Goal: Task Accomplishment & Management: Manage account settings

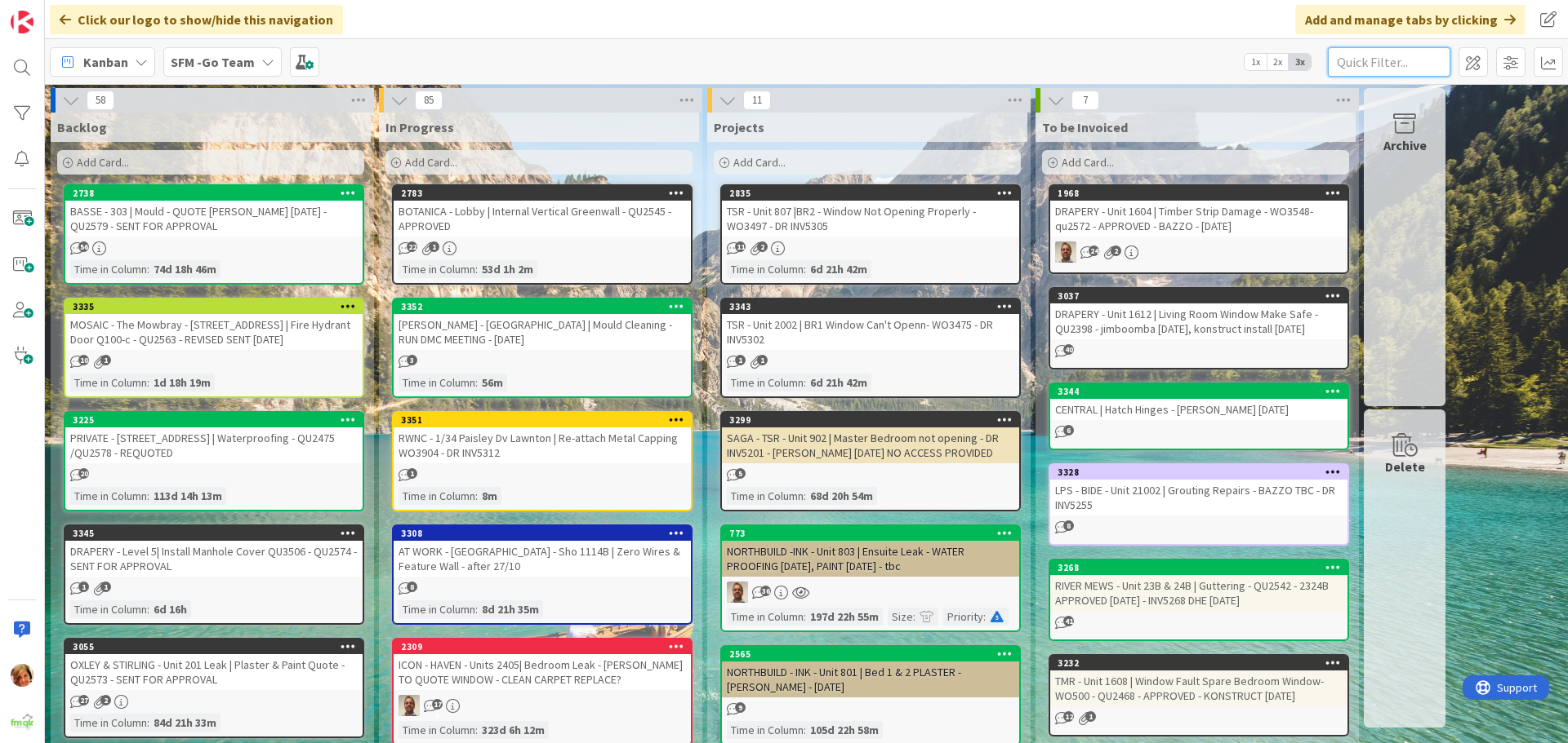
click at [1390, 62] on input "text" at bounding box center [1388, 62] width 122 height 29
type input "1604"
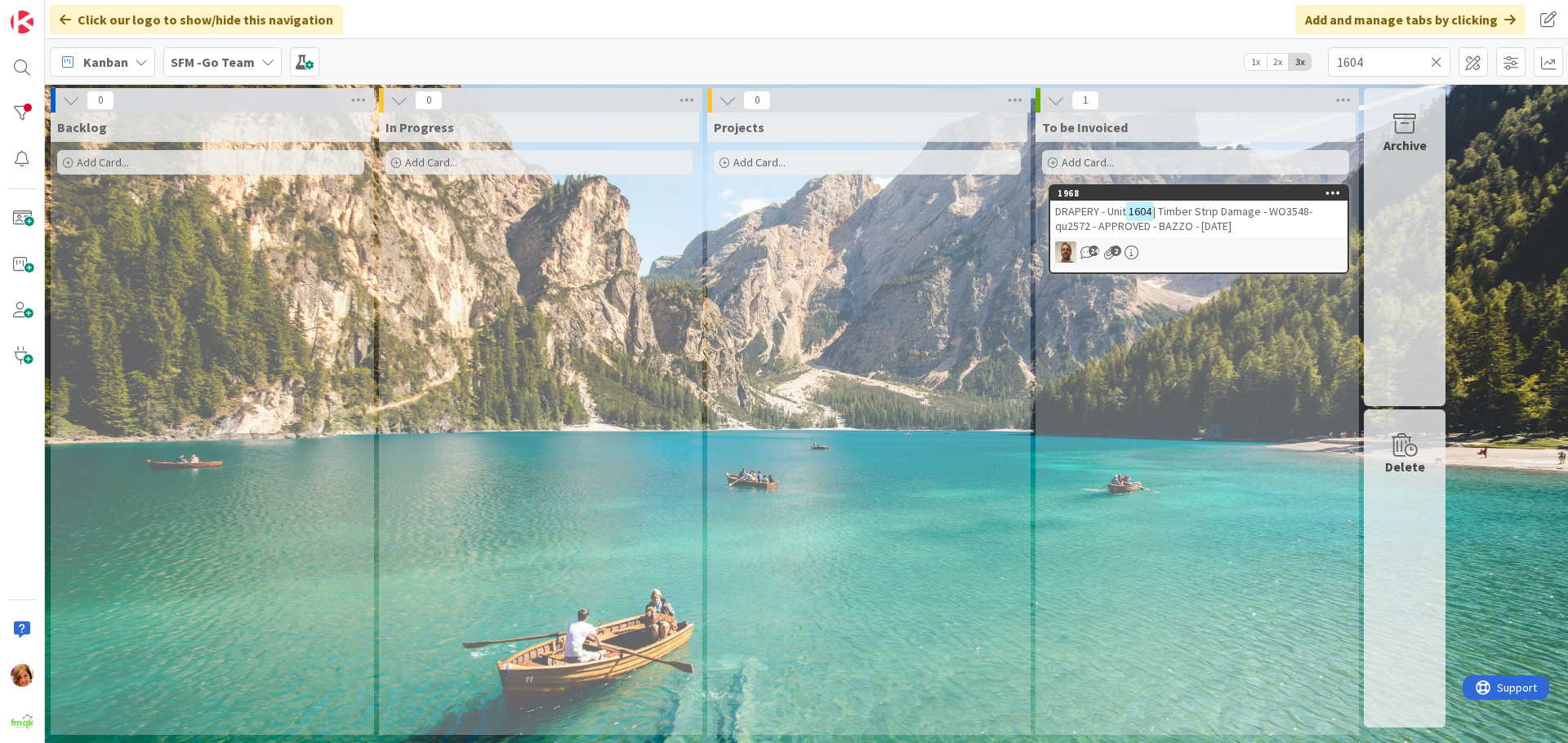
click at [1245, 214] on span "| Timber Strip Damage - WO3548- qu2572 - APPROVED - BAZZO - [DATE]" at bounding box center [1184, 218] width 257 height 29
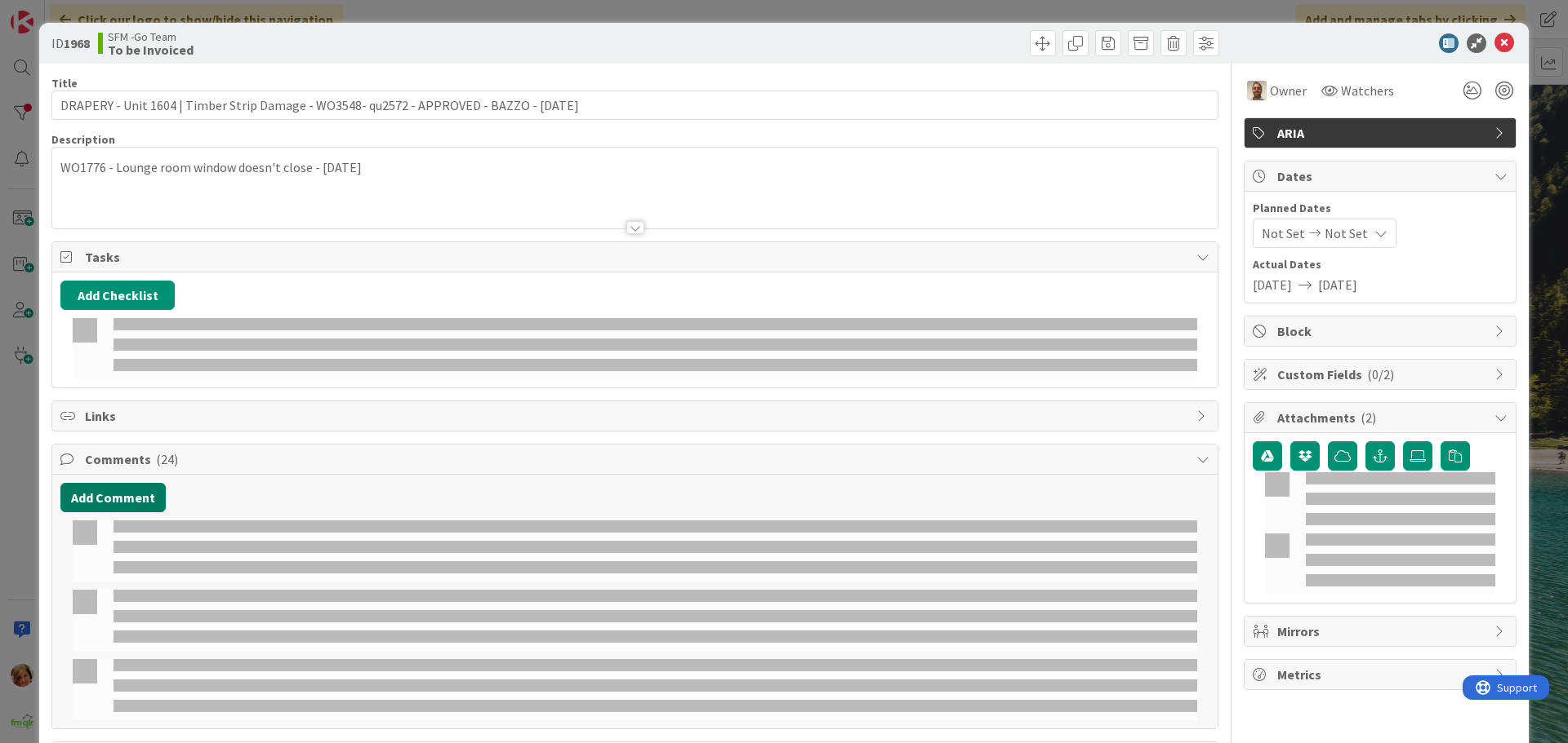
click at [125, 498] on button "Add Comment" at bounding box center [114, 497] width 106 height 29
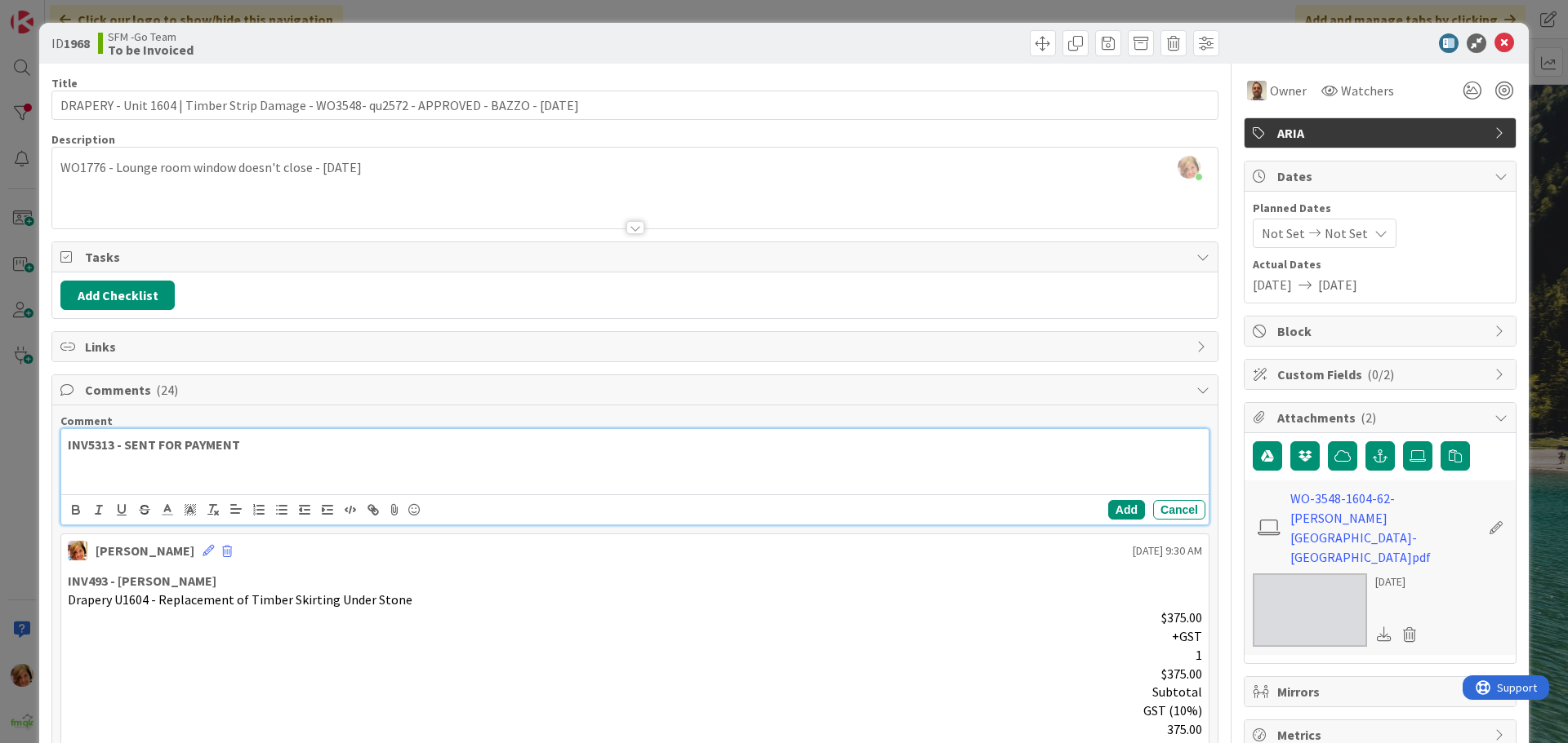
click at [283, 445] on p "INV5313 - SENT FOR PAYMENT" at bounding box center [634, 445] width 1134 height 18
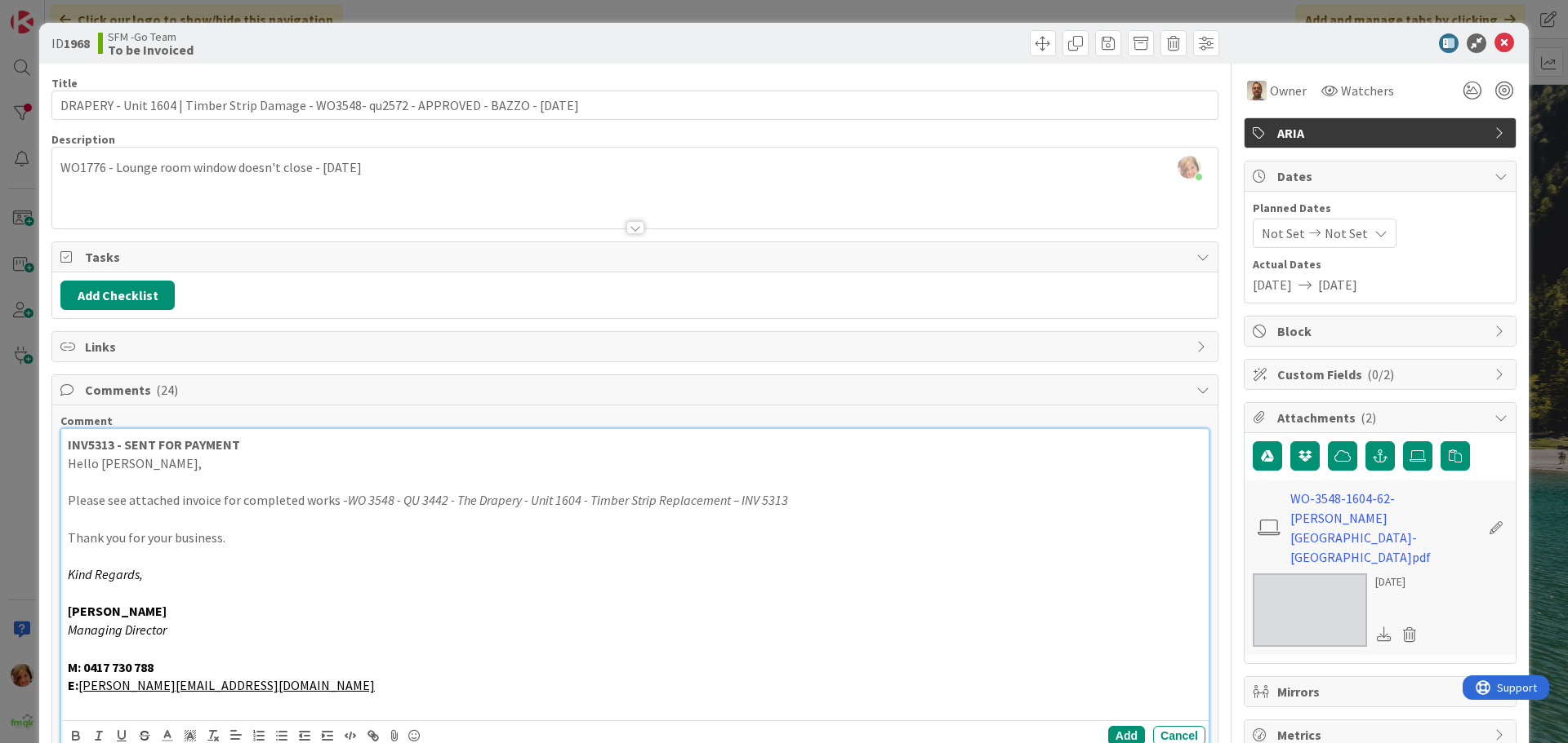
scroll to position [245, 0]
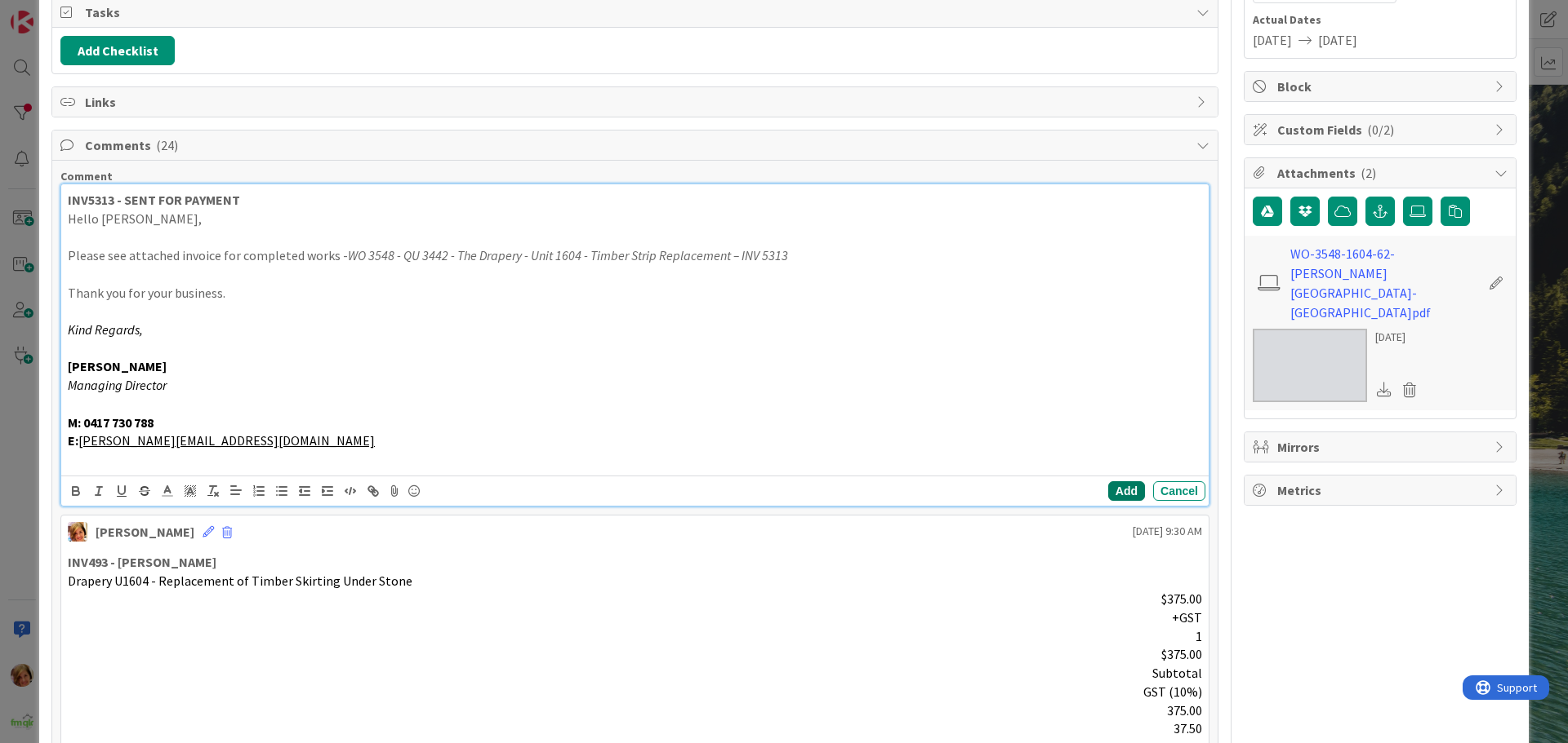
click at [1115, 489] on button "Add" at bounding box center [1127, 491] width 37 height 19
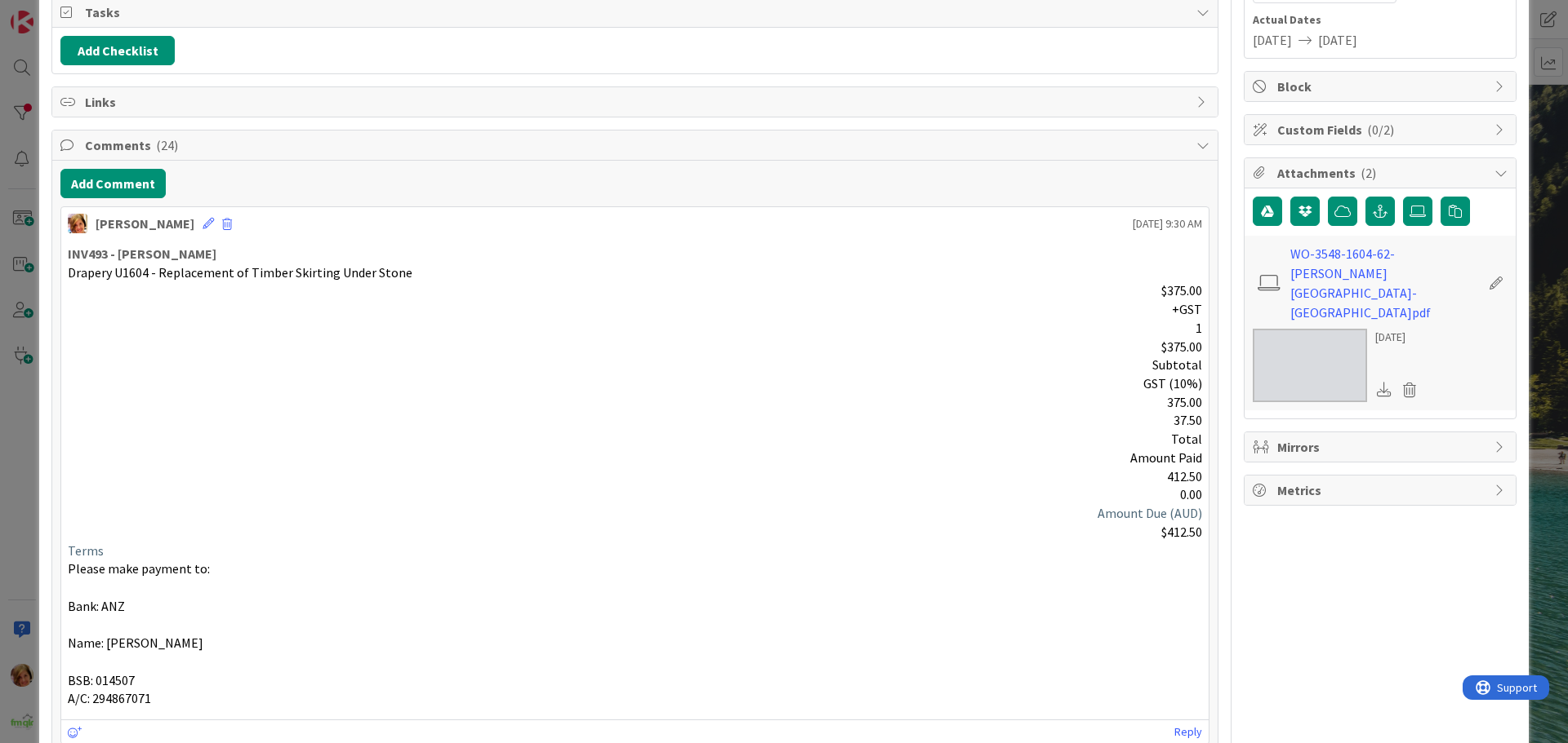
scroll to position [0, 0]
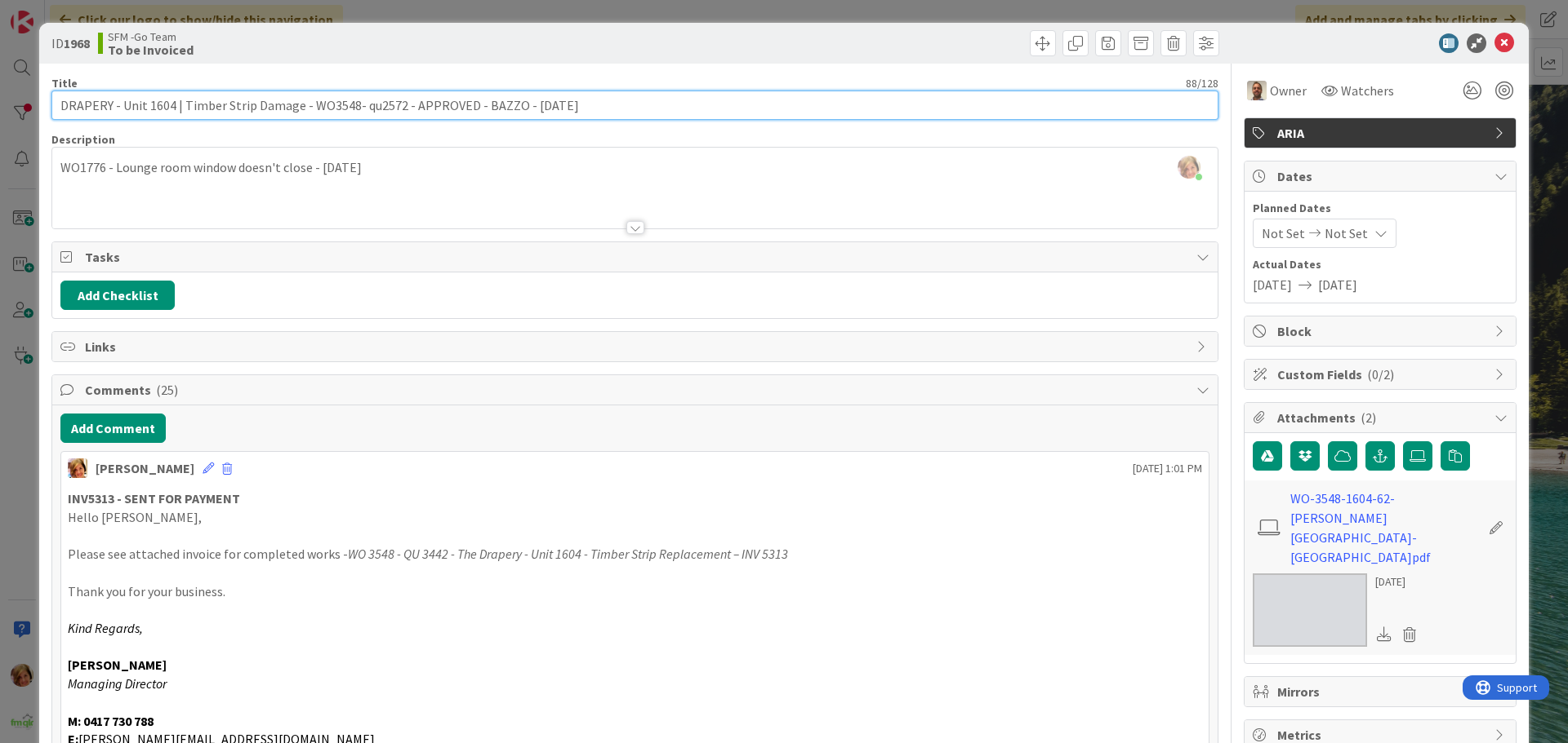
click at [583, 107] on input "DRAPERY - Unit 1604 | Timber Strip Damage - WO3548- qu2572 - APPROVED - BAZZO -…" at bounding box center [634, 105] width 1166 height 29
type input "DRAPERY - Unit 1604 | Timber Strip Damage - WO3548- qu2572 - APPROVED - BAZZO -…"
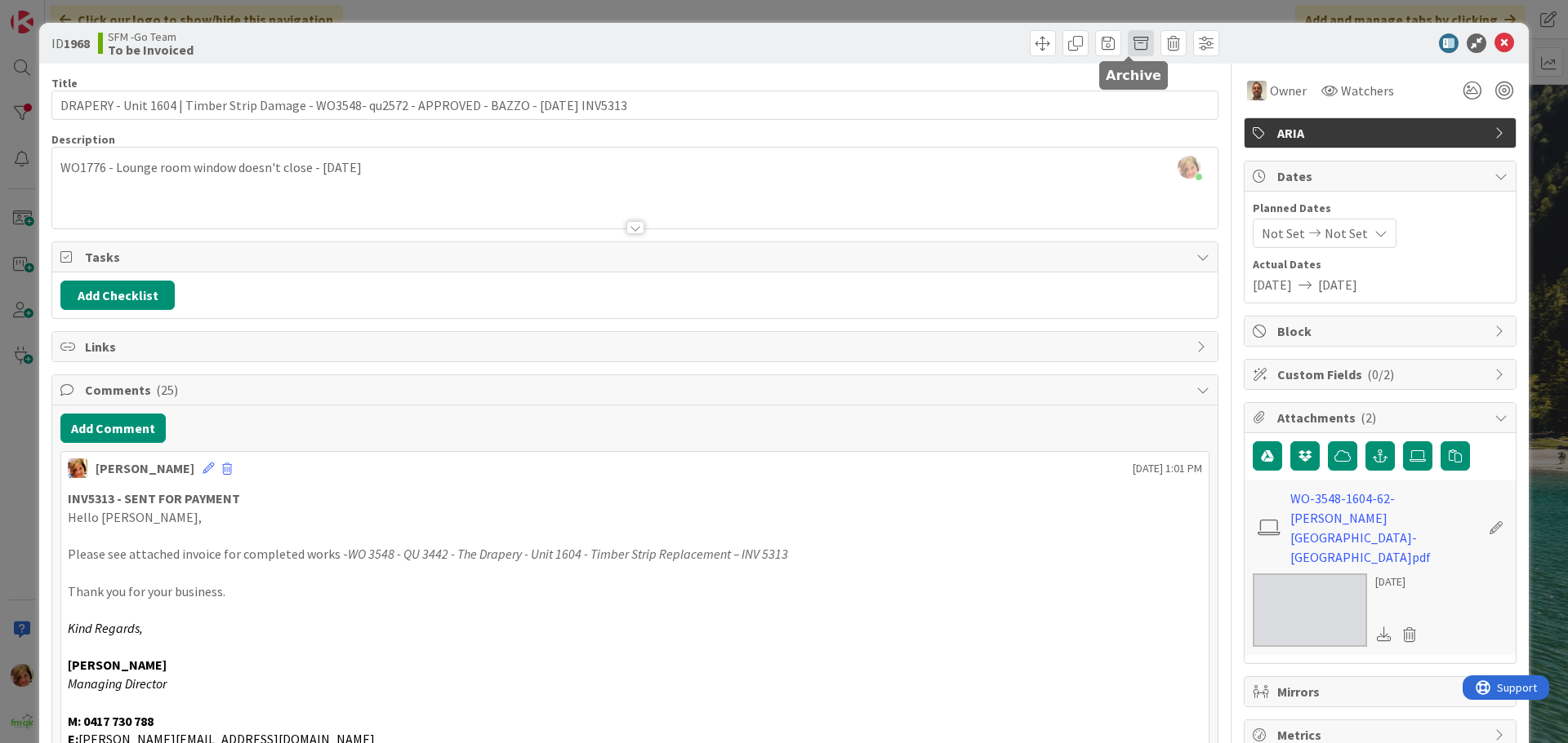
click at [1136, 45] on span at bounding box center [1141, 43] width 26 height 26
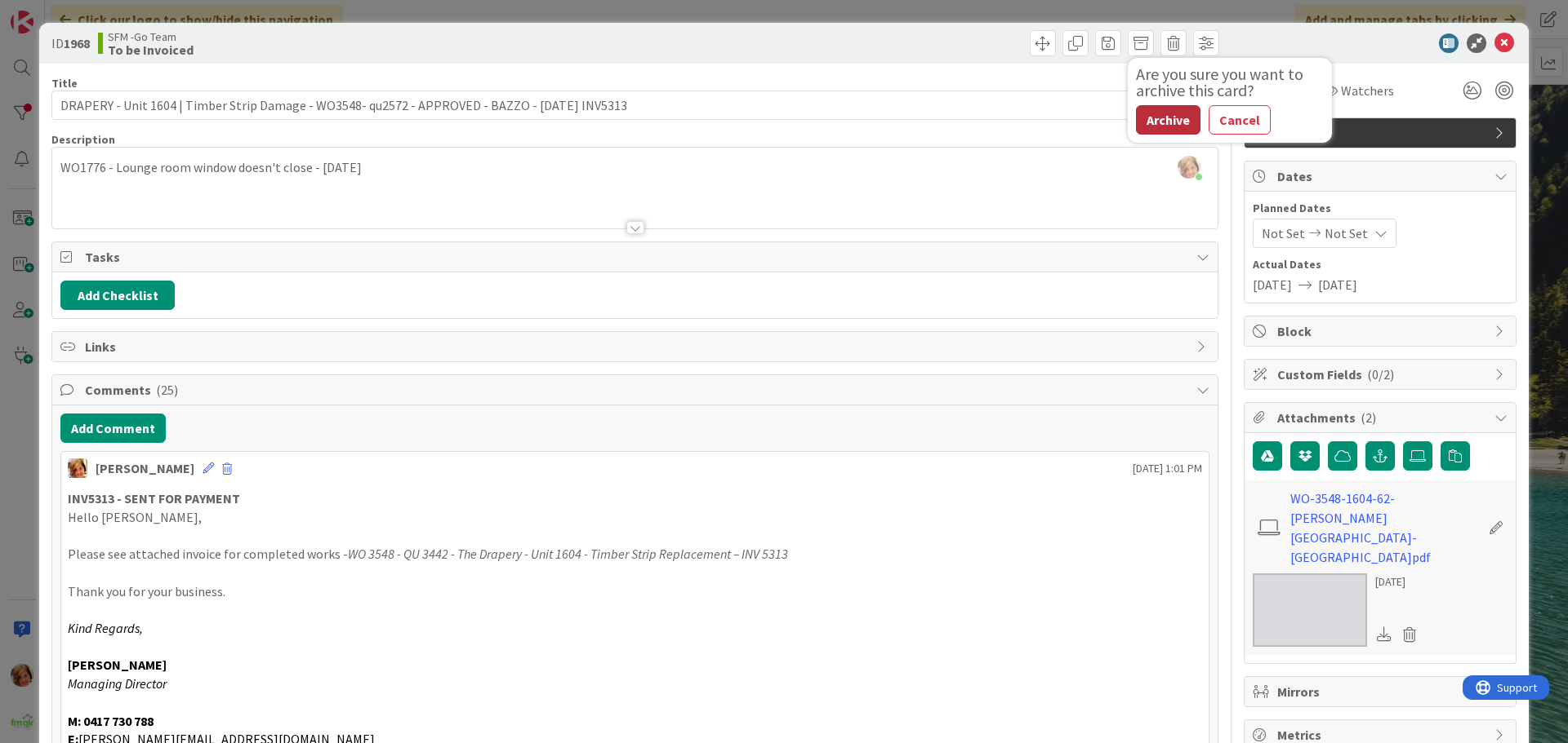
click at [1158, 123] on button "Archive" at bounding box center [1167, 120] width 64 height 29
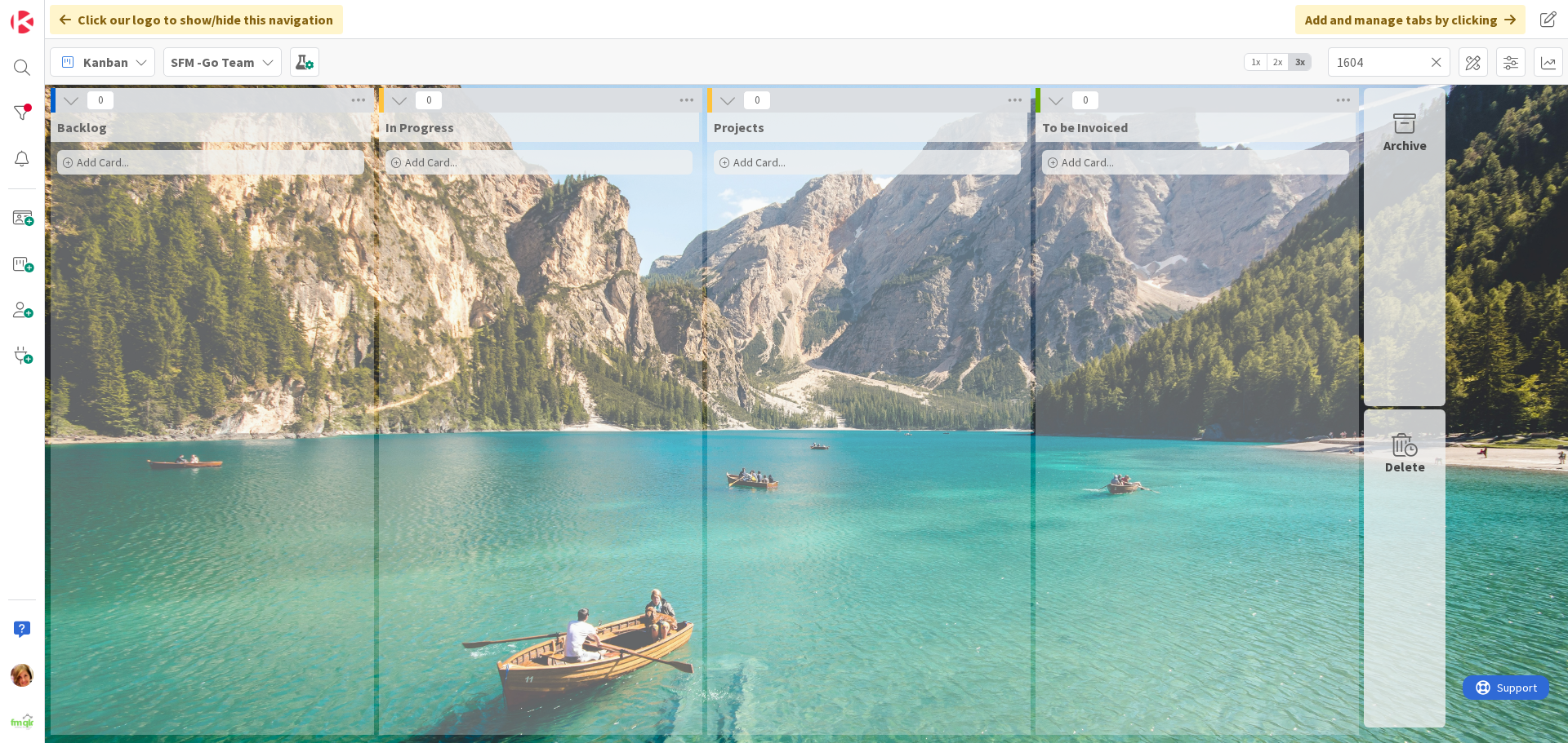
click at [1436, 62] on icon at bounding box center [1436, 62] width 11 height 15
click at [1436, 62] on input "text" at bounding box center [1388, 62] width 122 height 29
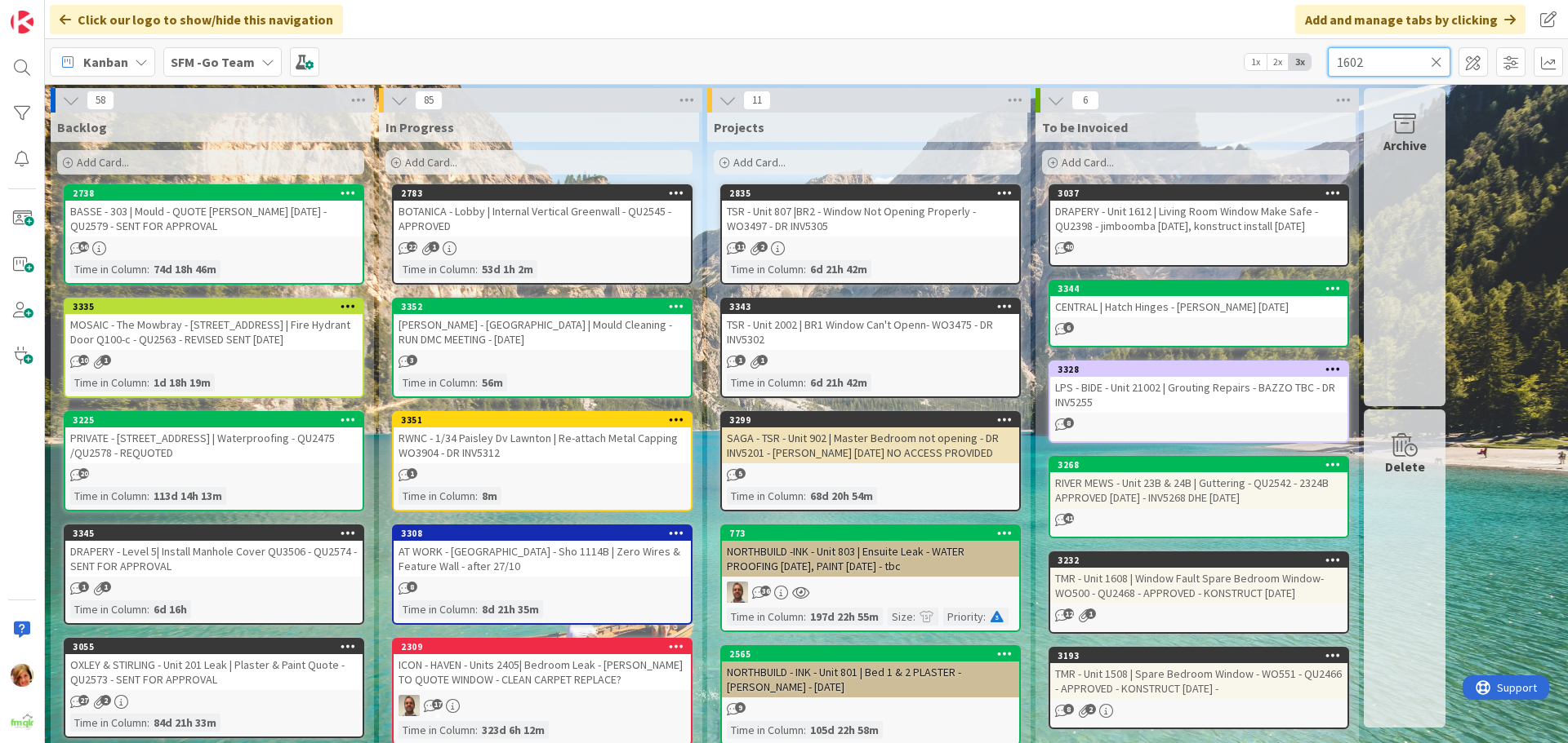
type input "1602"
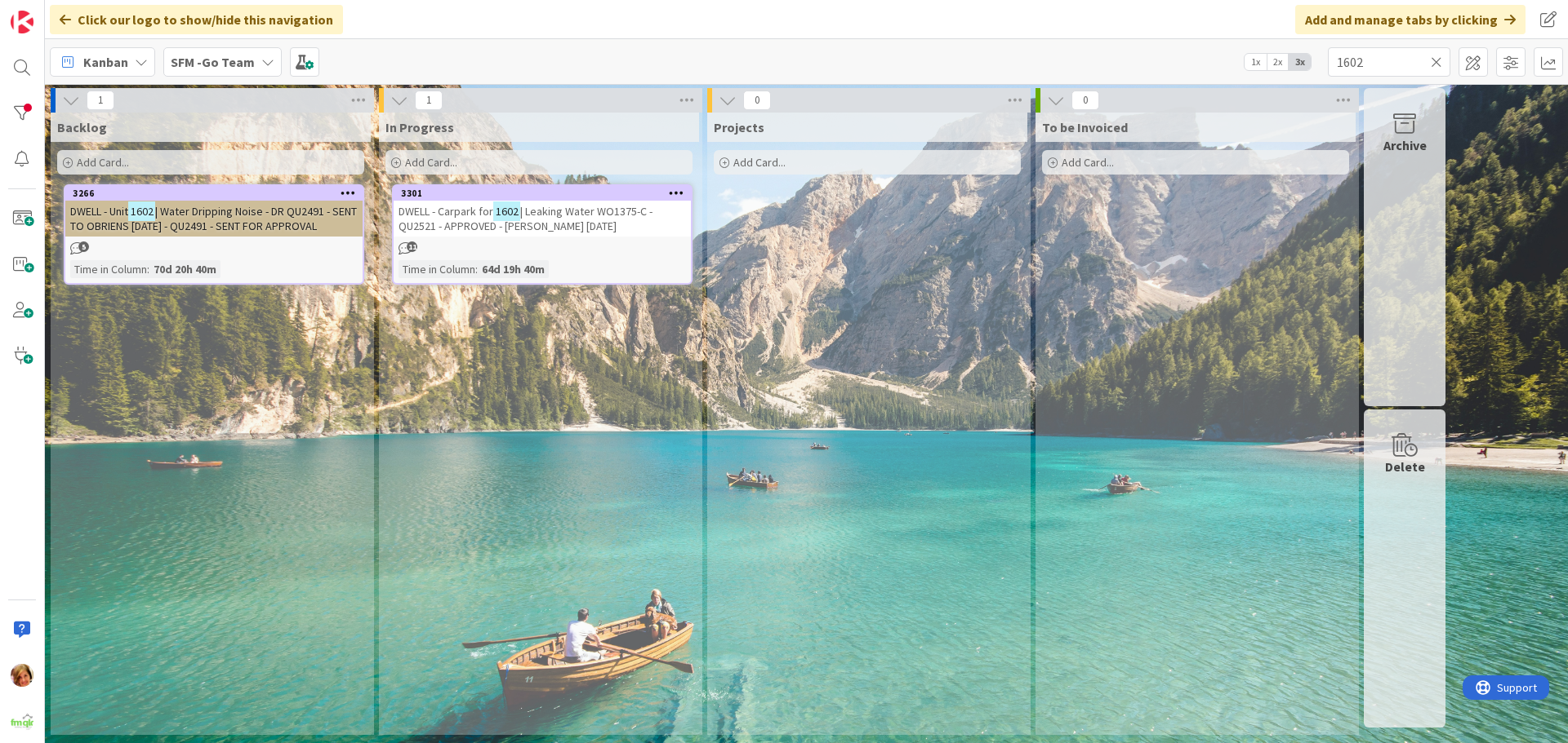
click at [530, 224] on span "| Leaking Water WO1375-C - QU2521 - APPROVED - [PERSON_NAME] [DATE]" at bounding box center [525, 218] width 254 height 29
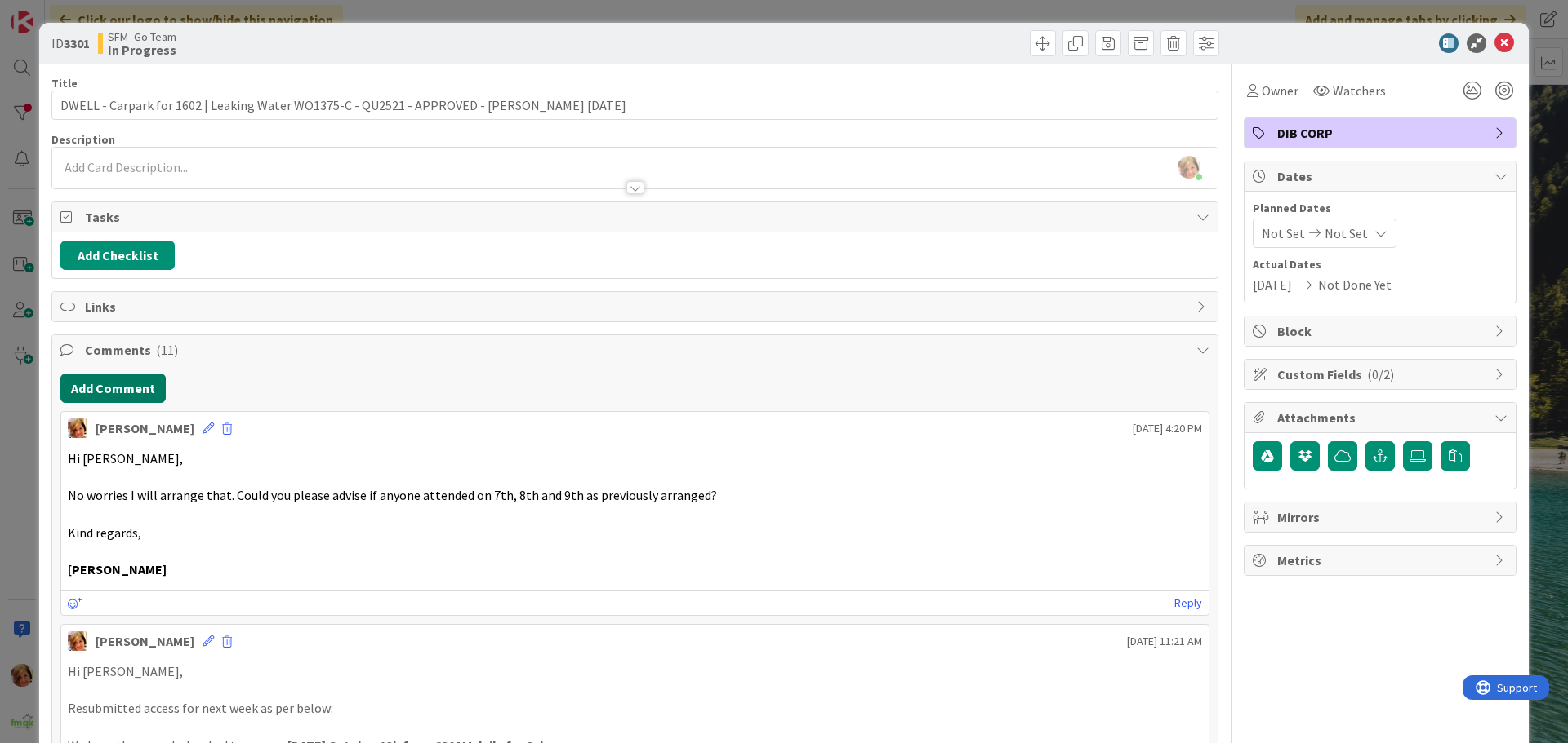
click at [120, 386] on button "Add Comment" at bounding box center [114, 388] width 106 height 29
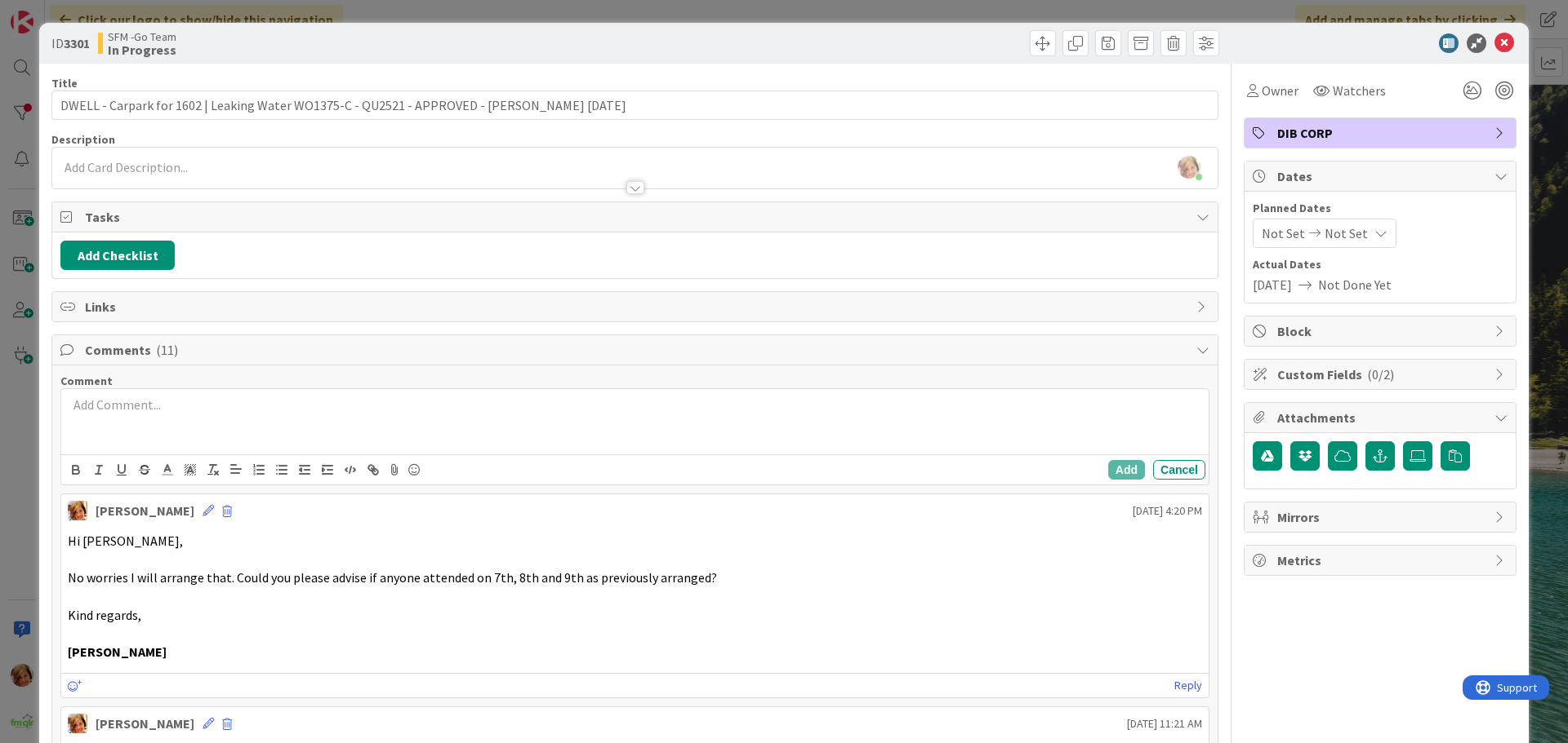
click at [223, 414] on p at bounding box center [634, 405] width 1134 height 18
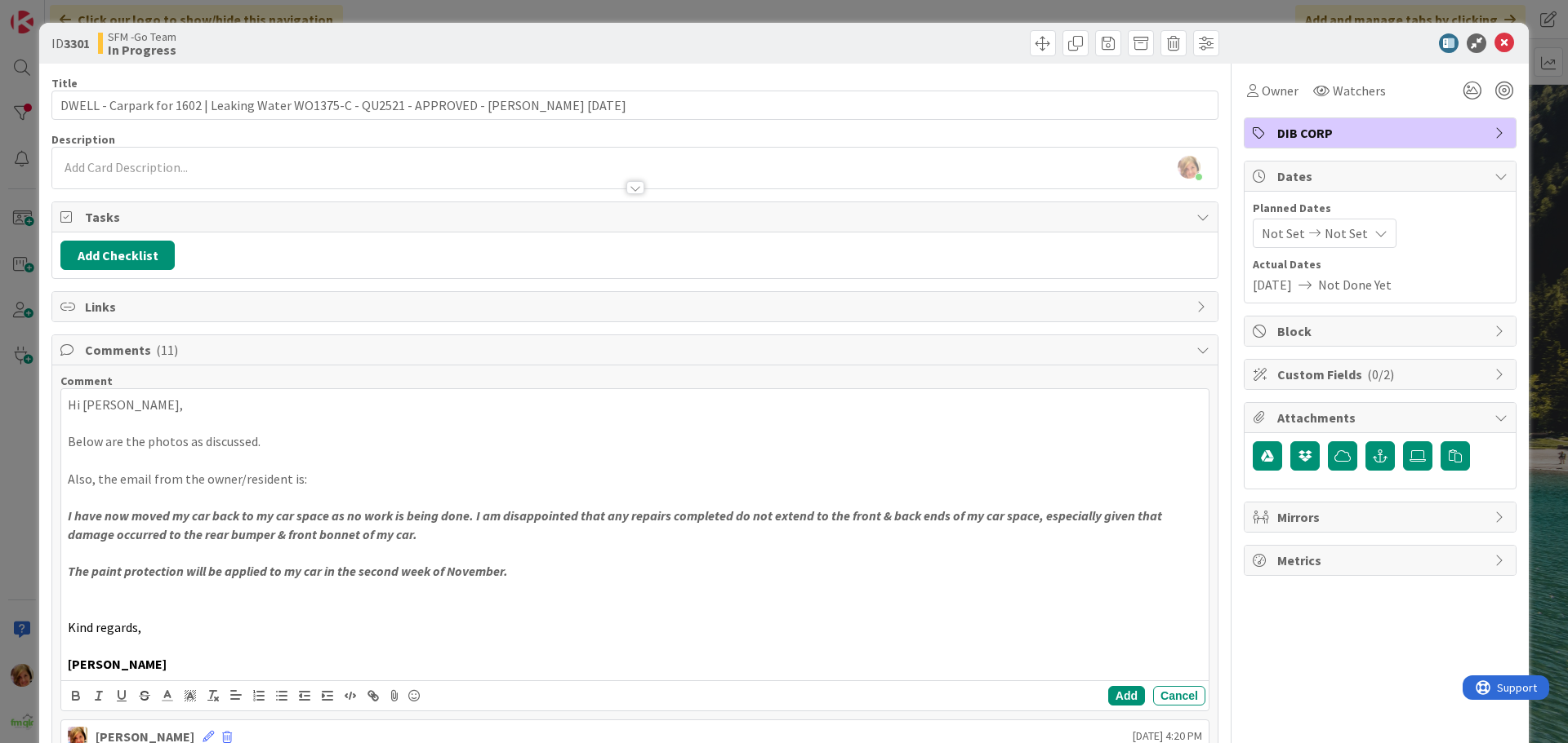
scroll to position [408, 0]
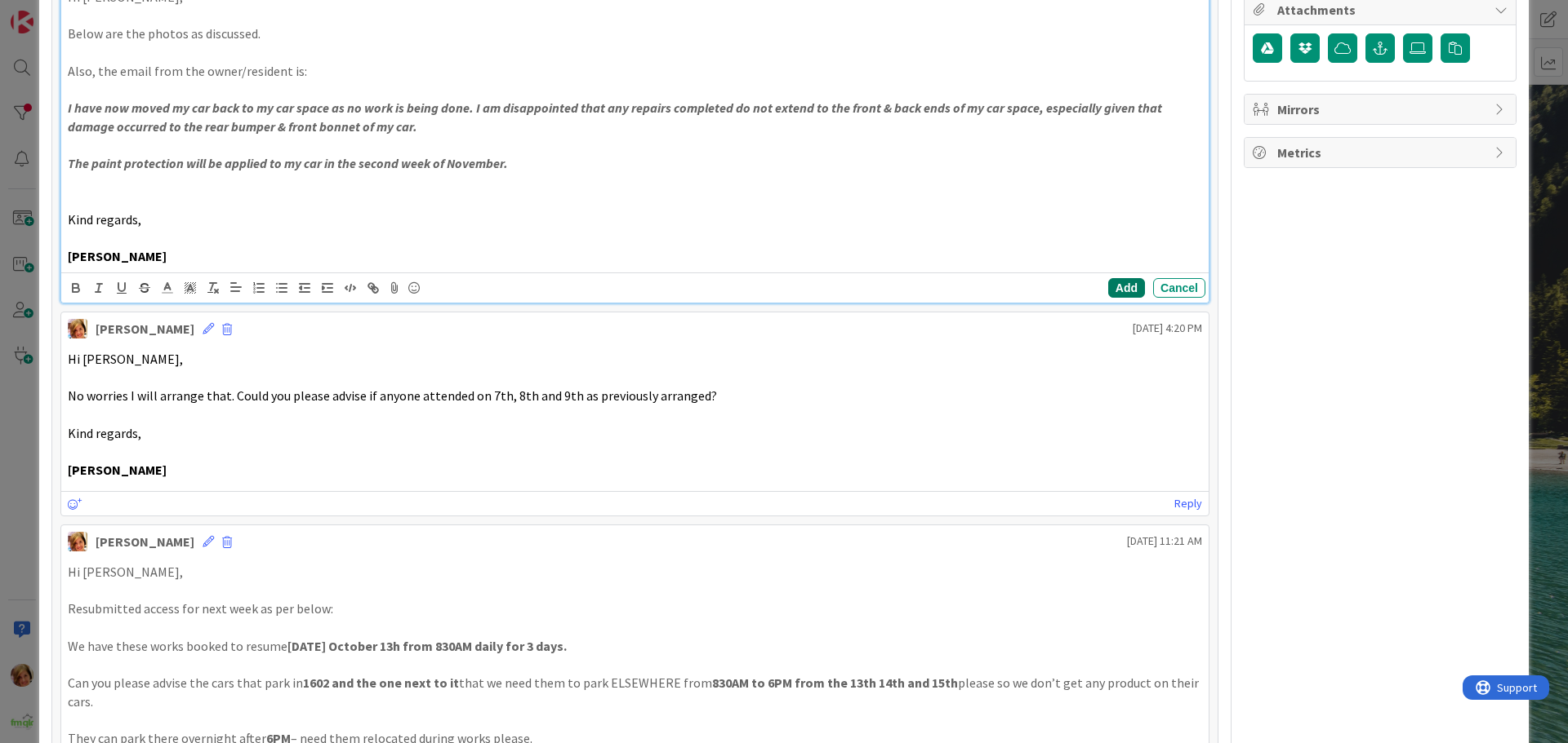
click at [1114, 289] on button "Add" at bounding box center [1127, 288] width 37 height 19
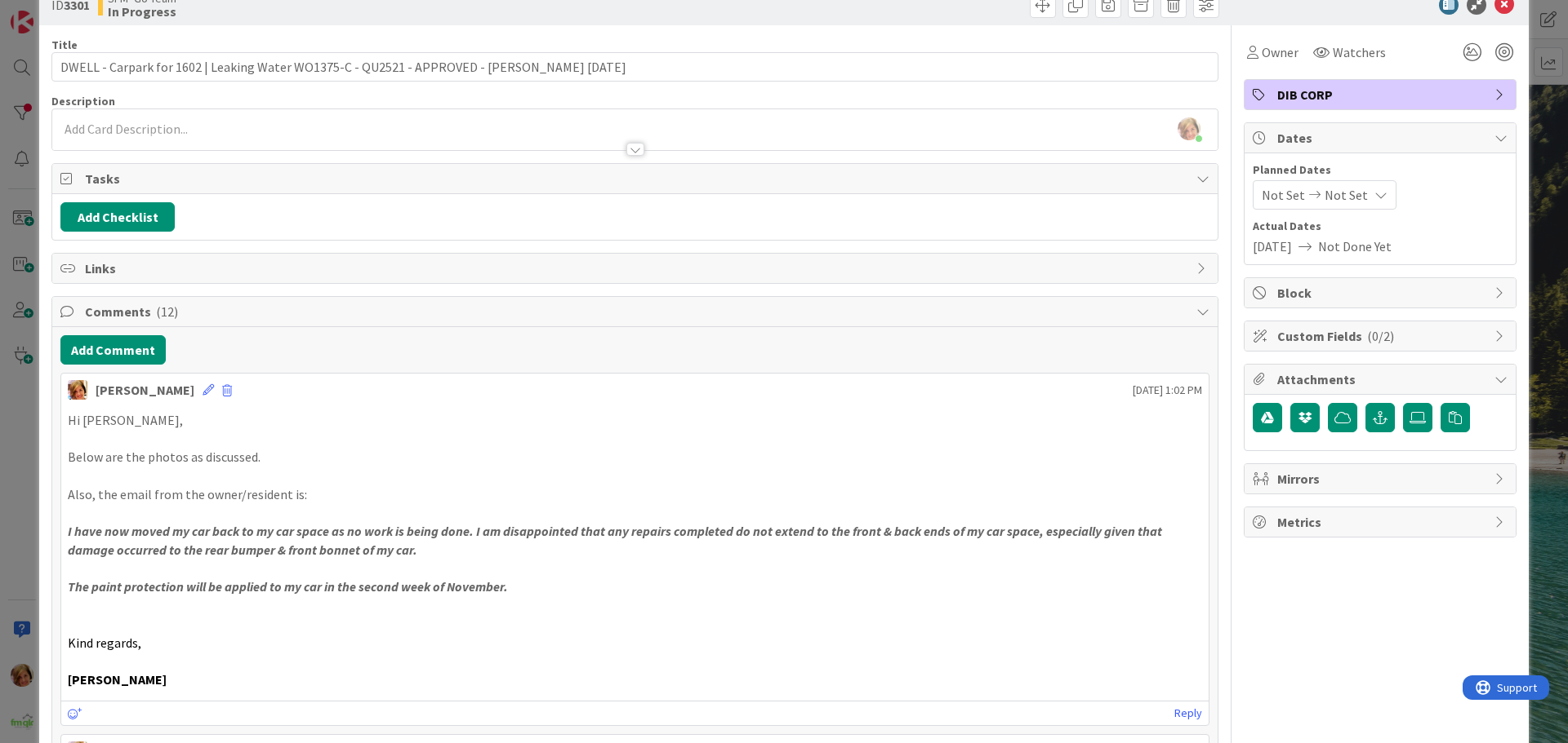
scroll to position [0, 0]
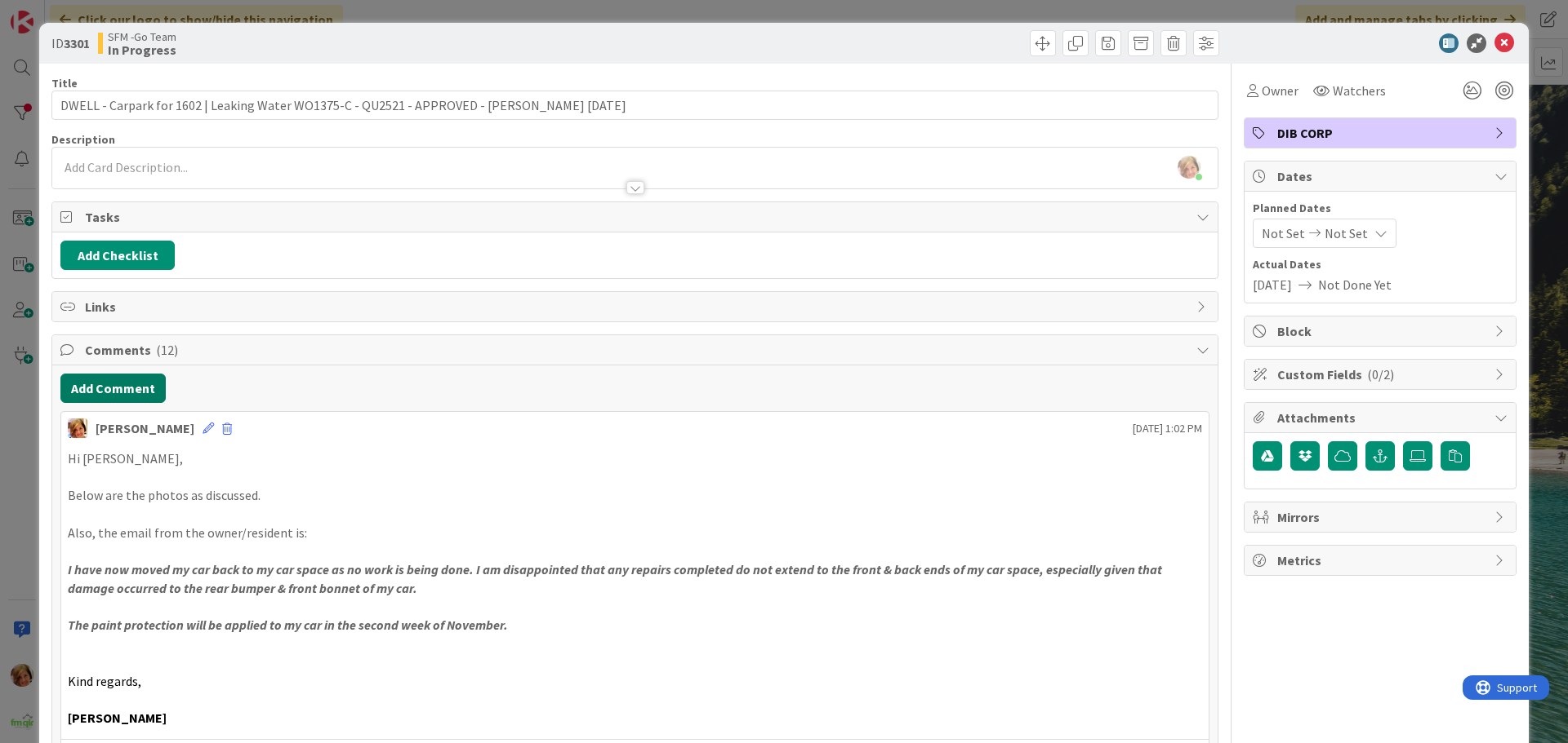
click at [117, 398] on button "Add Comment" at bounding box center [114, 388] width 106 height 29
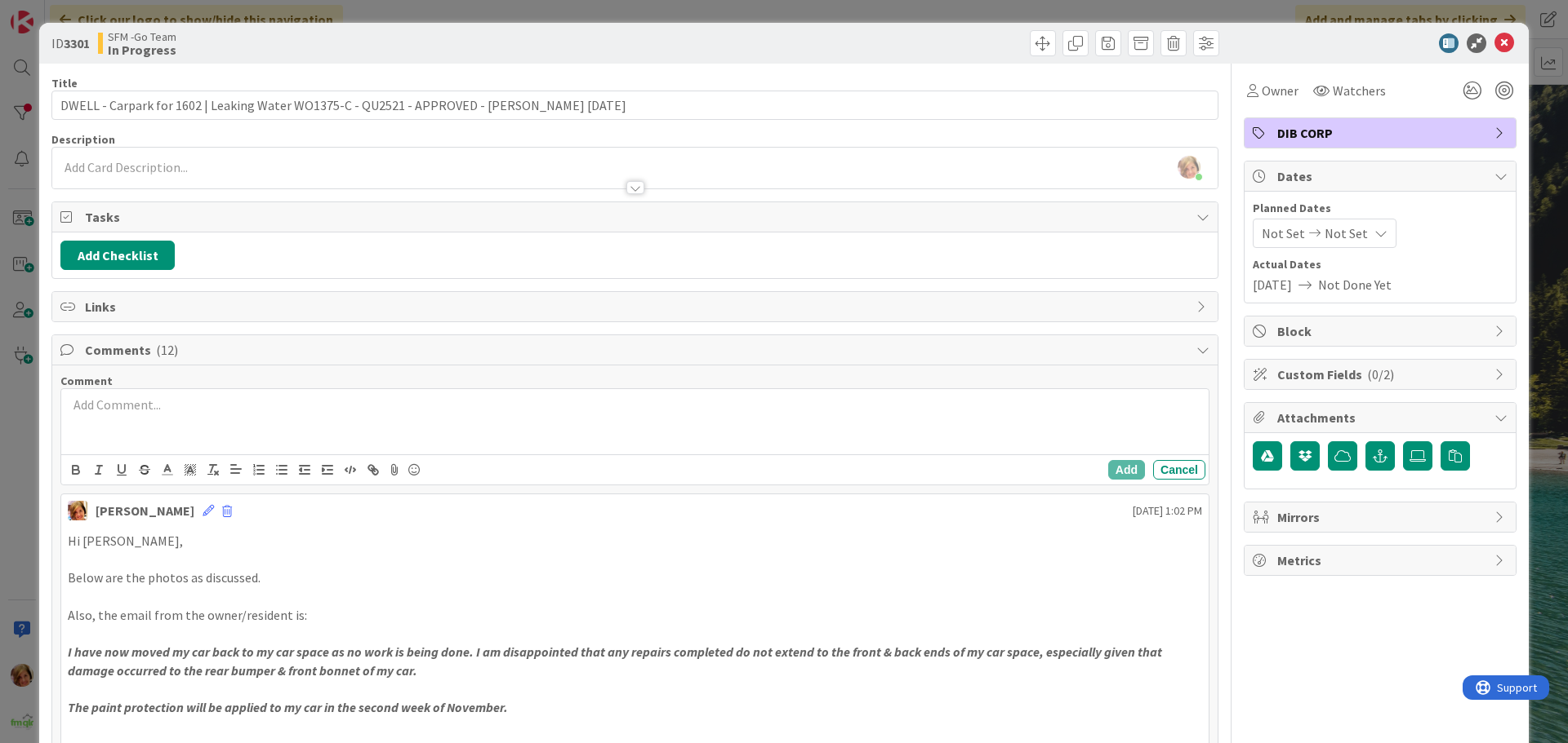
click at [197, 417] on div at bounding box center [635, 422] width 1147 height 65
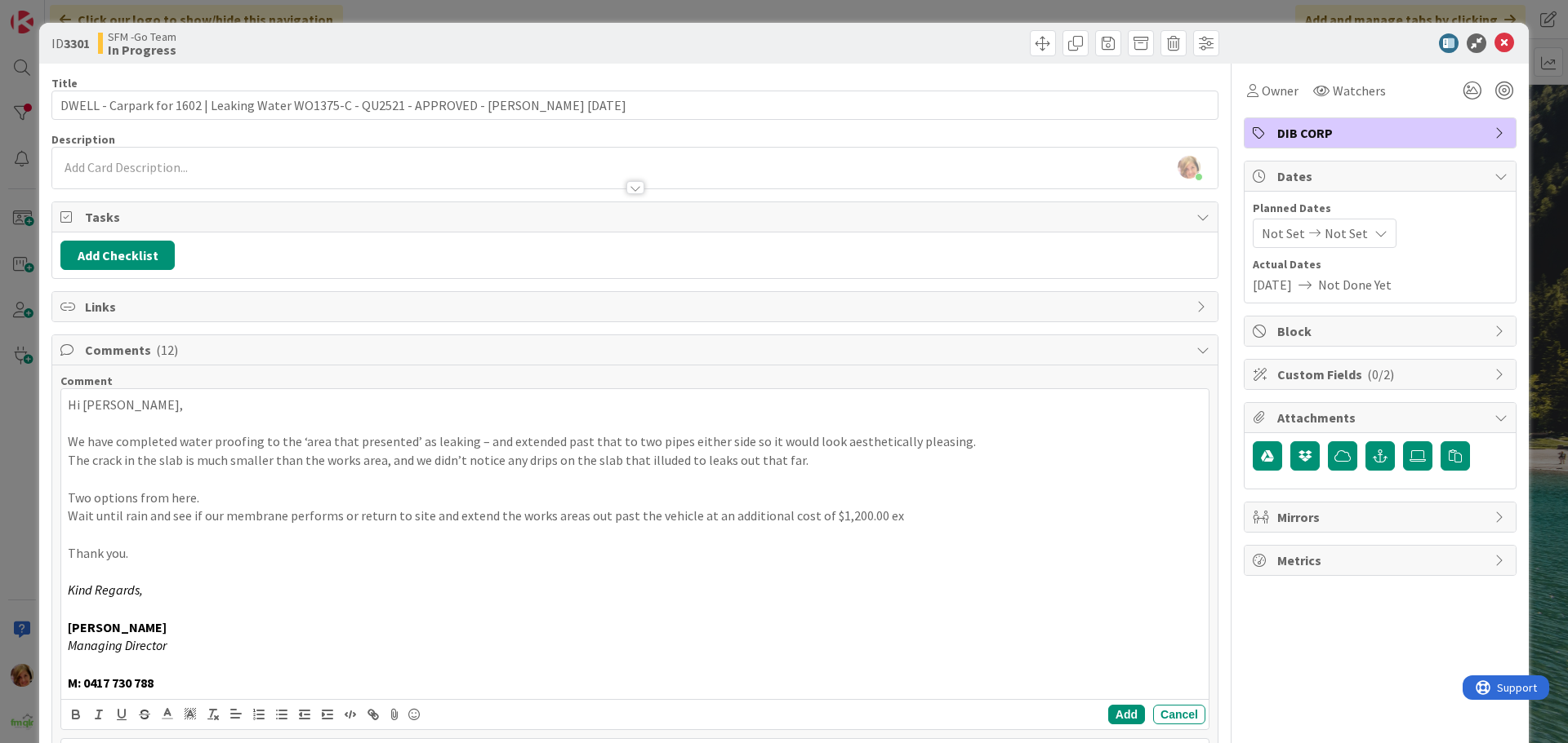
scroll to position [327, 0]
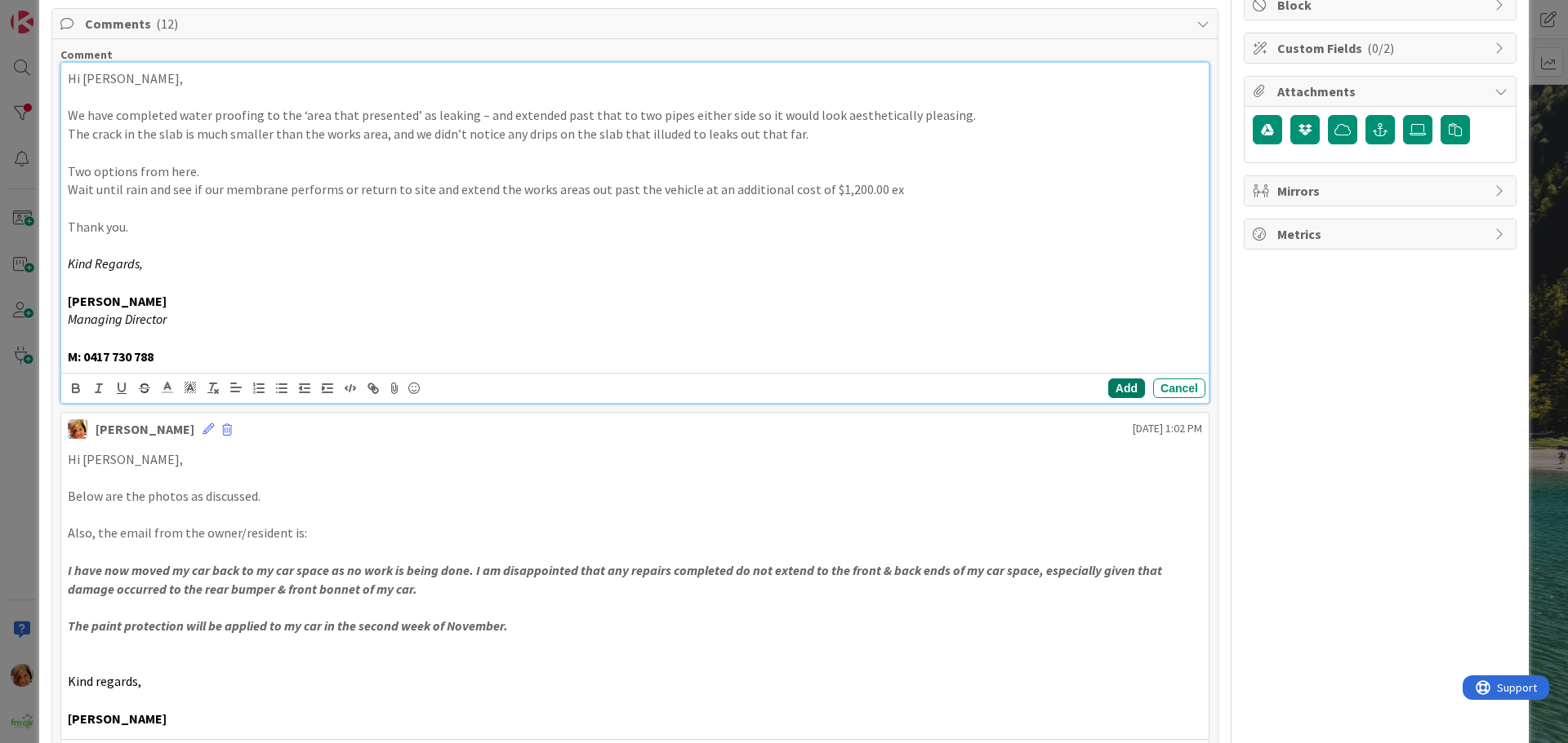
click at [1108, 387] on button "Add" at bounding box center [1127, 388] width 37 height 19
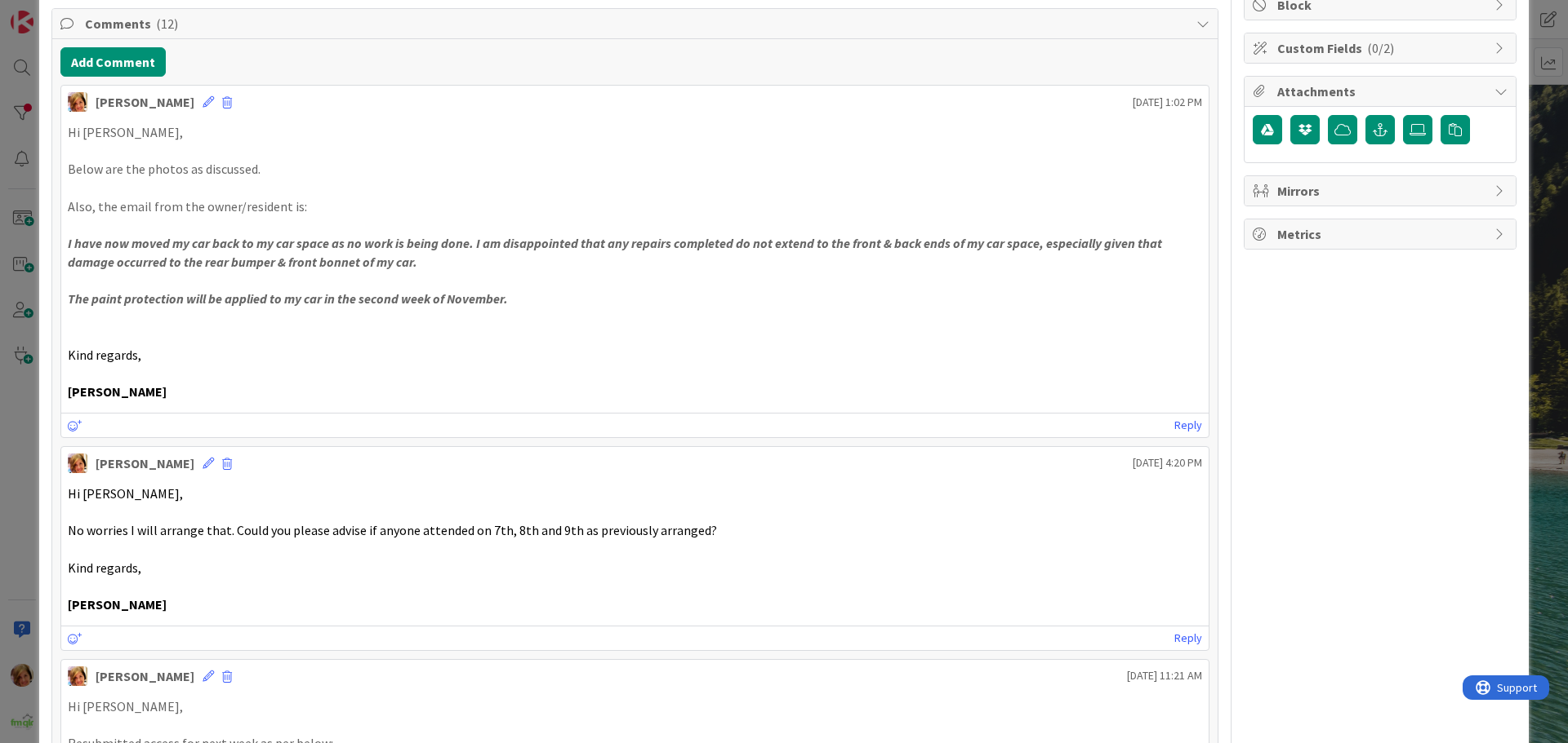
scroll to position [0, 0]
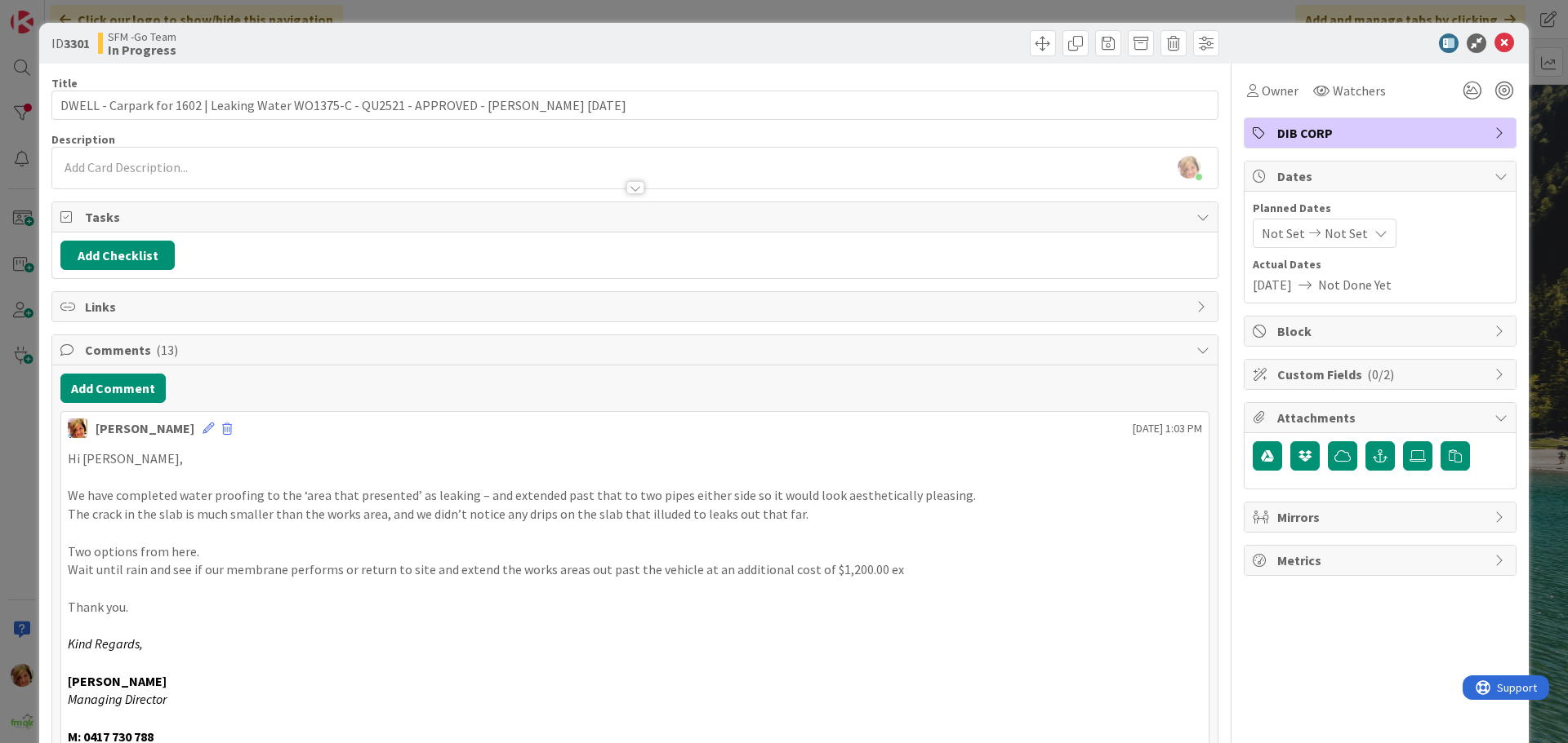
click at [766, 35] on div at bounding box center [929, 43] width 580 height 26
click at [1494, 43] on icon at bounding box center [1504, 43] width 19 height 19
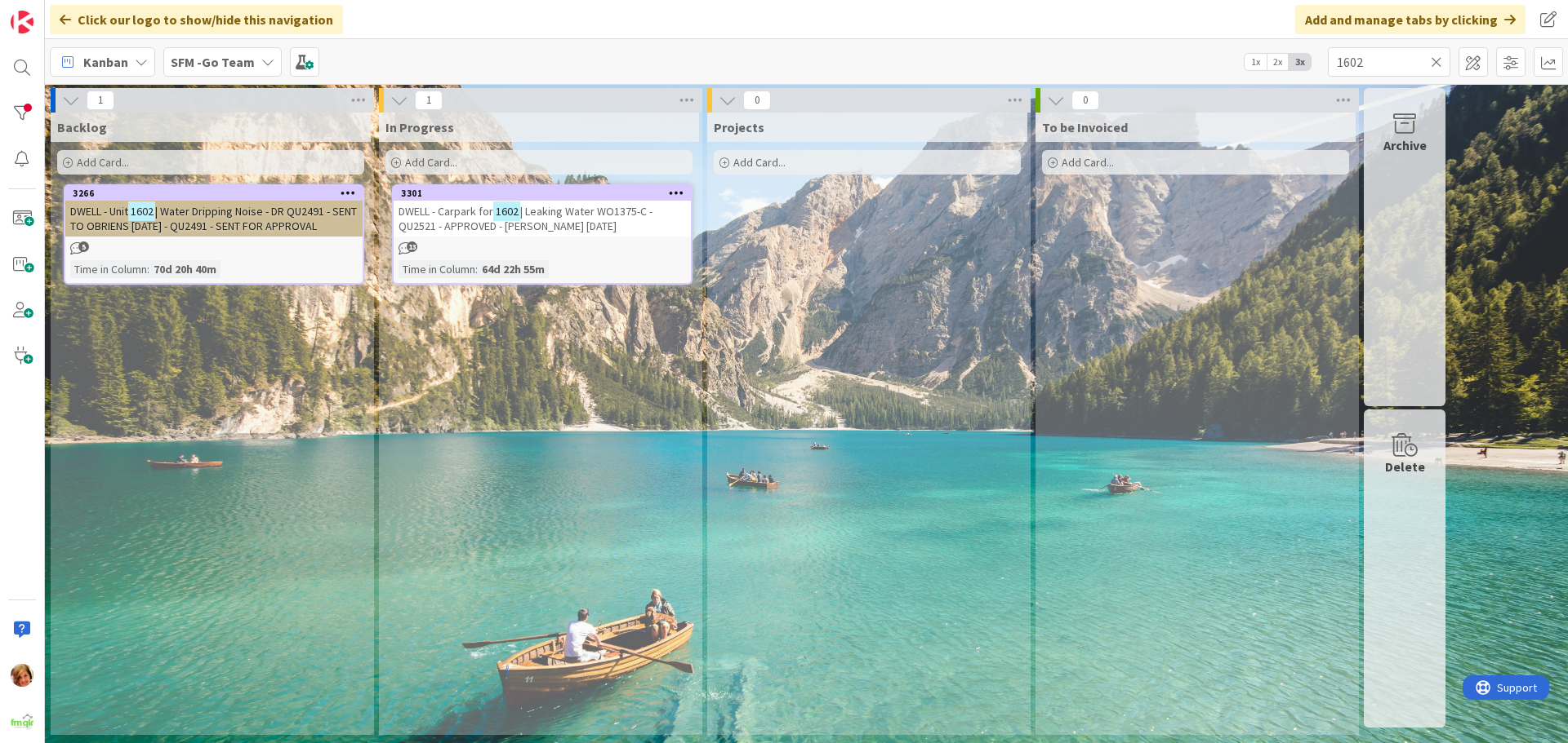
click at [1434, 61] on icon at bounding box center [1436, 62] width 11 height 15
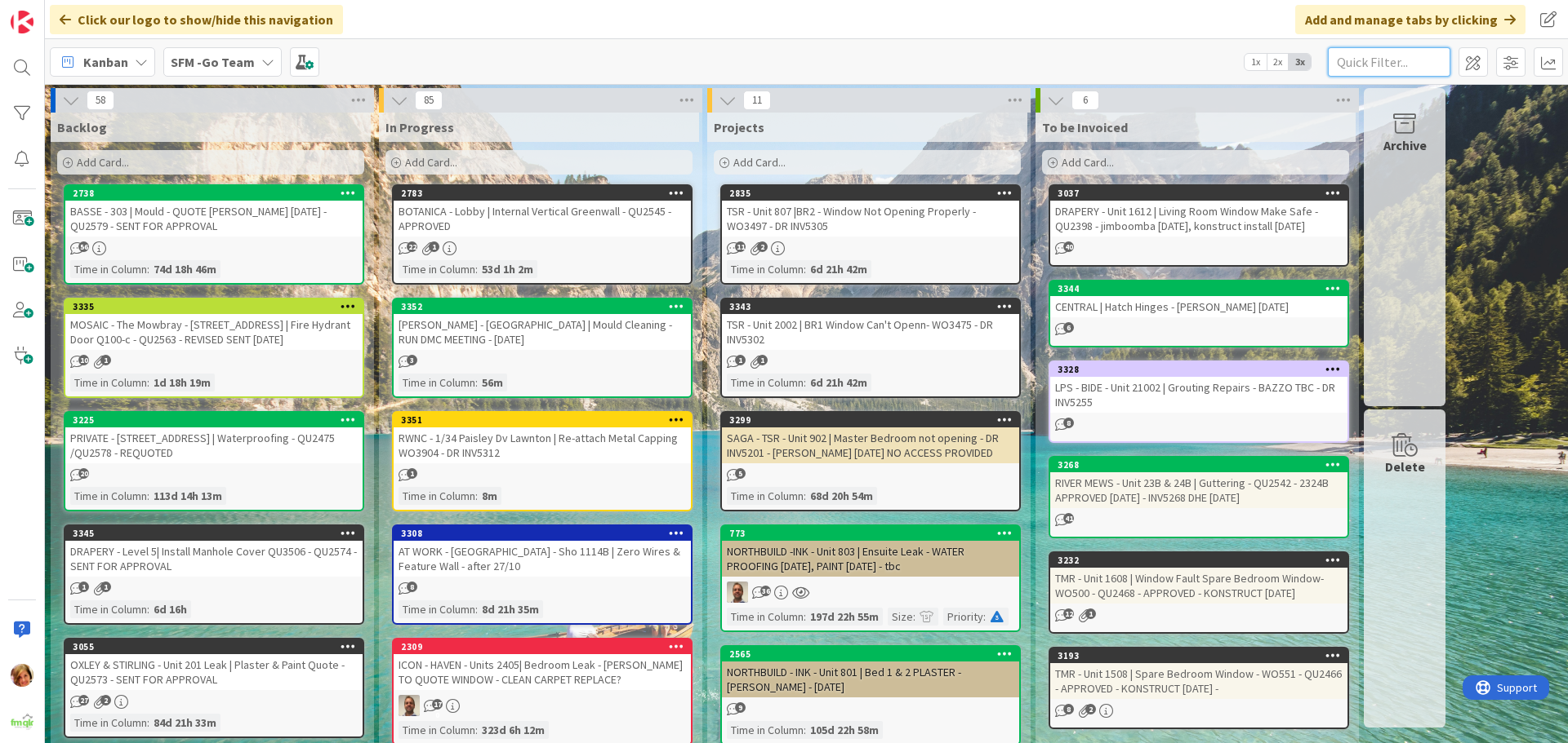
click at [1396, 62] on input "text" at bounding box center [1388, 62] width 122 height 29
type input "2001"
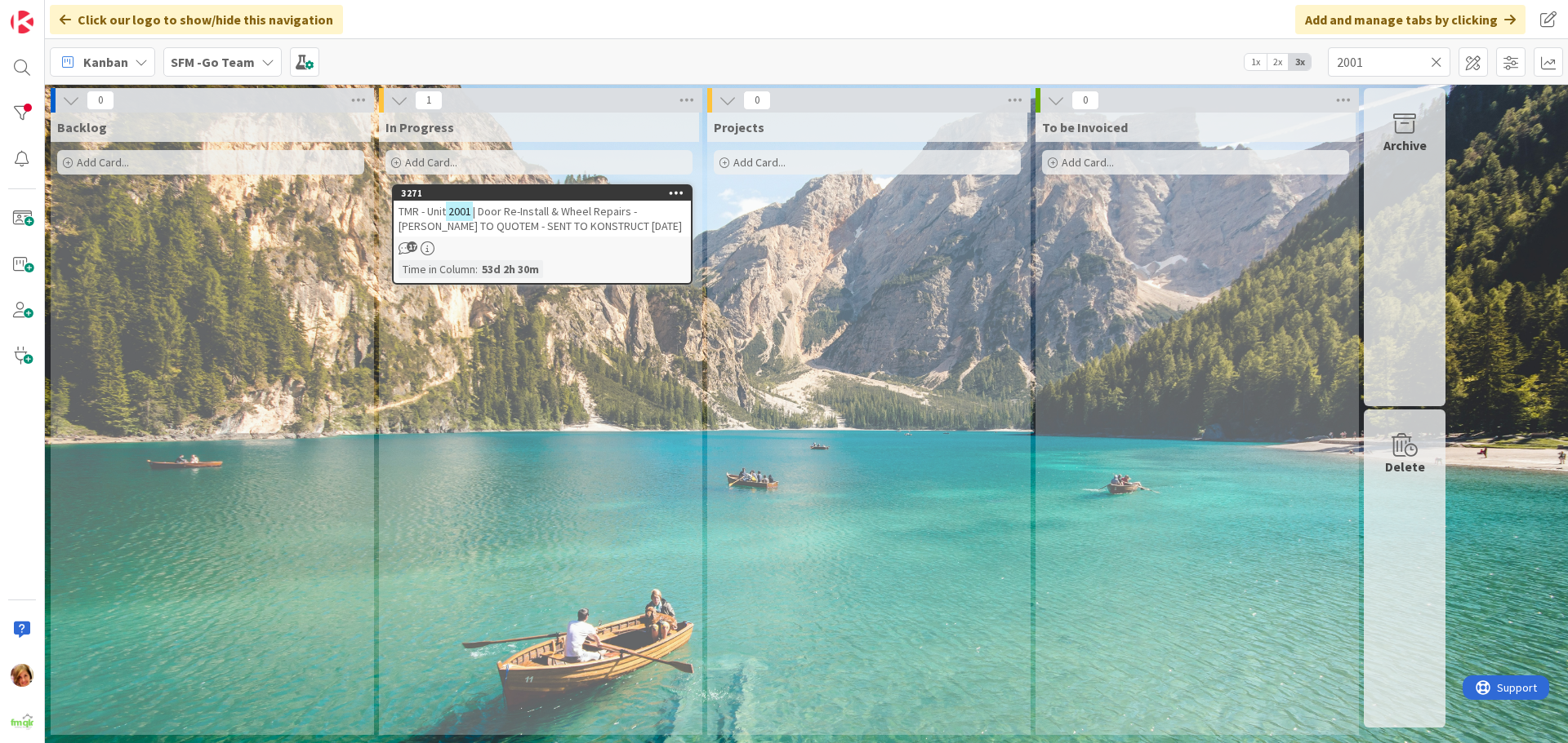
click at [534, 217] on span "| Door Re-Install & Wheel Repairs - [PERSON_NAME] TO QUOTEM - SENT TO KONSTRUCT…" at bounding box center [540, 218] width 284 height 29
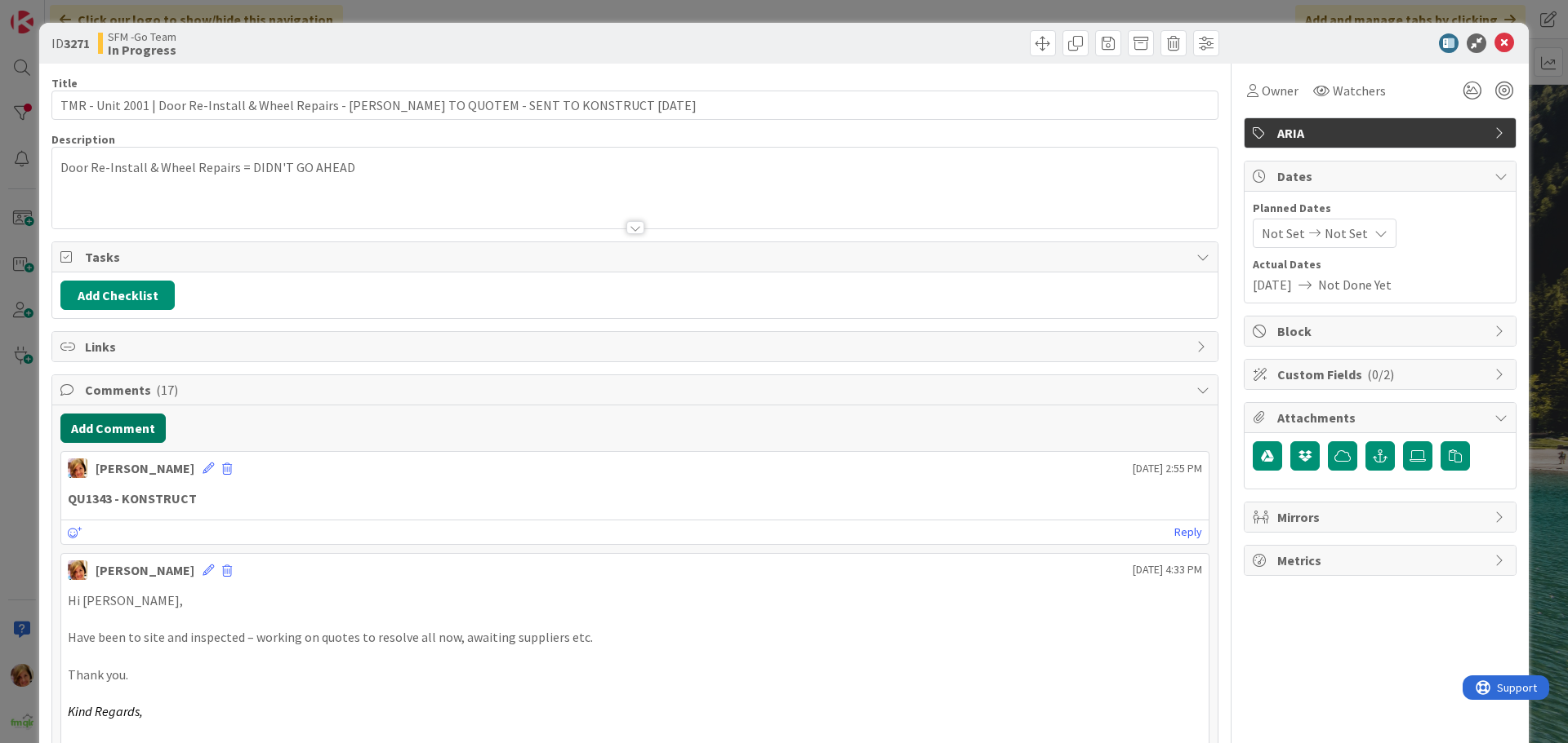
click at [98, 430] on button "Add Comment" at bounding box center [114, 428] width 106 height 29
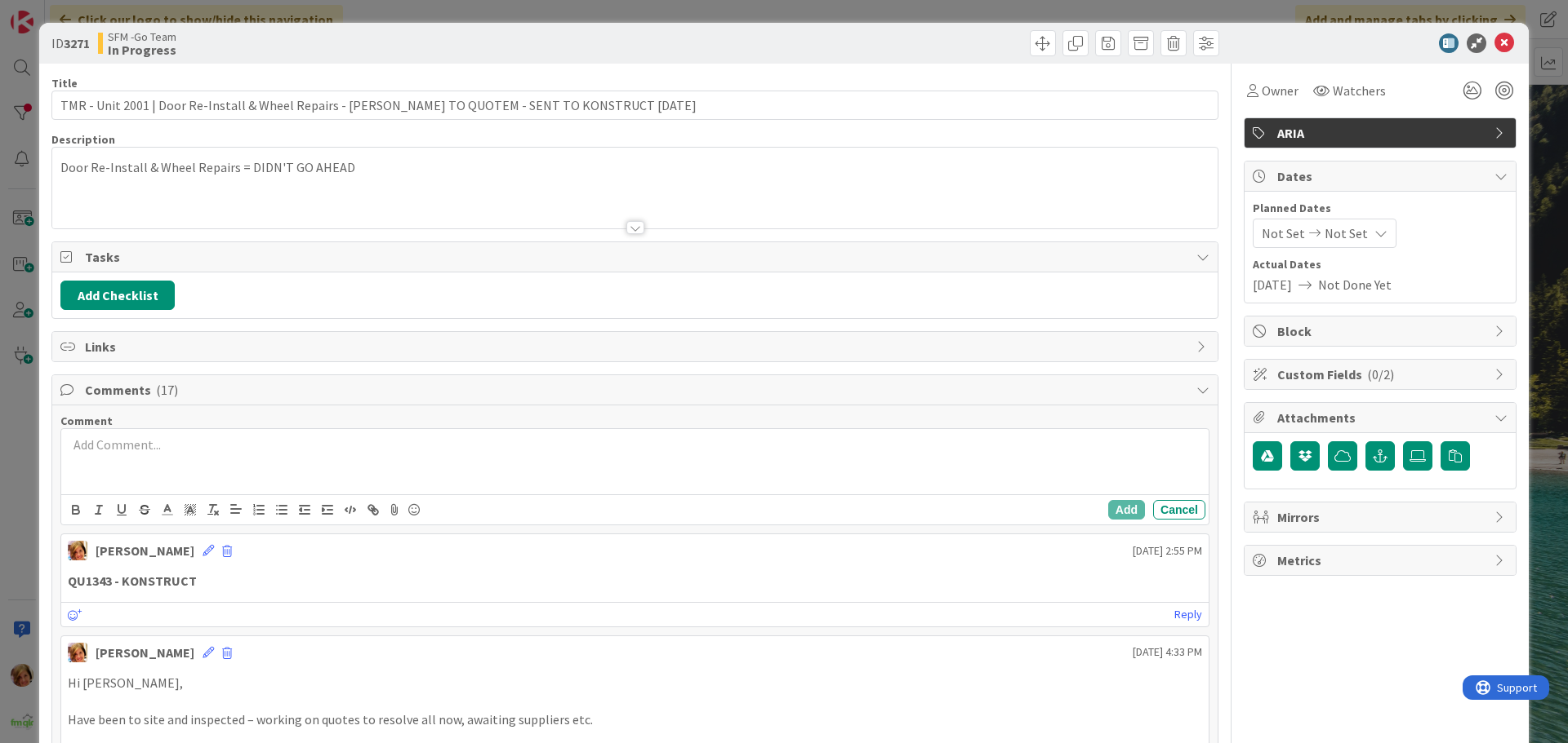
click at [180, 481] on div at bounding box center [635, 462] width 1147 height 65
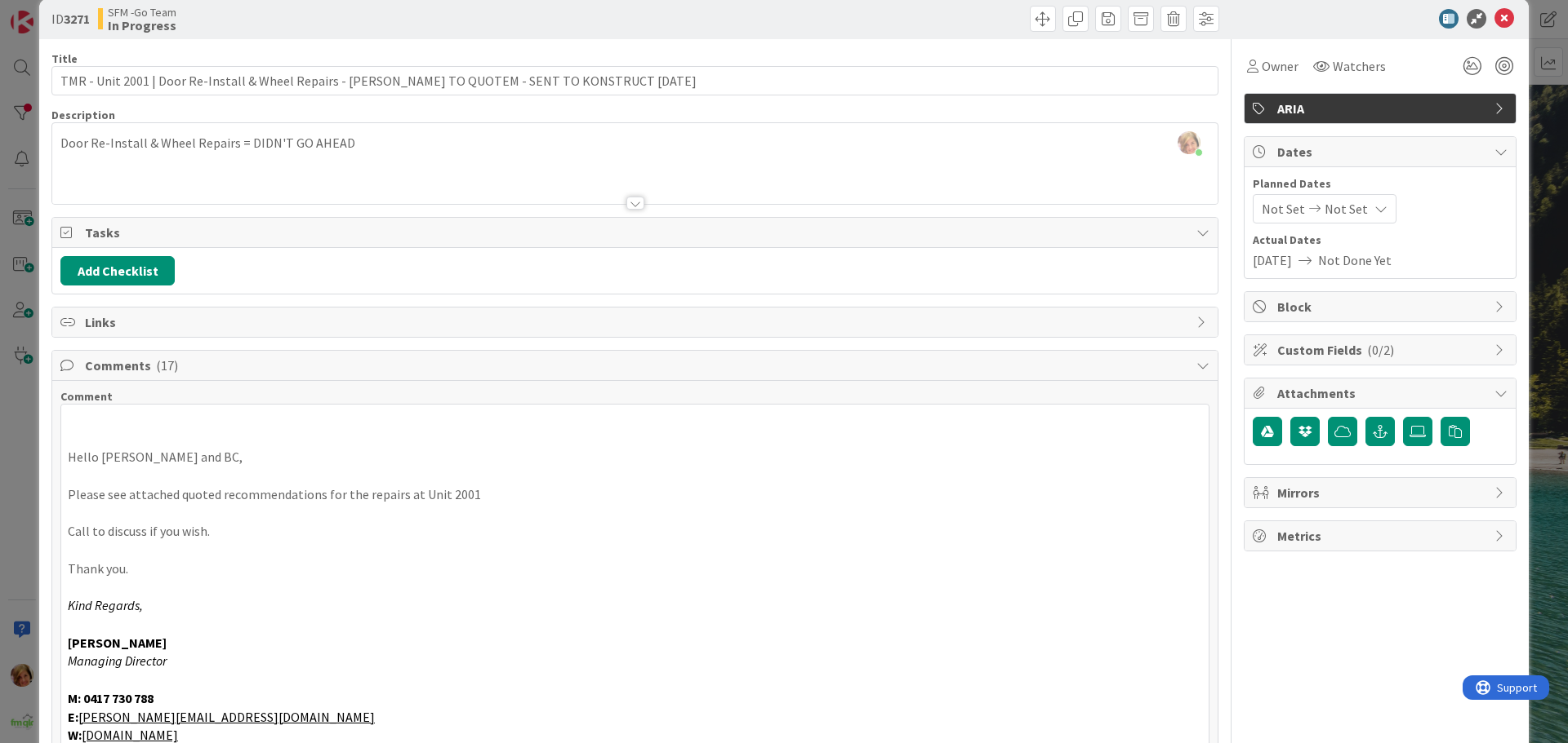
click at [124, 419] on p at bounding box center [634, 420] width 1134 height 18
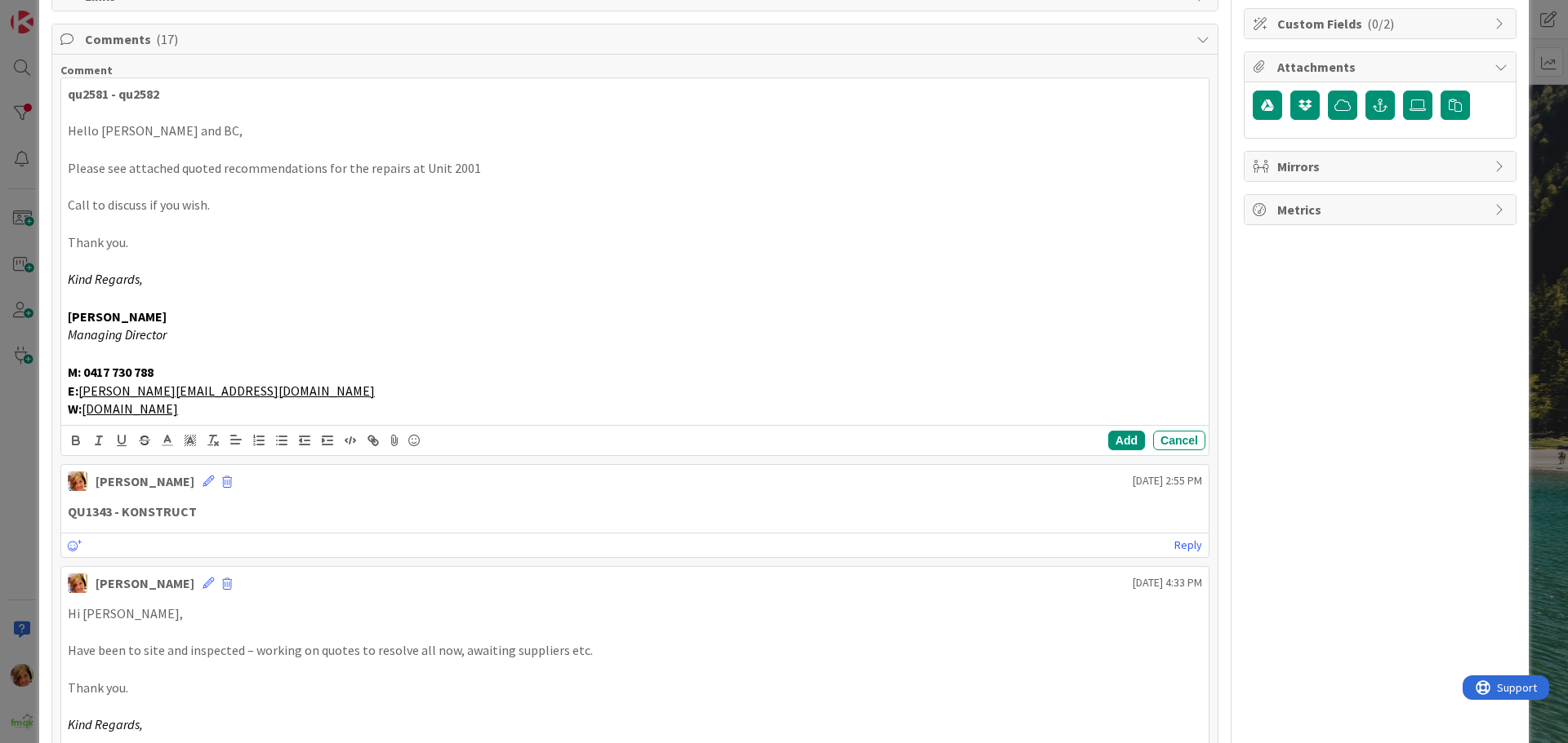
drag, startPoint x: 432, startPoint y: 327, endPoint x: 445, endPoint y: 292, distance: 37.3
drag, startPoint x: 445, startPoint y: 292, endPoint x: 1060, endPoint y: 451, distance: 635.2
click at [988, 491] on div "[PERSON_NAME] [DATE] 2:55 PM QU1343 - KONSTRUCT [DATE] 2:55 PM Reply" at bounding box center [635, 511] width 1149 height 94
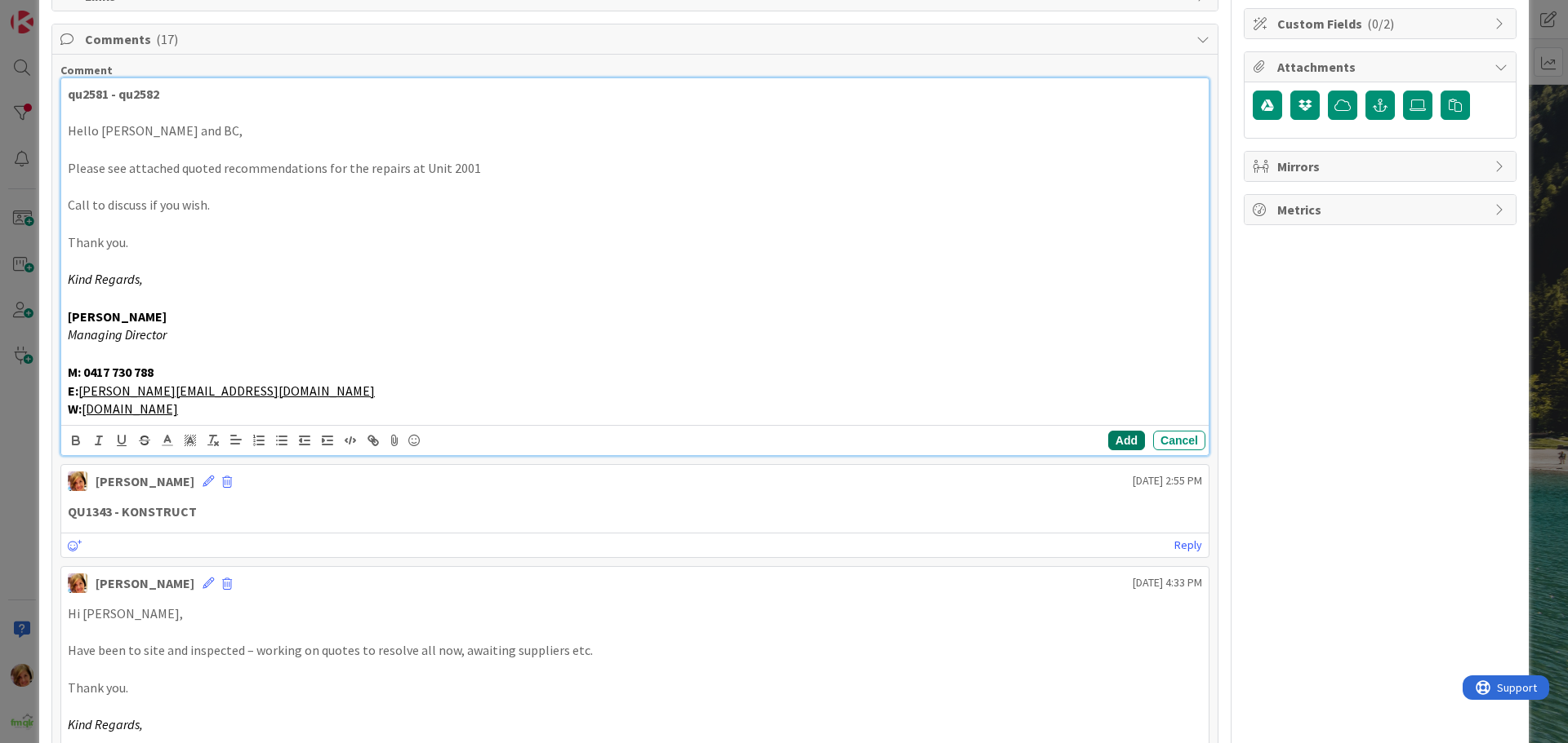
click at [1112, 442] on button "Add" at bounding box center [1127, 440] width 37 height 19
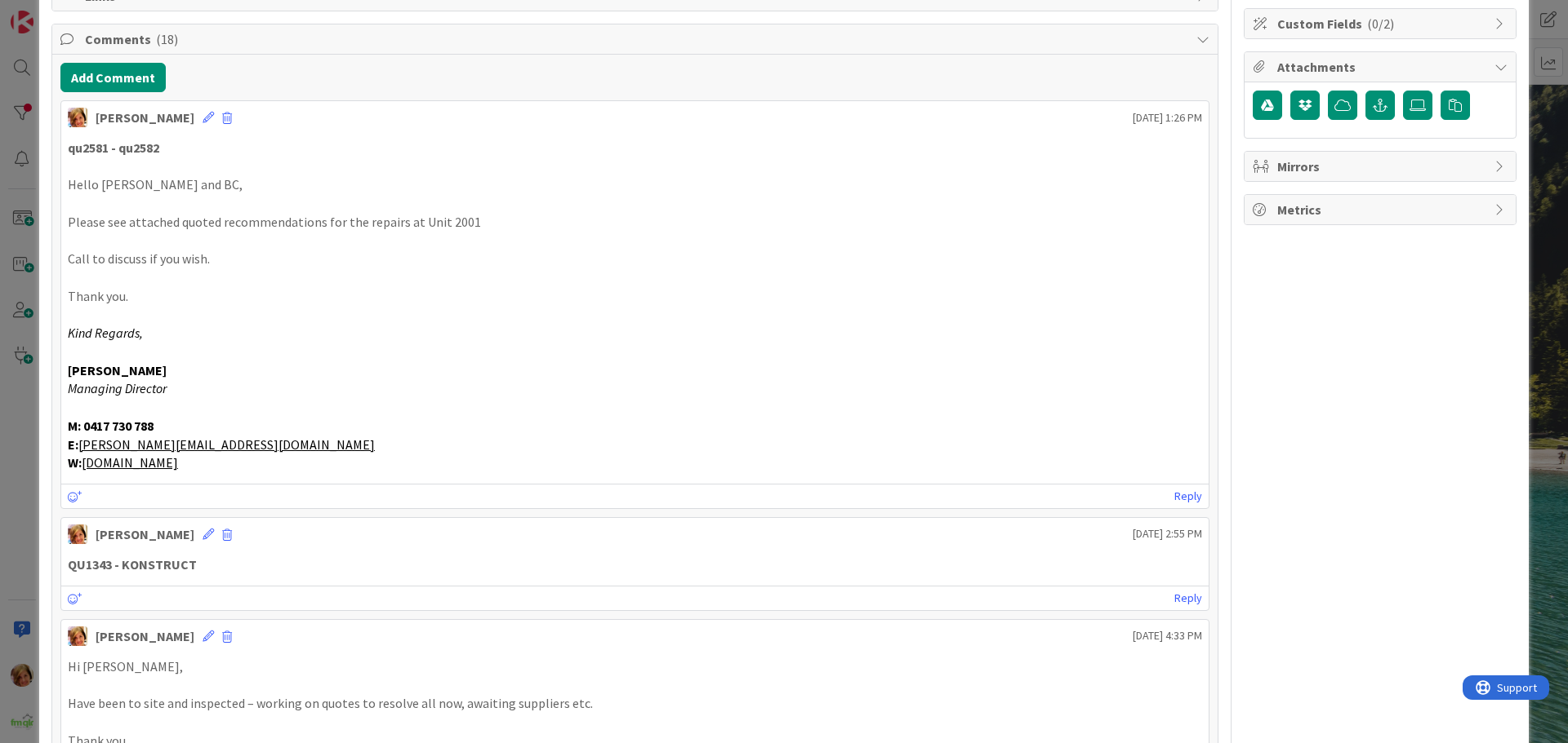
scroll to position [0, 0]
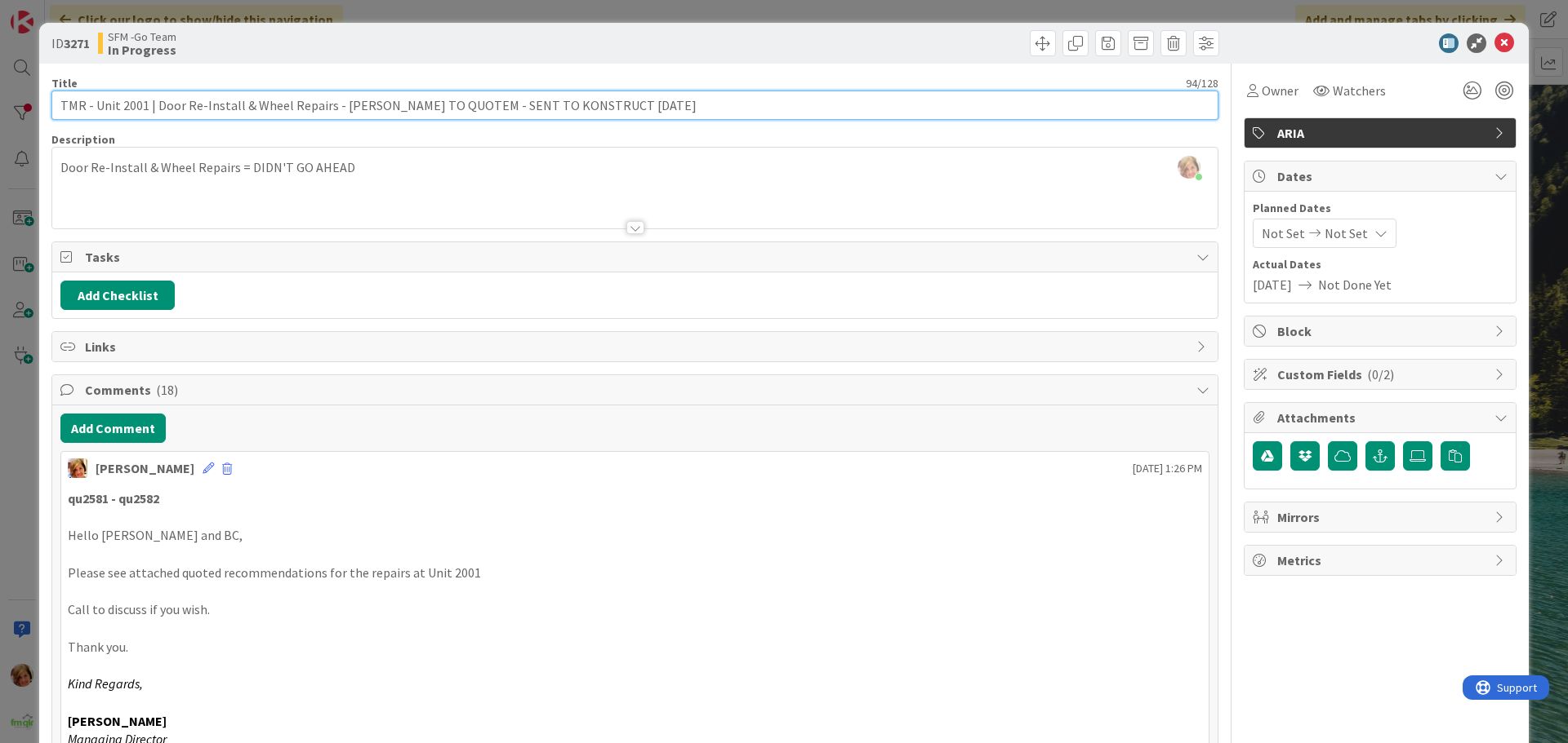
drag, startPoint x: 626, startPoint y: 107, endPoint x: 336, endPoint y: 107, distance: 290.0
click at [336, 107] on input "TMR - Unit 2001 | Door Re-Install & Wheel Repairs - [PERSON_NAME] TO QUOTEM - S…" at bounding box center [634, 105] width 1166 height 29
type input "TMR - Unit 2001 | Door Re-Install & Wheel Repairs - qu2581 & qu2582 - sent for …"
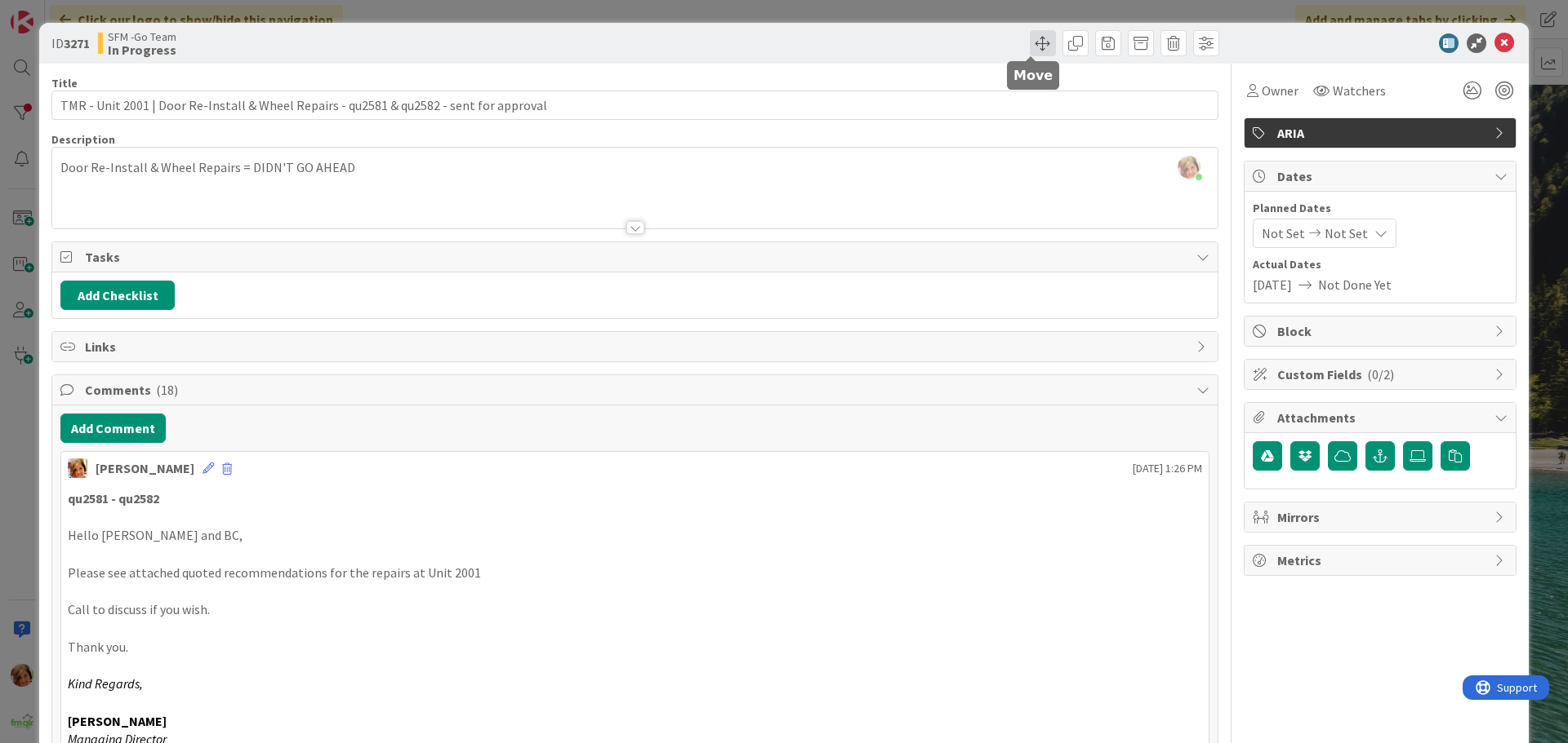
click at [1030, 40] on span at bounding box center [1043, 43] width 26 height 26
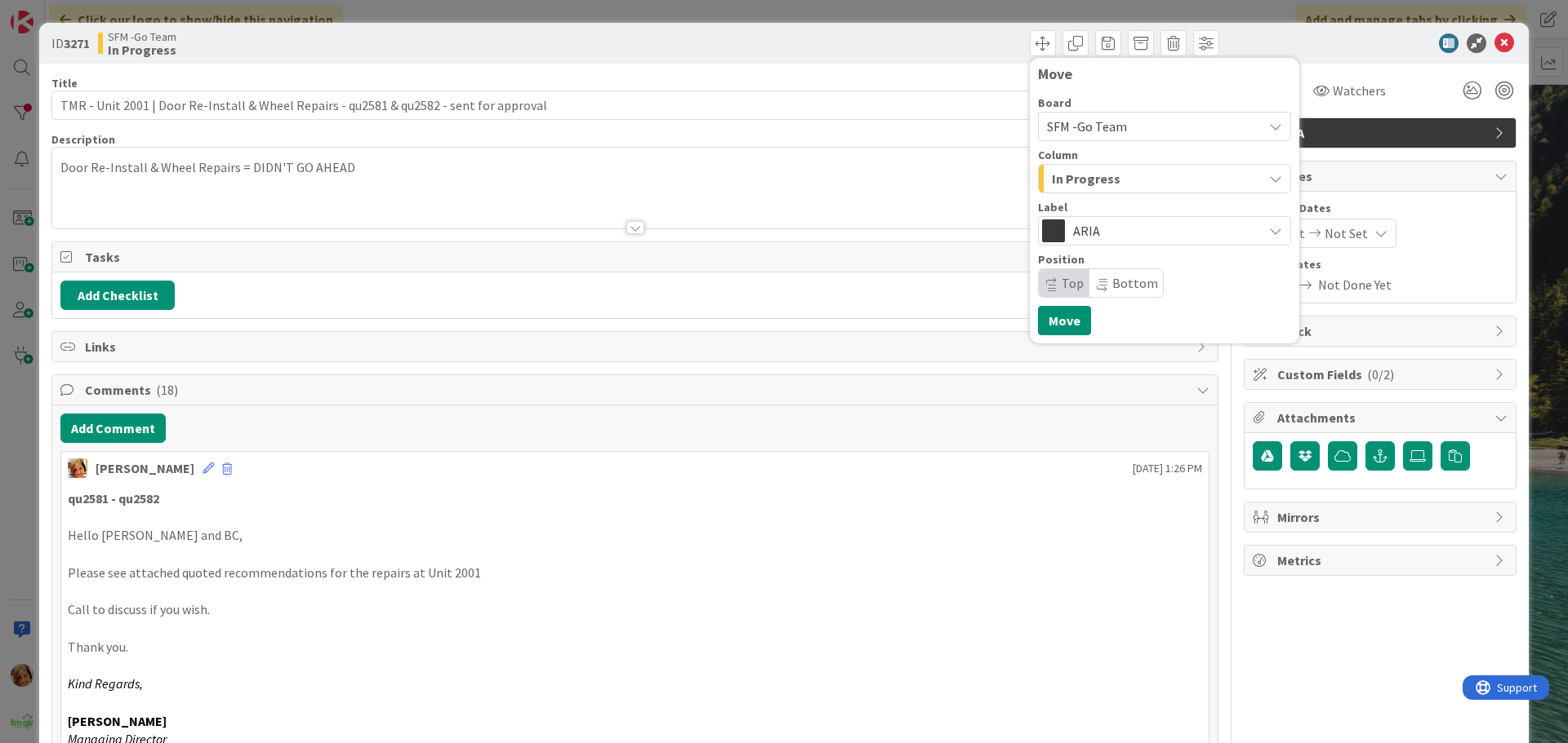
click at [1106, 178] on div "In Progress" at bounding box center [1155, 179] width 215 height 26
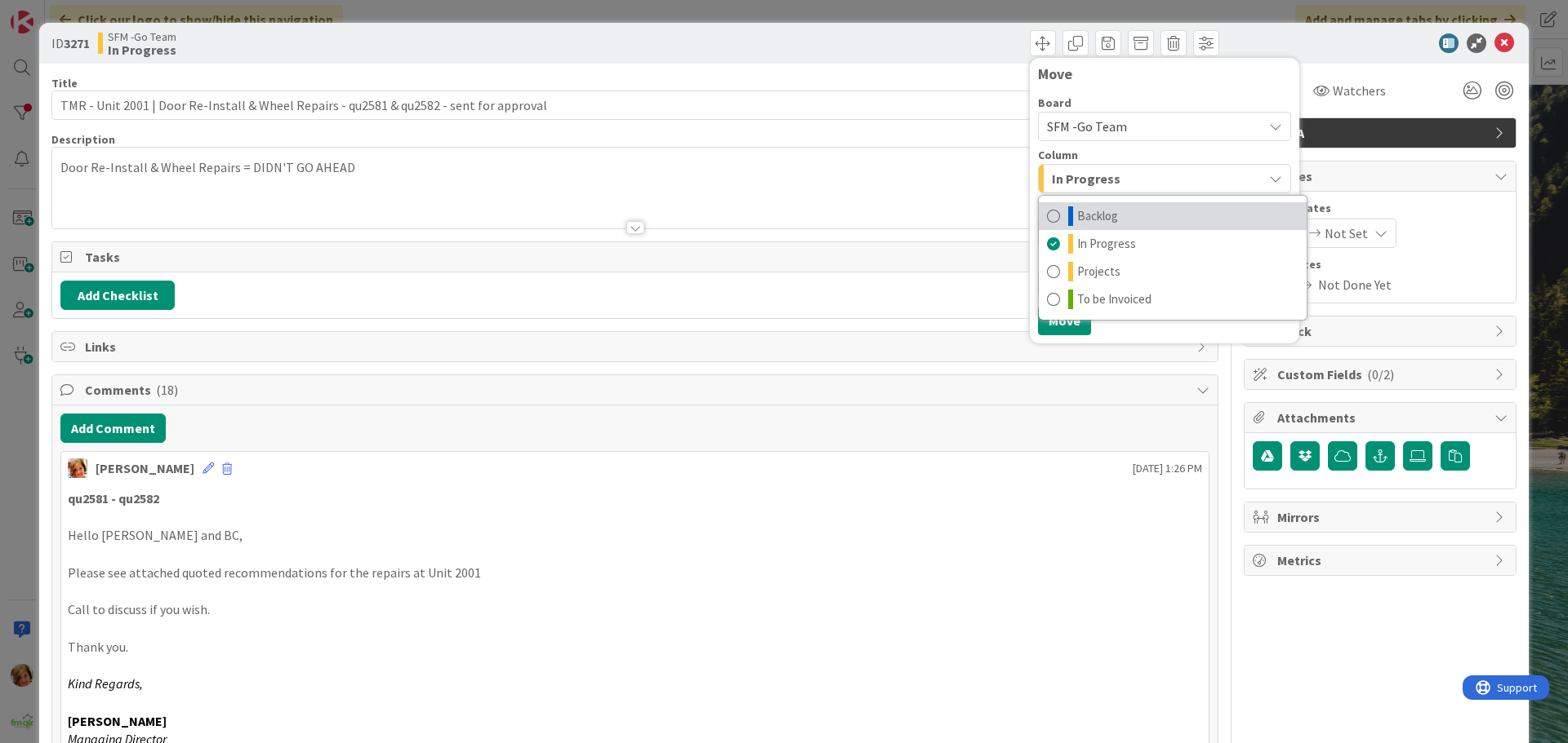
drag, startPoint x: 1106, startPoint y: 190, endPoint x: 1105, endPoint y: 210, distance: 20.0
click at [1105, 210] on span "Backlog" at bounding box center [1098, 216] width 41 height 19
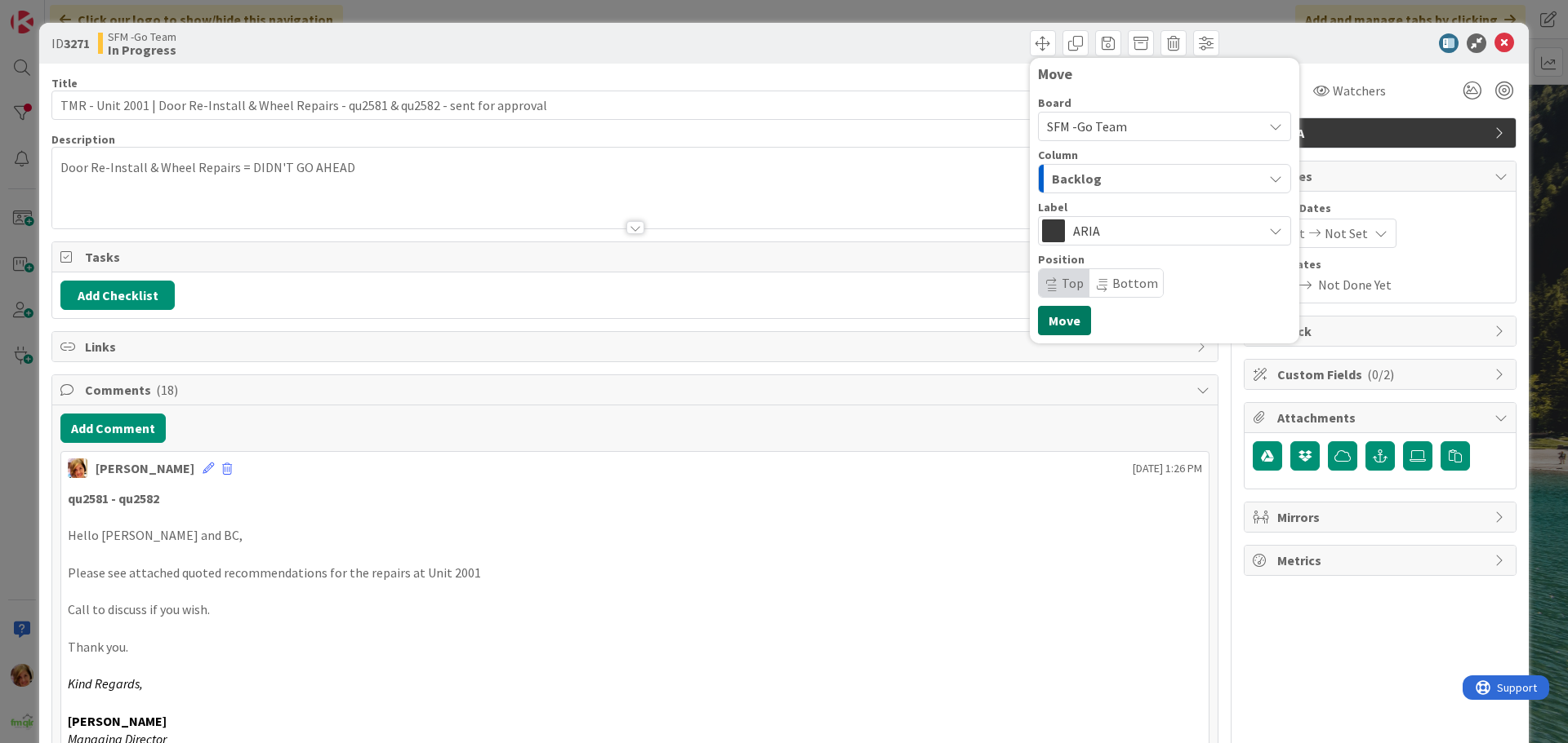
click at [1055, 319] on button "Move" at bounding box center [1064, 320] width 53 height 29
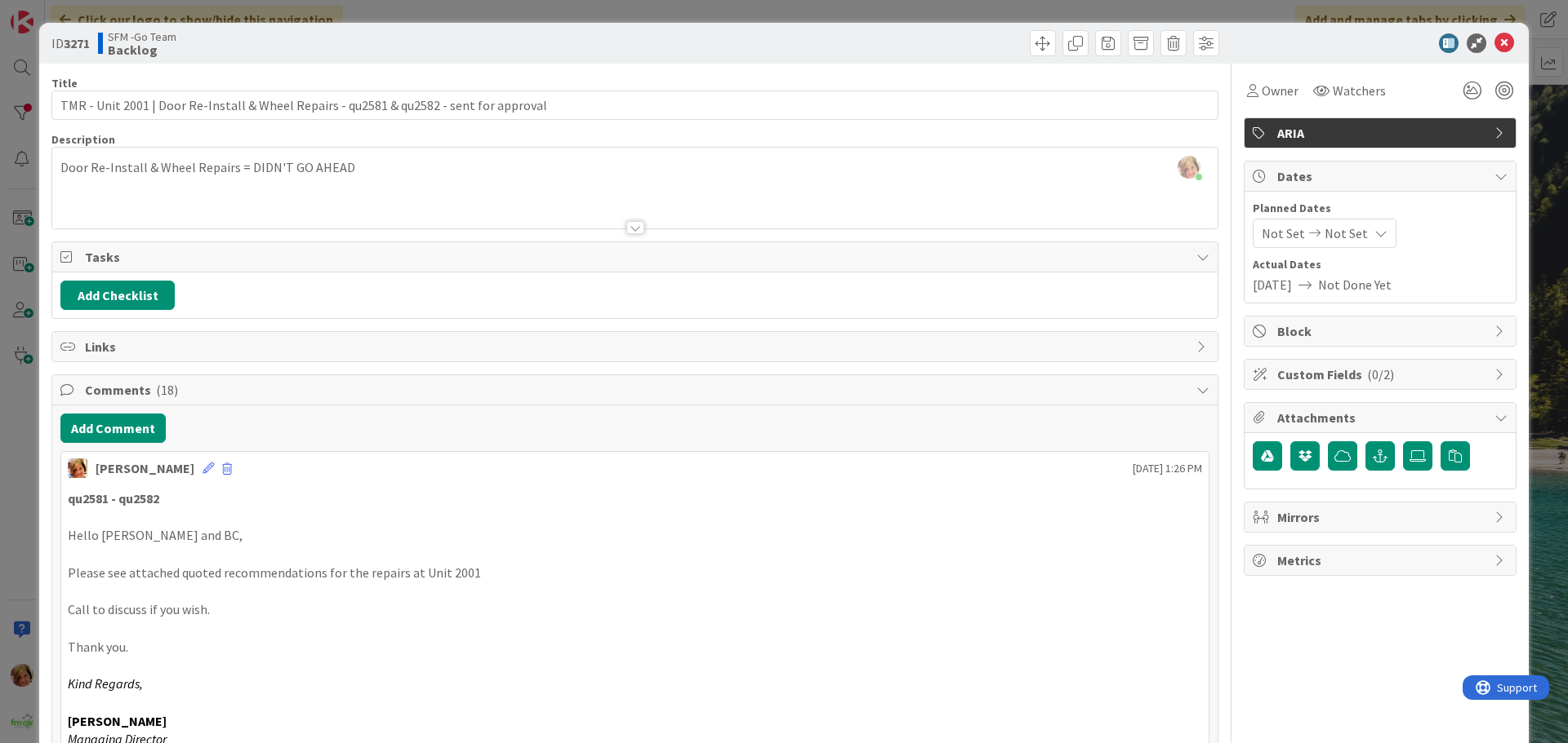
click at [984, 36] on div "Move Move" at bounding box center [929, 43] width 580 height 26
click at [1497, 44] on icon at bounding box center [1504, 43] width 19 height 19
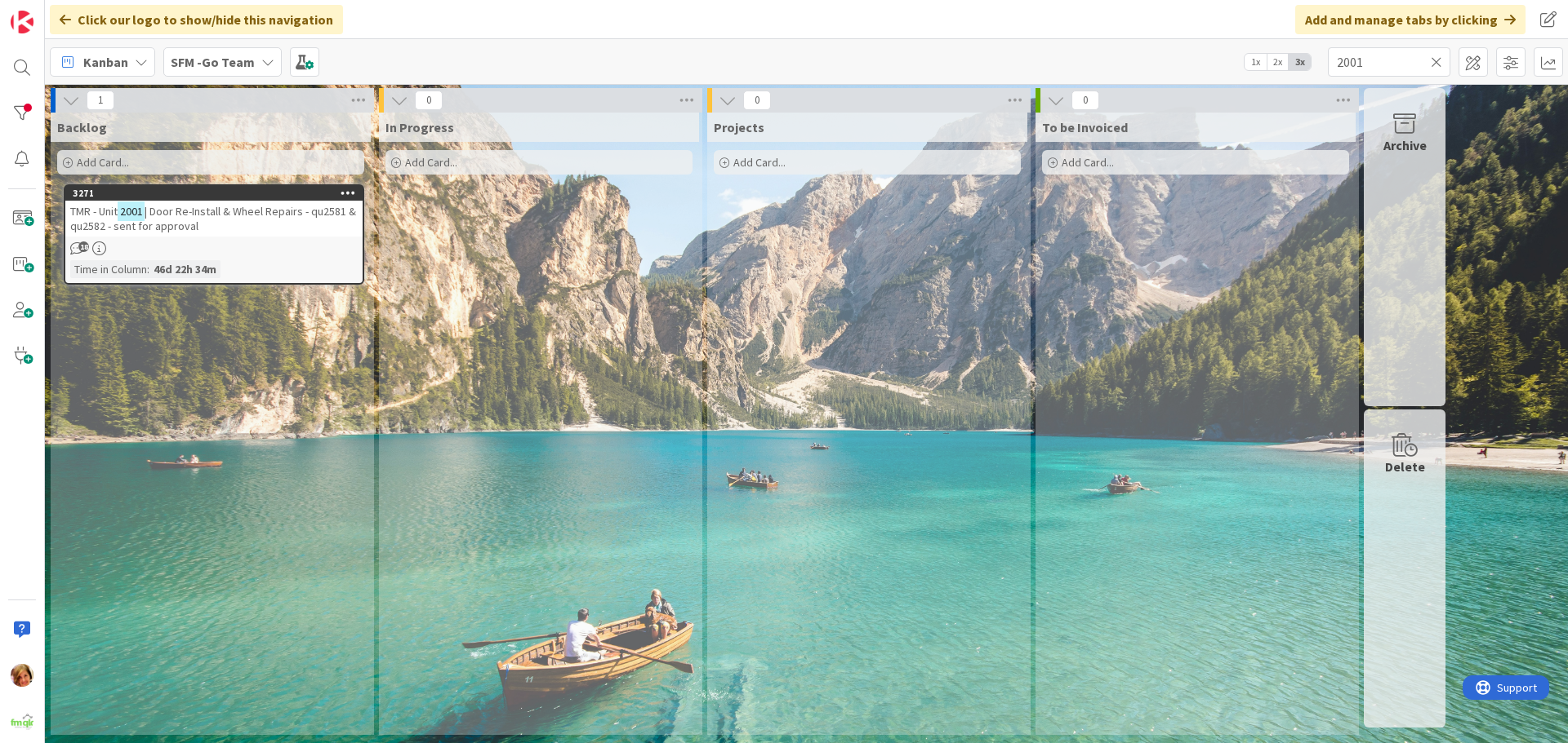
click at [1438, 62] on icon at bounding box center [1436, 62] width 11 height 15
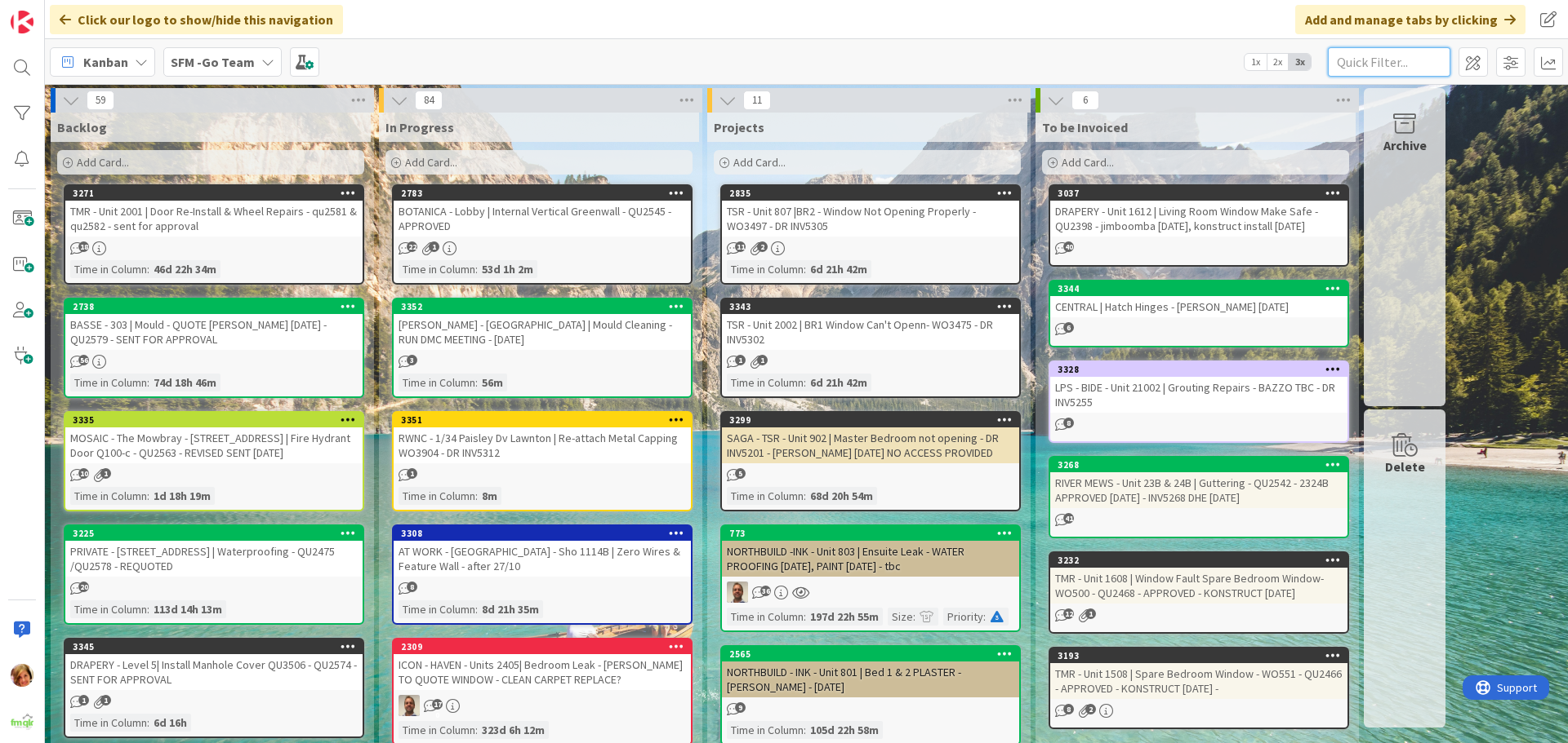
click at [1352, 72] on input "text" at bounding box center [1388, 62] width 122 height 29
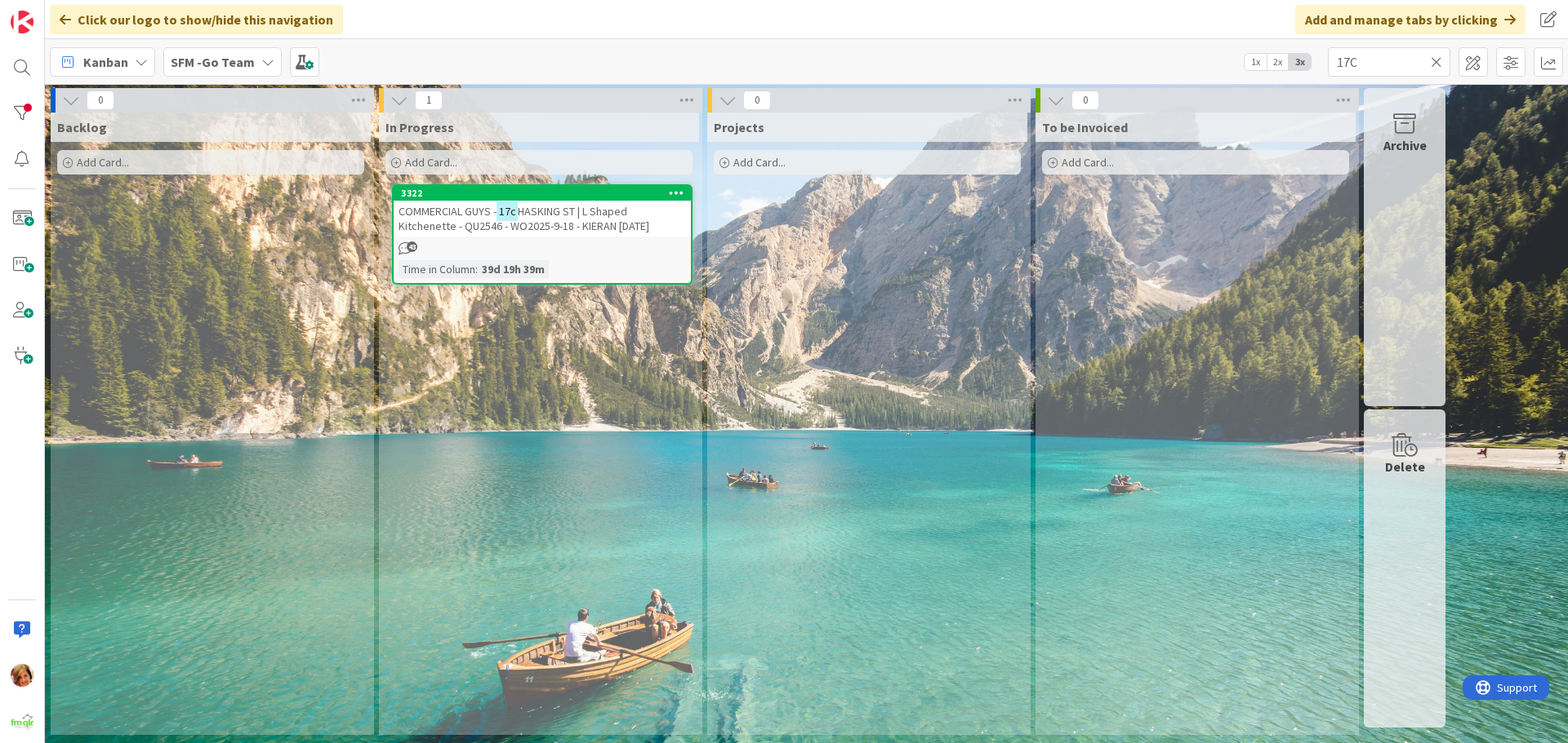
click at [612, 217] on span "HASKING ST | L Shaped Kitchenette - QU2546 - WO2025-9-18 - KIERAN [DATE]" at bounding box center [523, 218] width 251 height 29
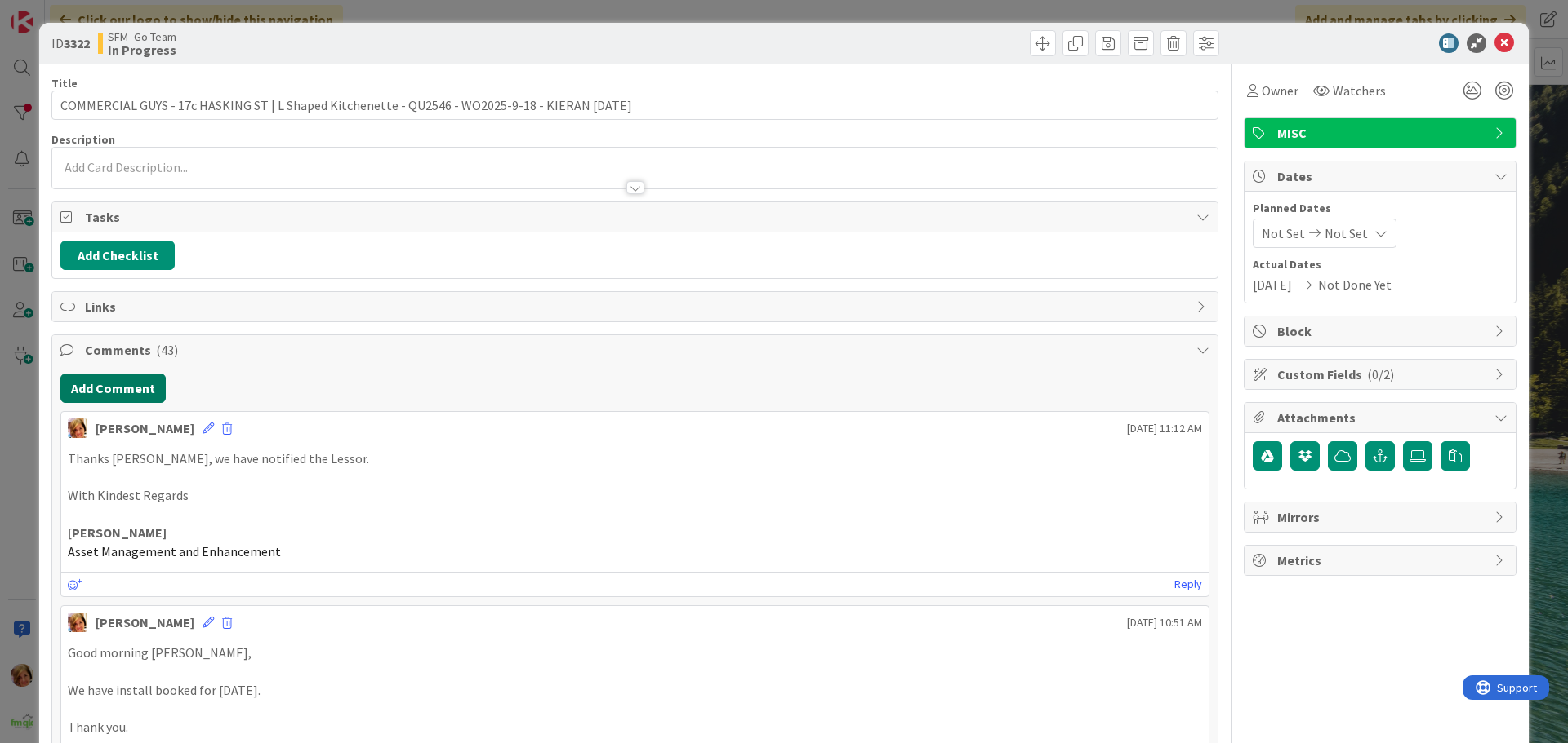
click at [109, 394] on button "Add Comment" at bounding box center [114, 388] width 106 height 29
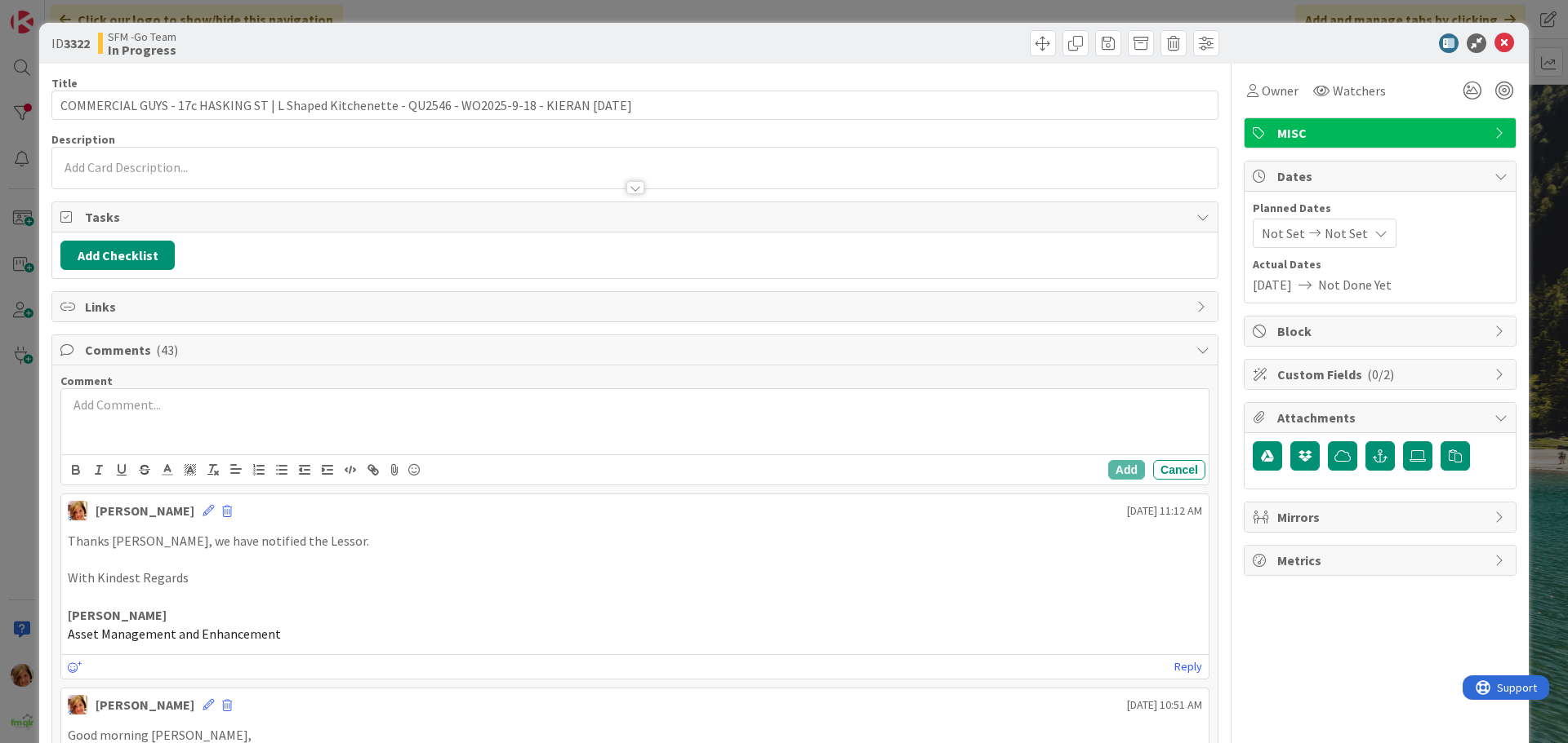
click at [170, 439] on div at bounding box center [635, 422] width 1147 height 65
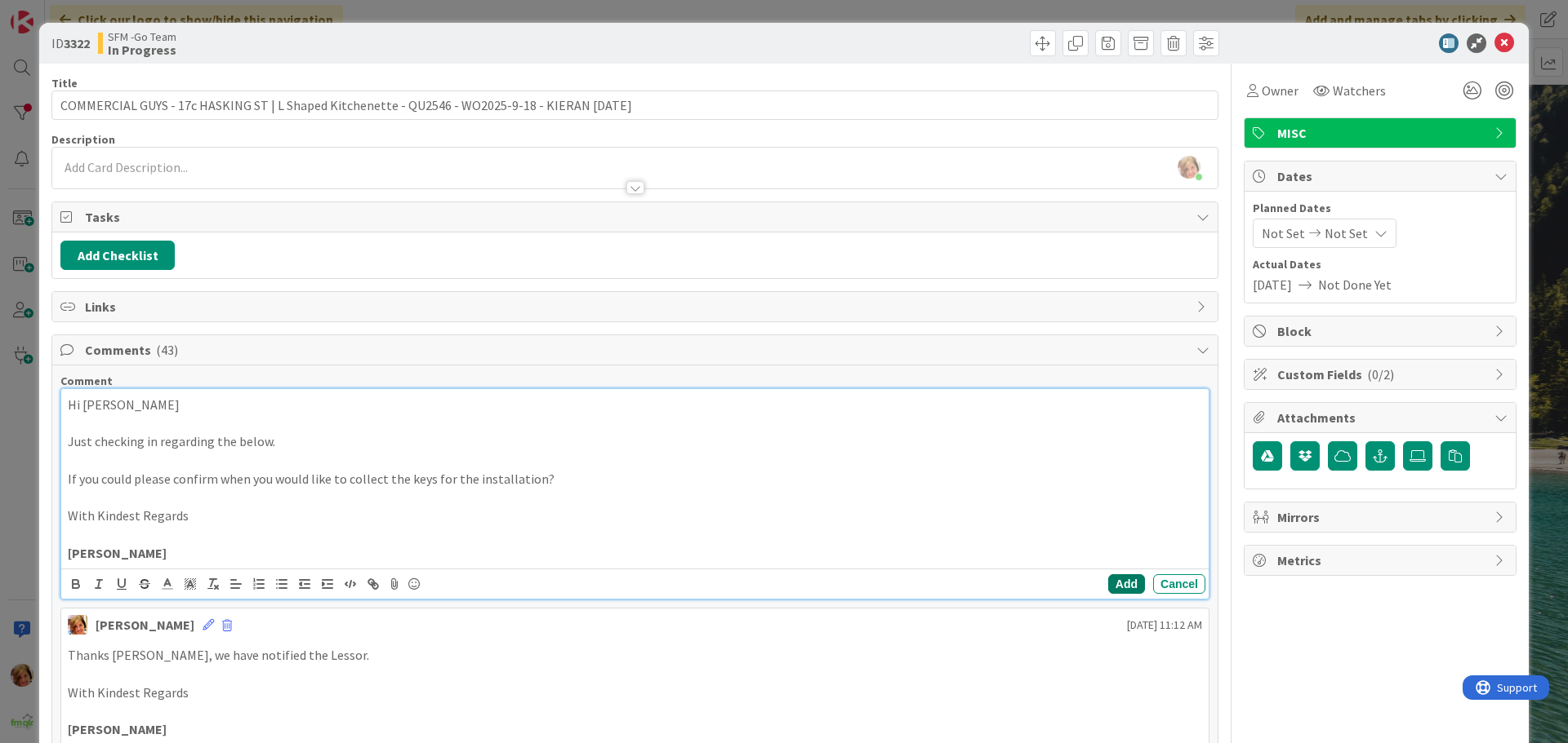
click at [1108, 590] on button "Add" at bounding box center [1127, 585] width 37 height 19
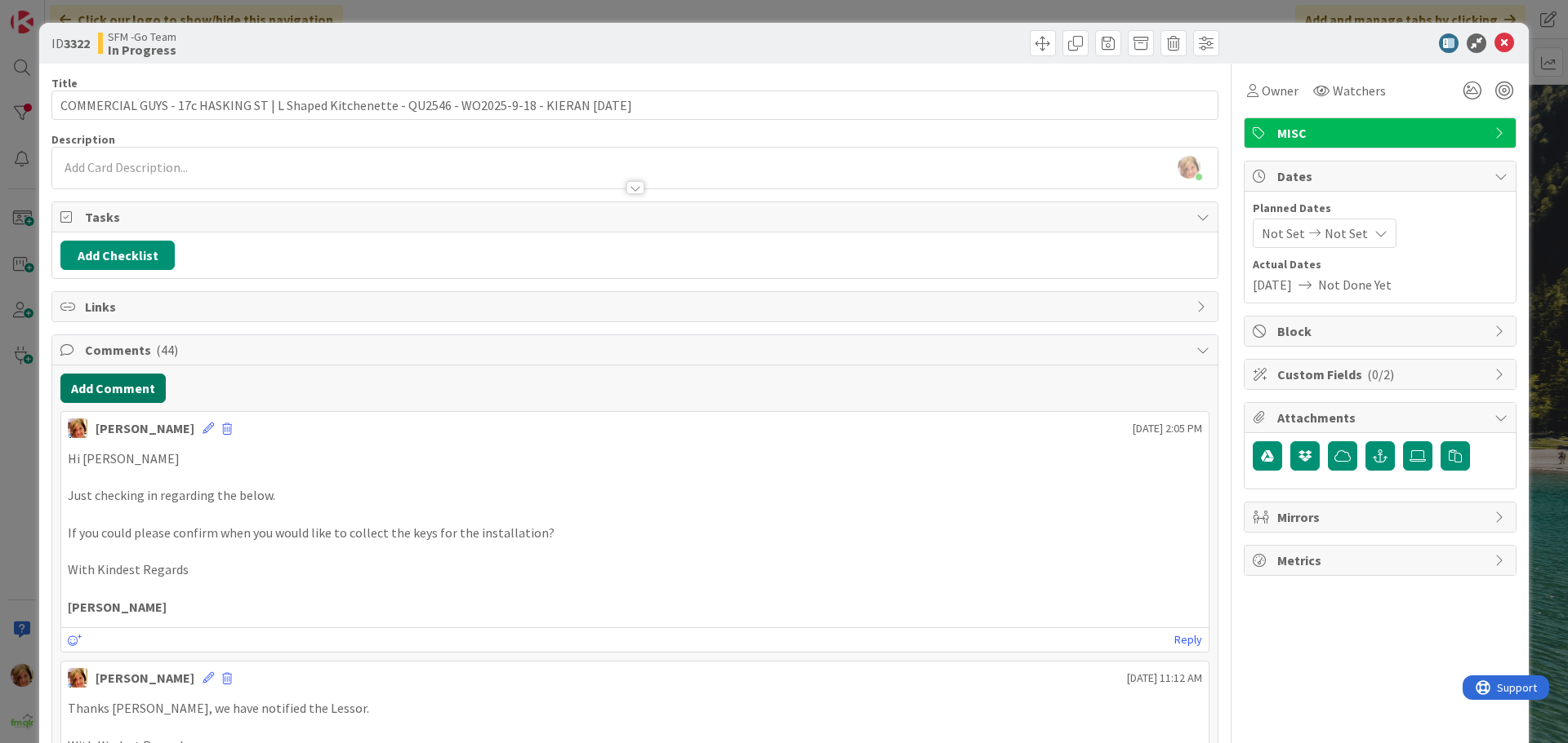
click at [133, 379] on button "Add Comment" at bounding box center [114, 388] width 106 height 29
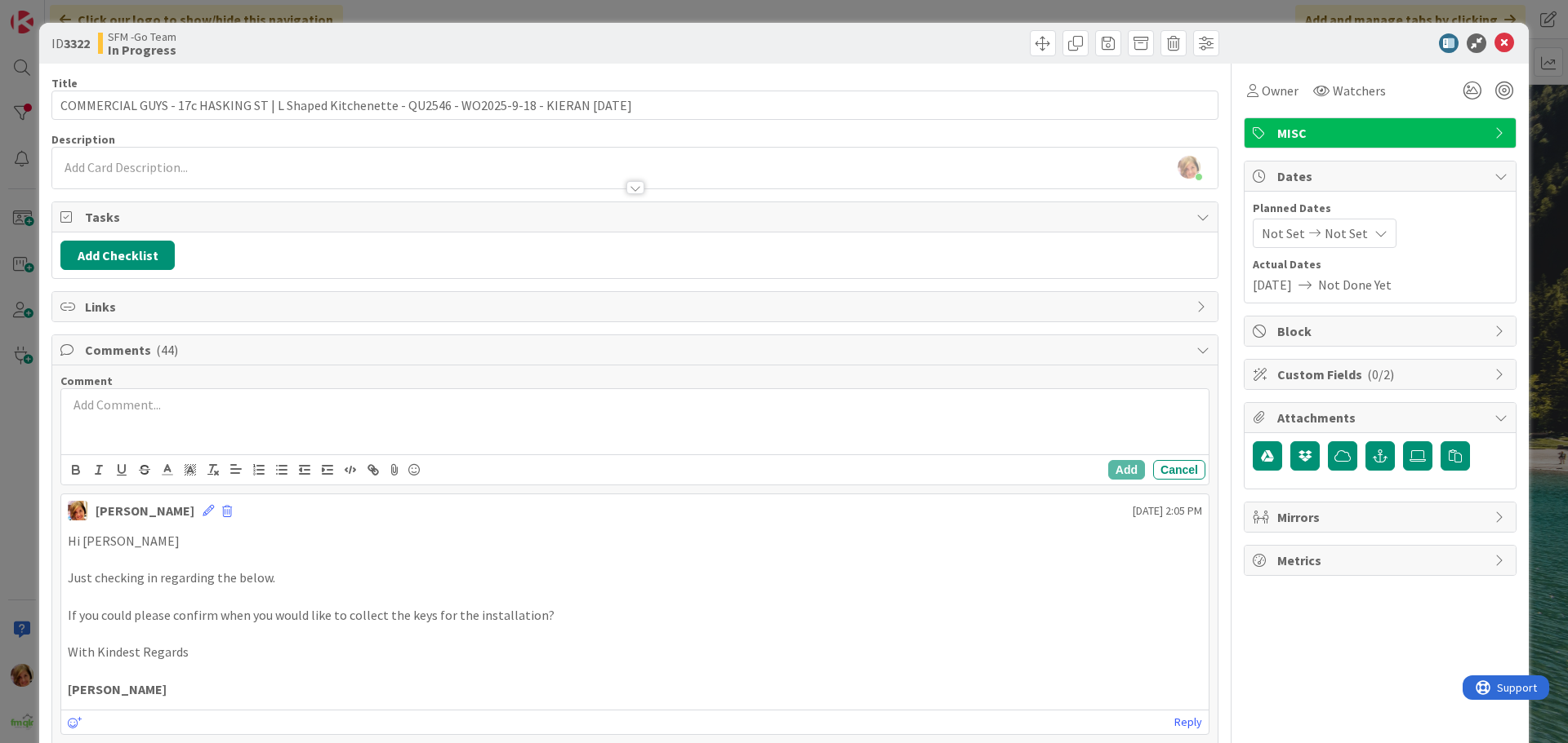
click at [213, 418] on div at bounding box center [635, 422] width 1147 height 65
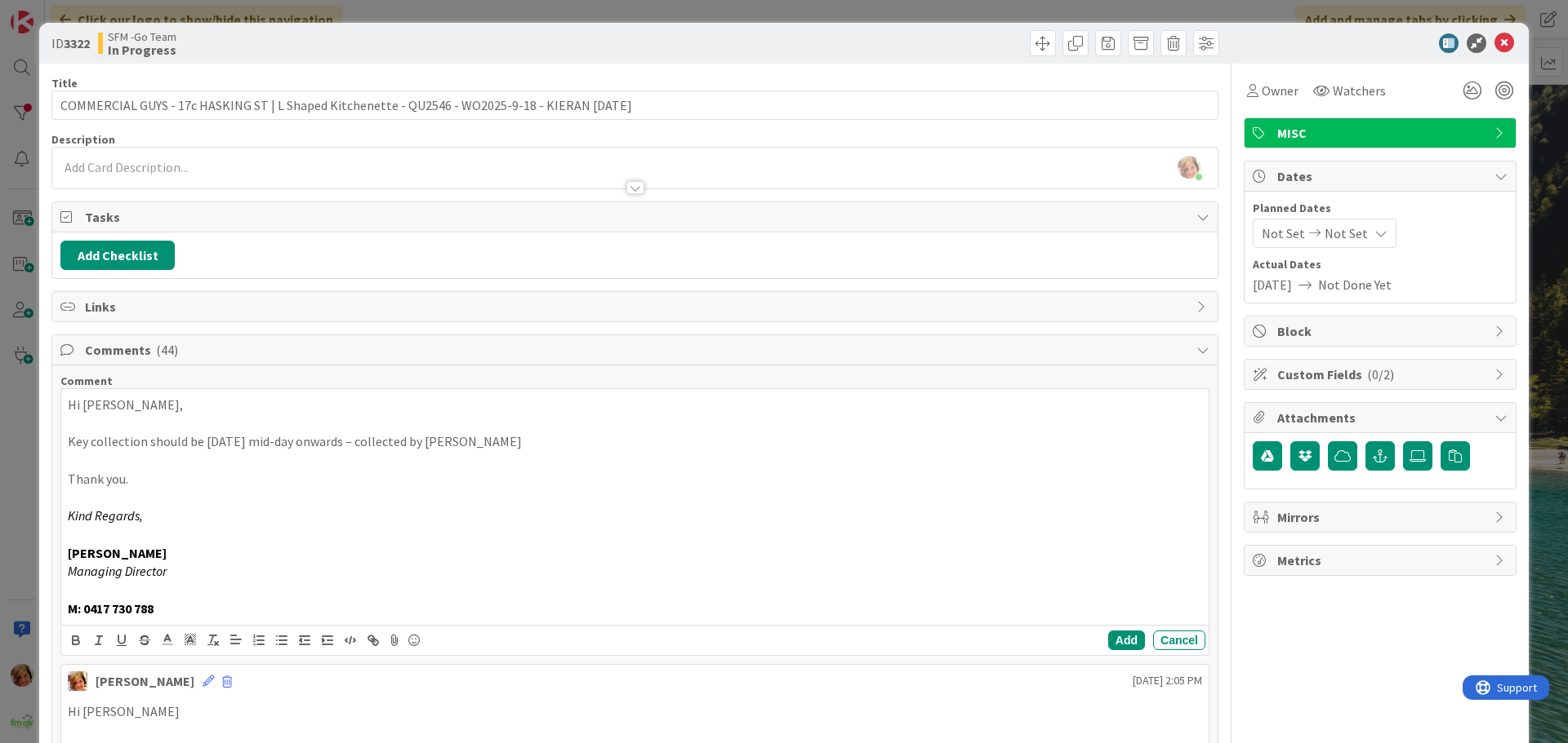
scroll to position [245, 0]
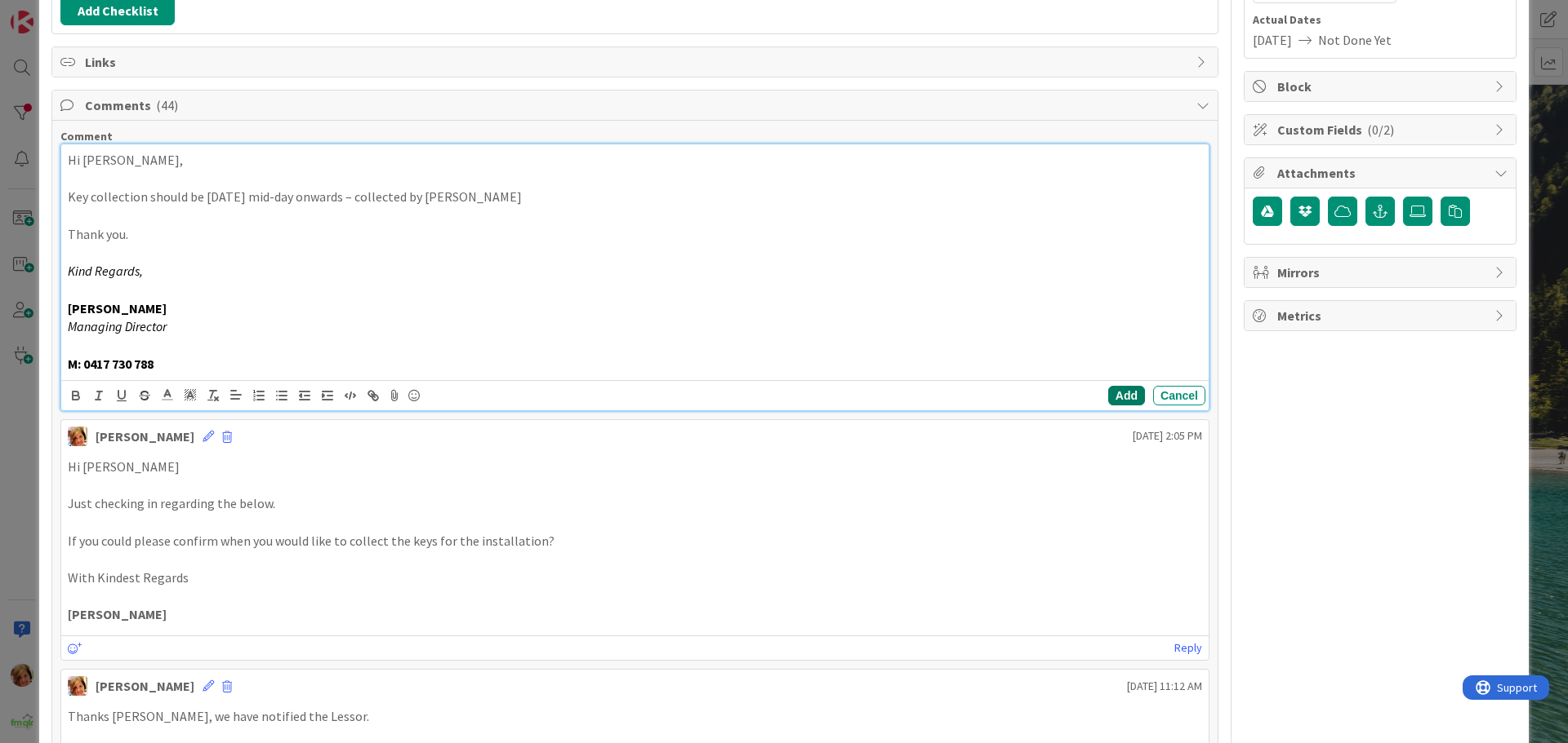
click at [1114, 397] on button "Add" at bounding box center [1127, 395] width 37 height 19
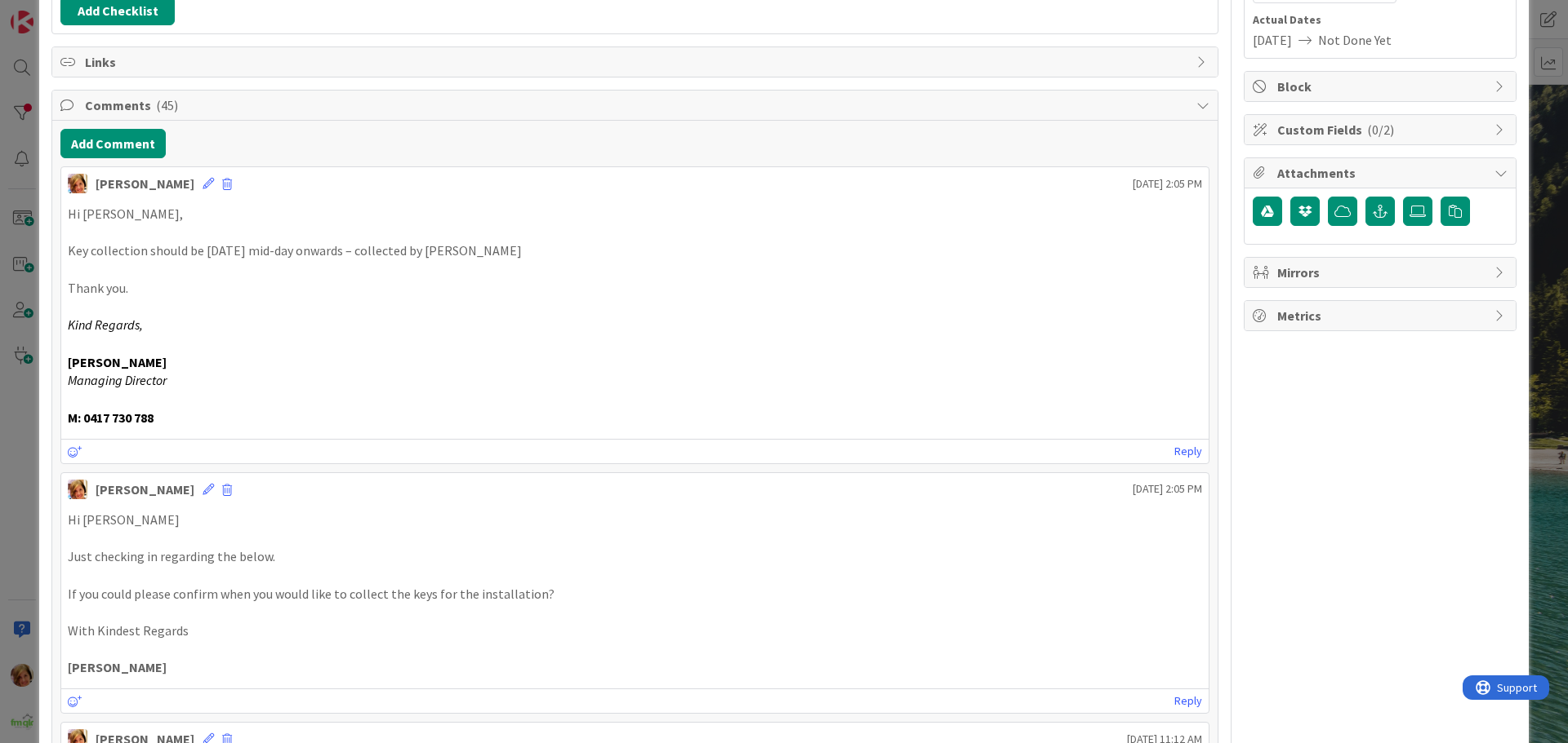
scroll to position [0, 0]
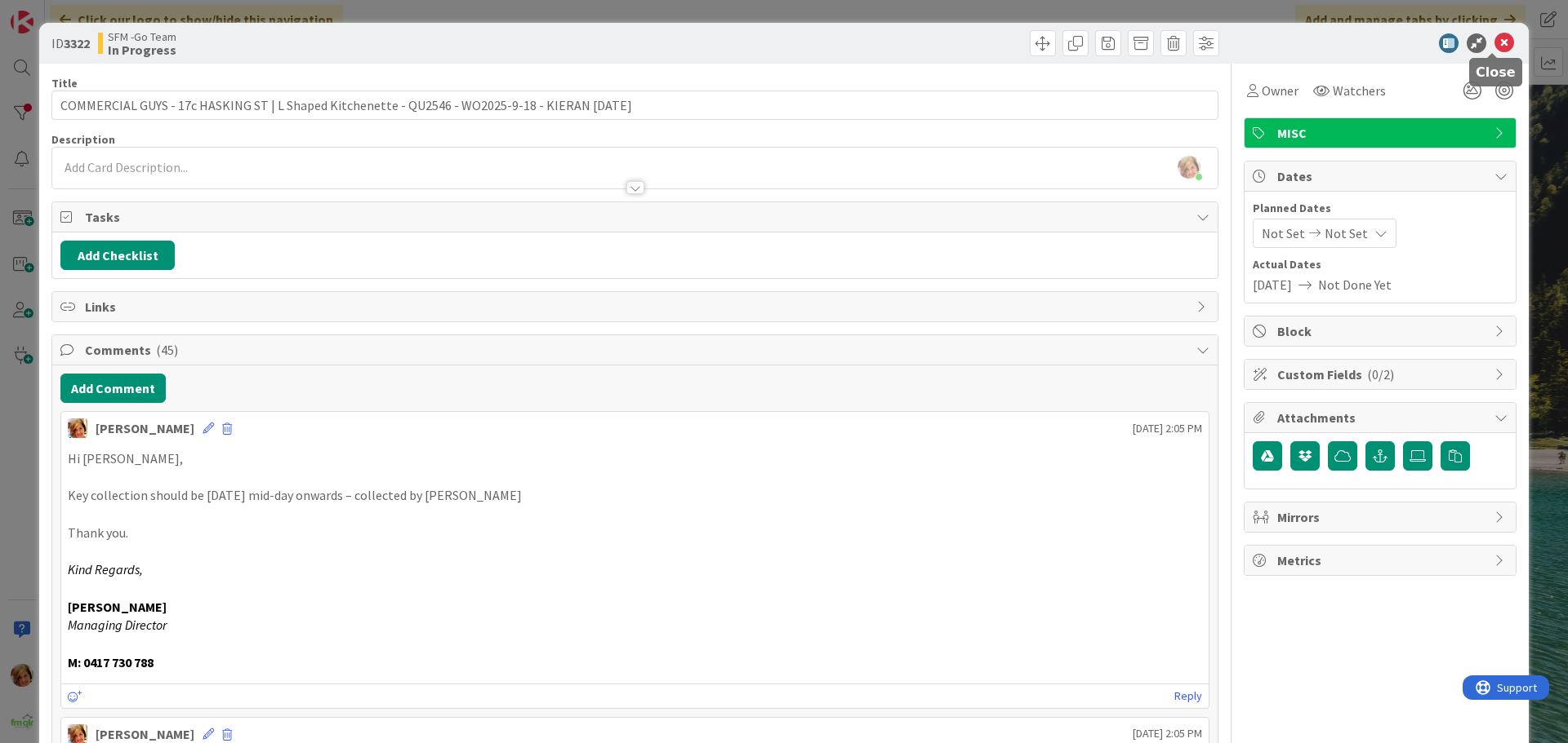
click at [1494, 41] on icon at bounding box center [1504, 43] width 19 height 19
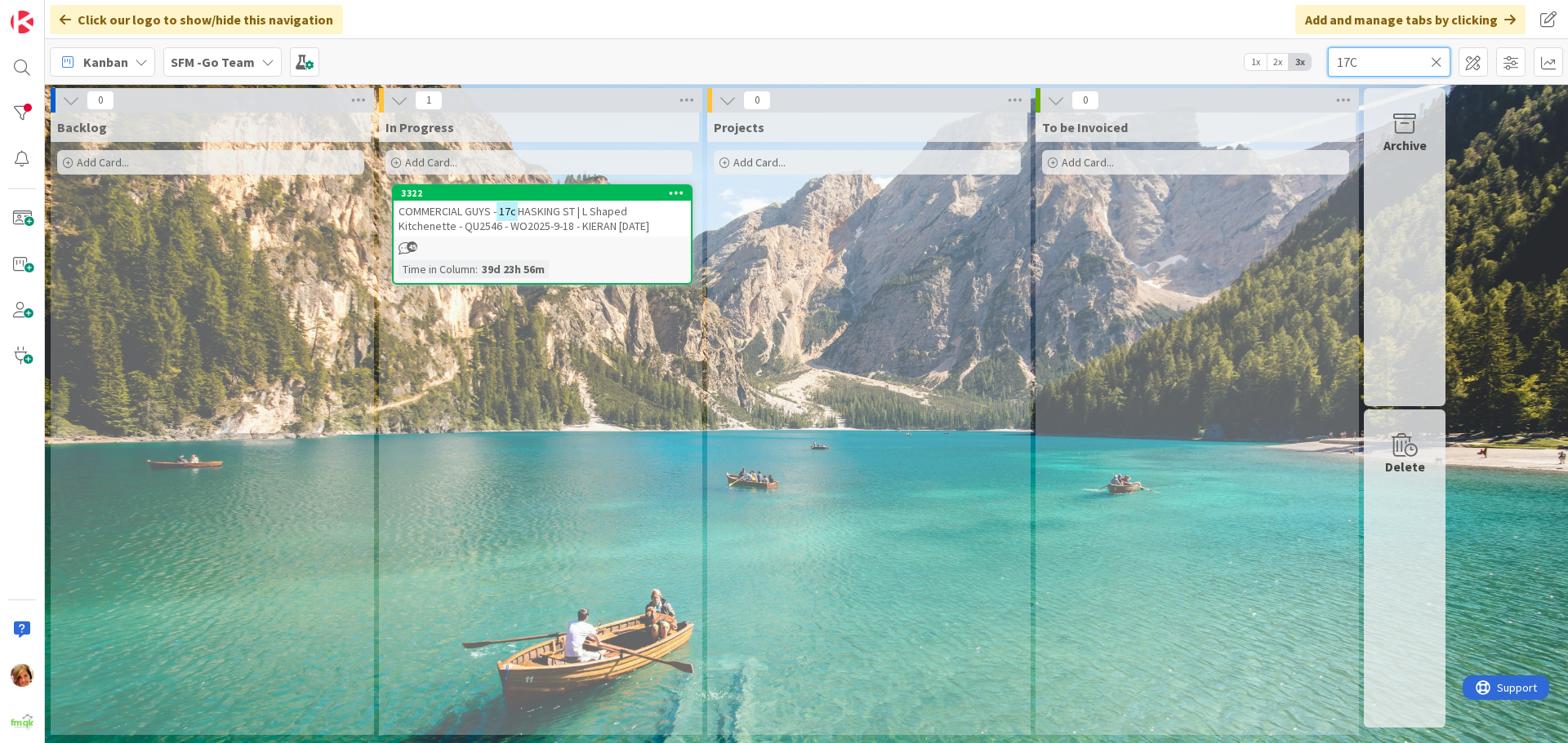
click at [1420, 56] on input "17C" at bounding box center [1388, 62] width 122 height 29
type input "1"
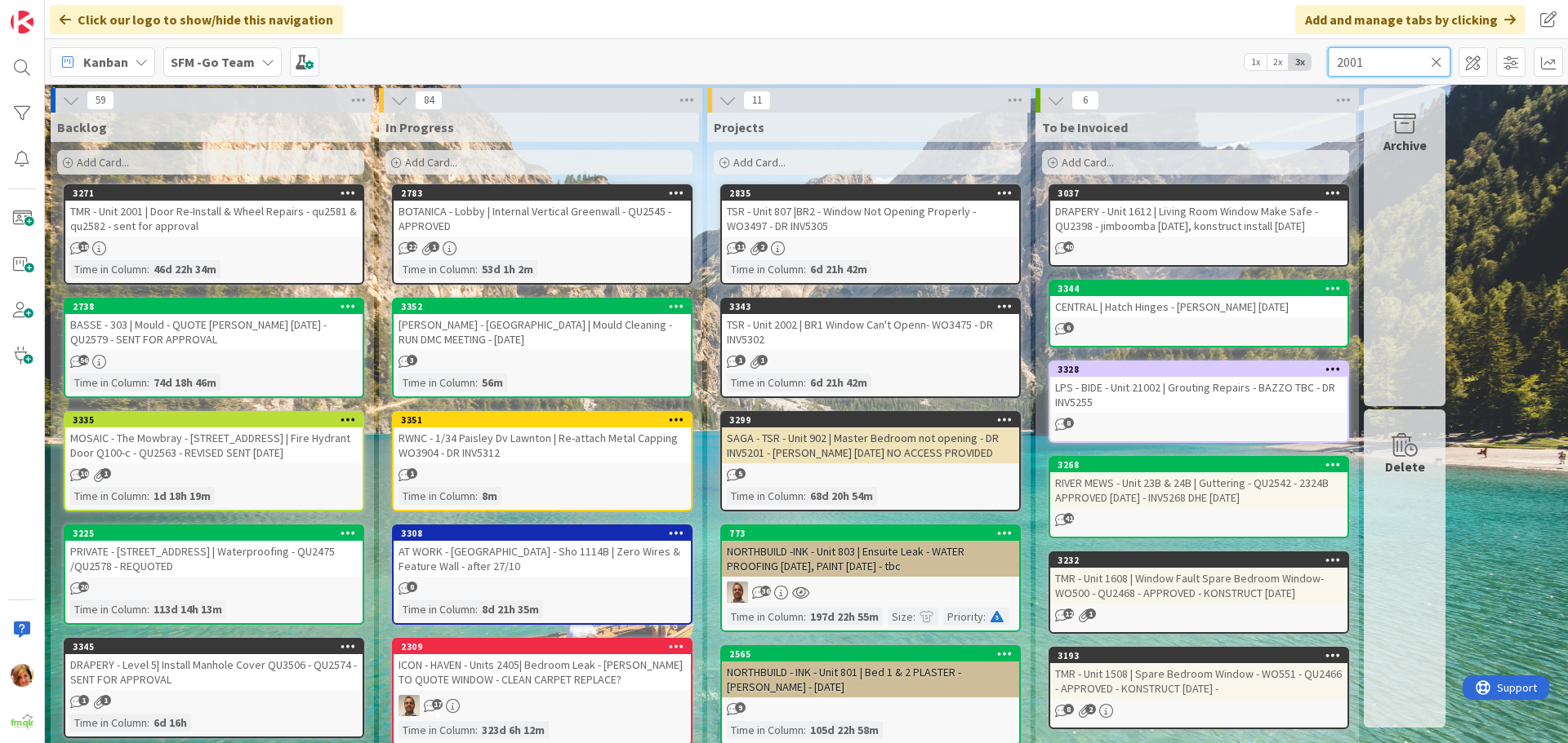
type input "2001"
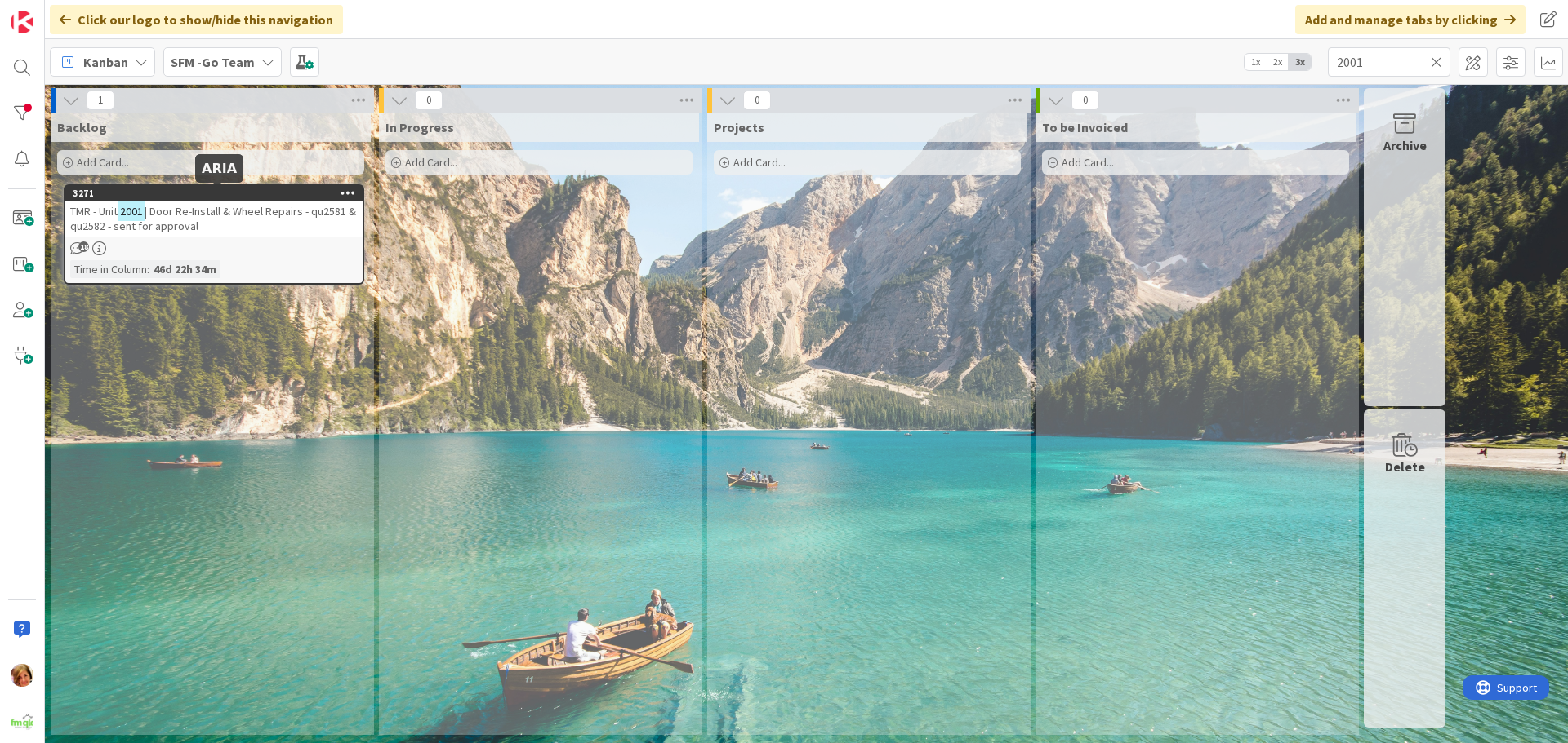
click at [245, 232] on div "TMR - Unit 2001 | Door Re-Install & Wheel Repairs - qu2581 & qu2582 - sent for …" at bounding box center [213, 218] width 297 height 36
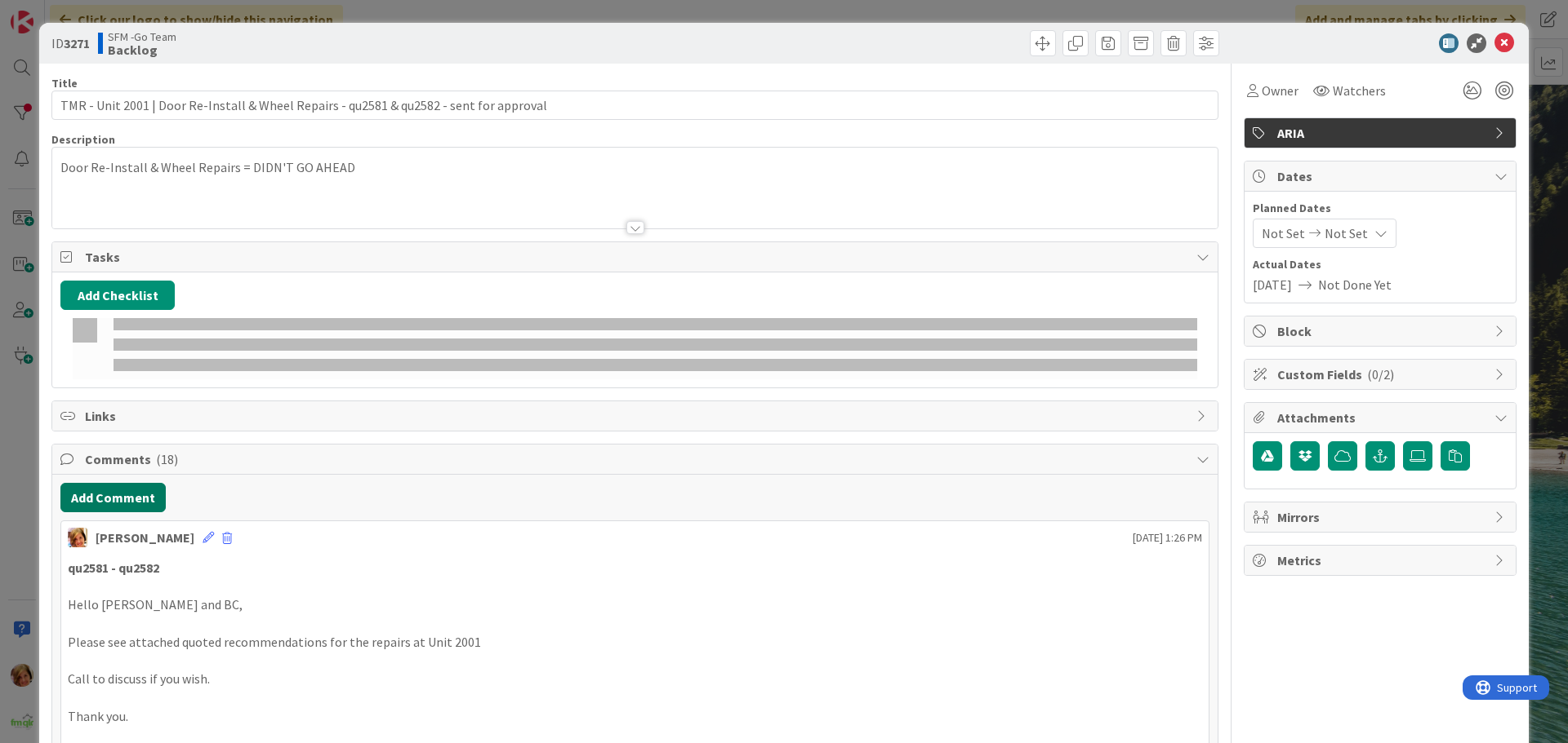
click at [102, 496] on button "Add Comment" at bounding box center [114, 497] width 106 height 29
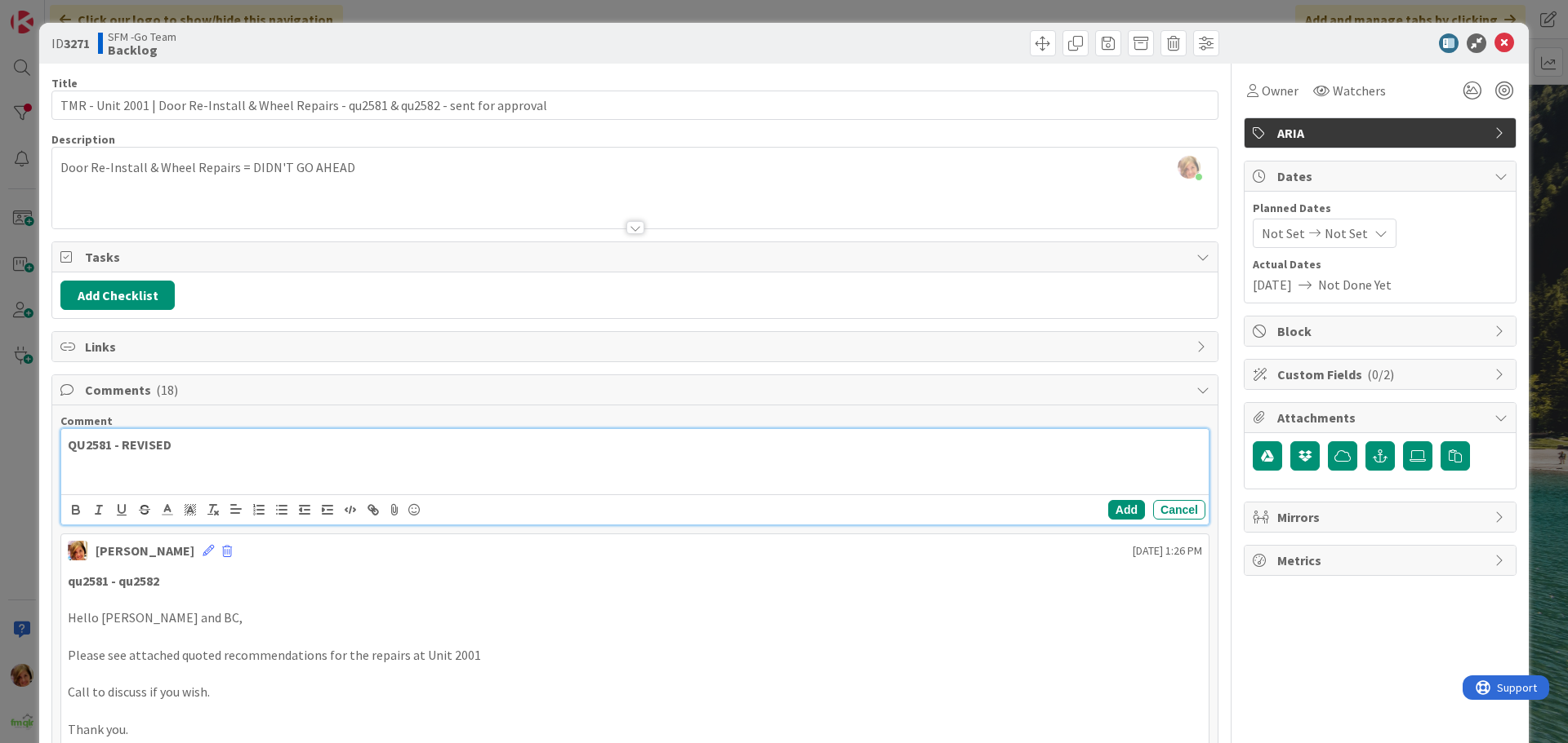
click at [226, 445] on p "QU2581 - REVISED" at bounding box center [634, 445] width 1134 height 18
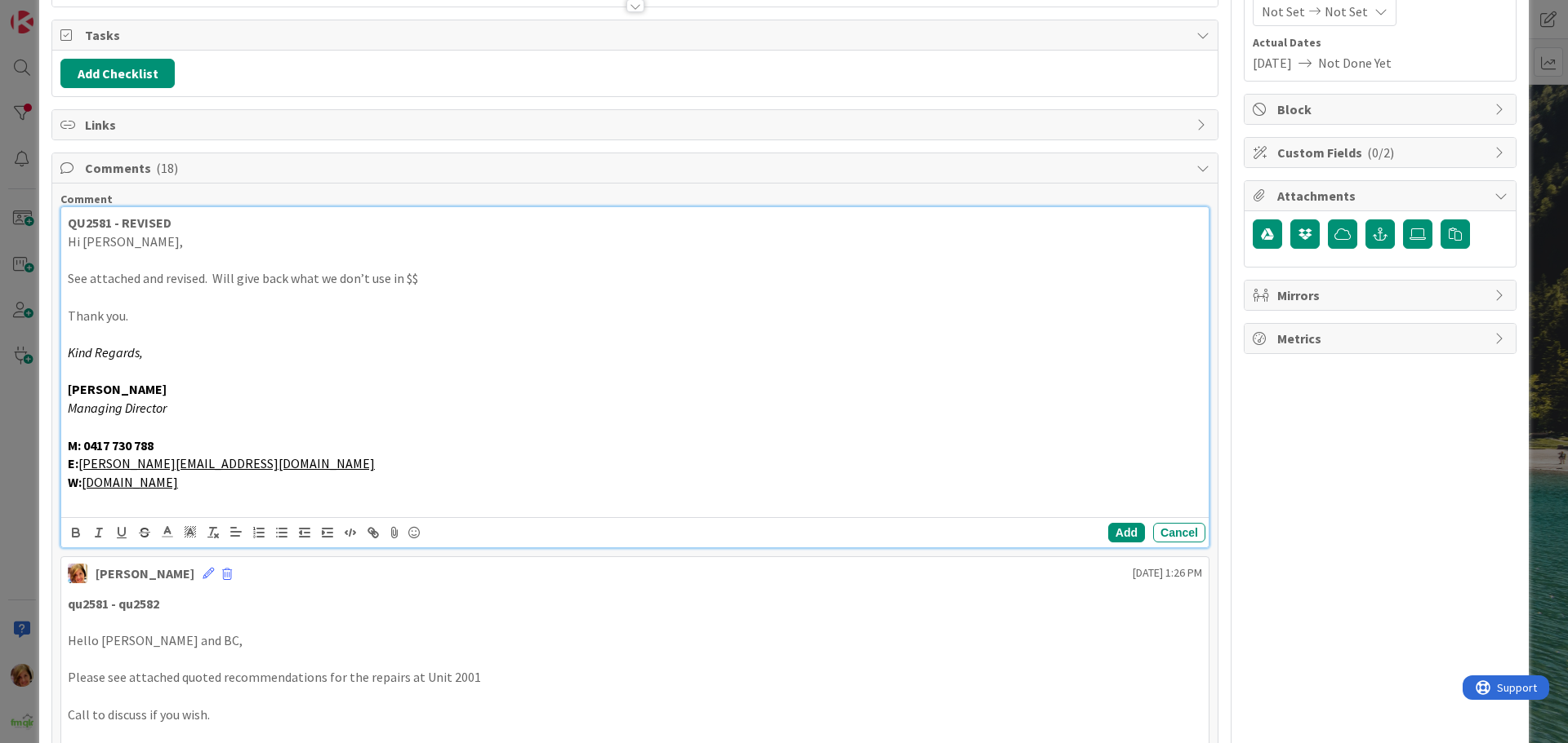
scroll to position [245, 0]
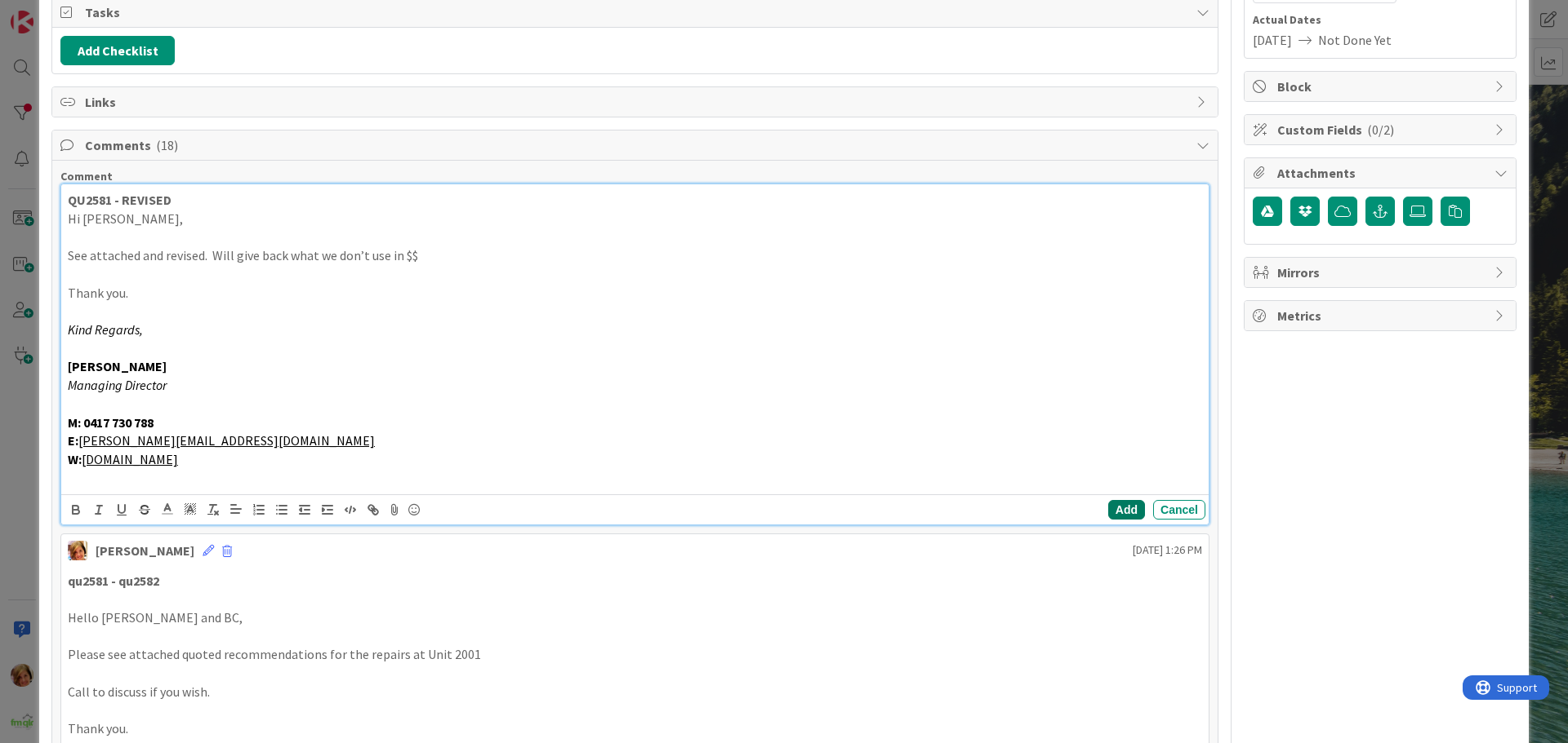
click at [1119, 508] on button "Add" at bounding box center [1127, 510] width 37 height 19
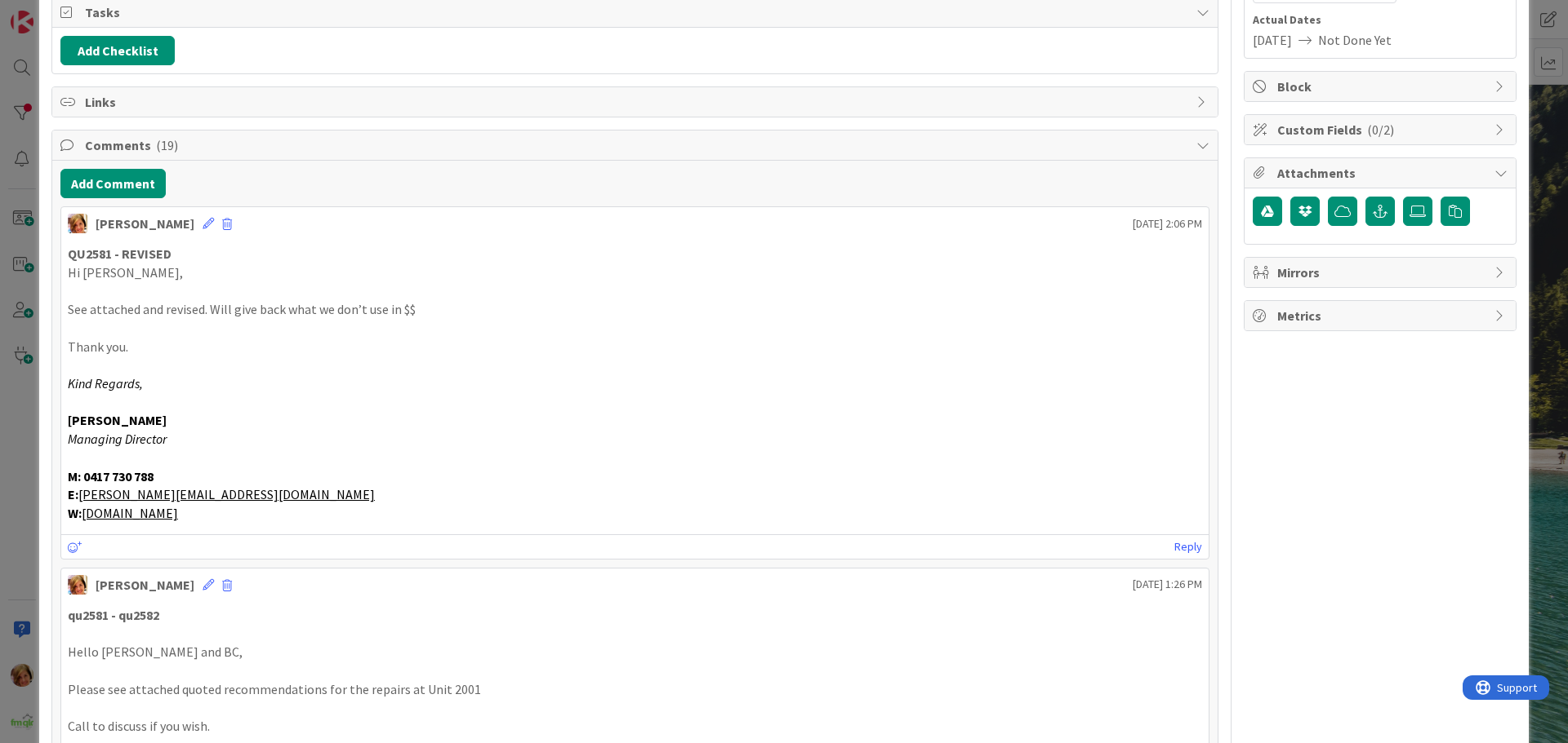
scroll to position [0, 0]
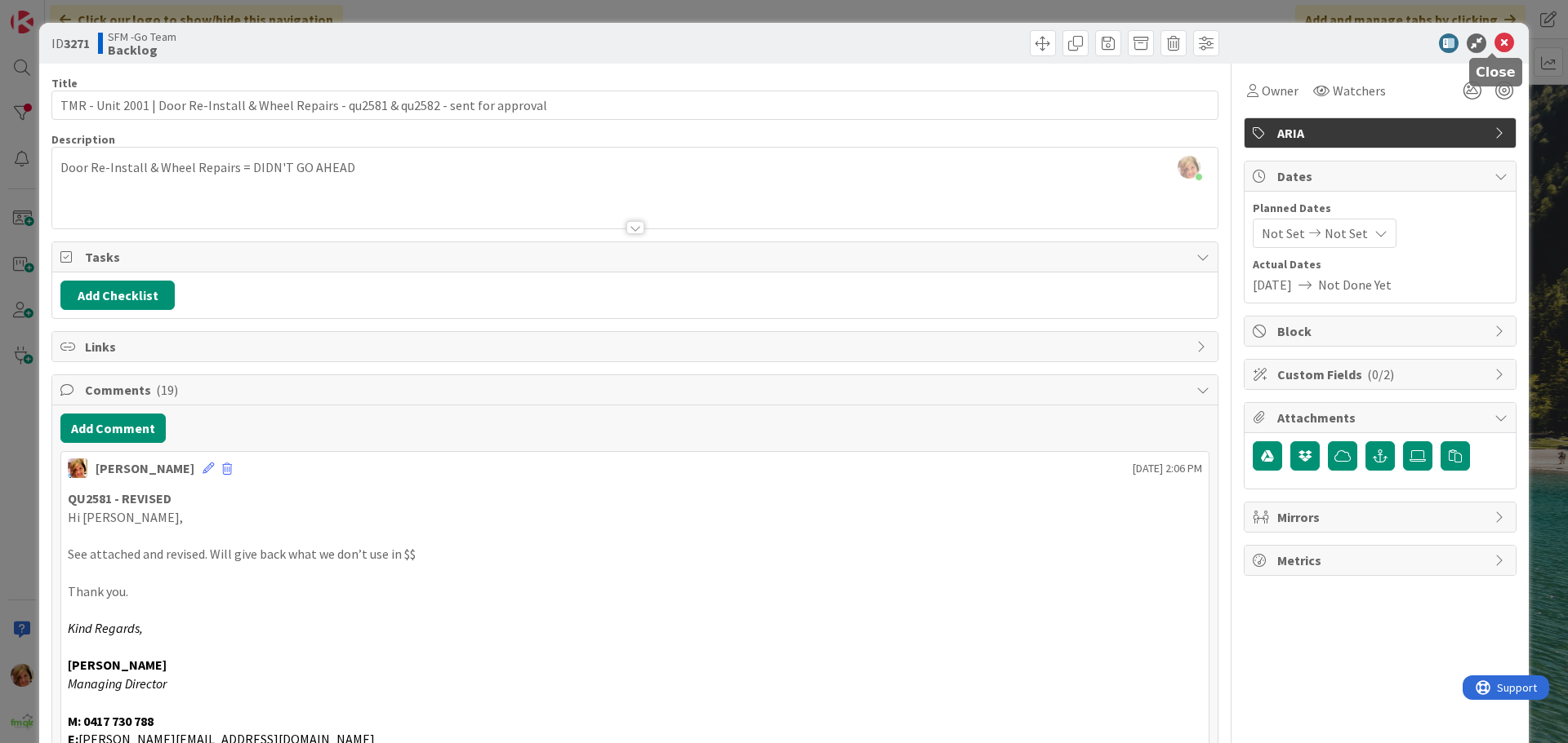
drag, startPoint x: 1494, startPoint y: 41, endPoint x: 1483, endPoint y: 46, distance: 12.1
click at [1494, 41] on icon at bounding box center [1504, 43] width 19 height 19
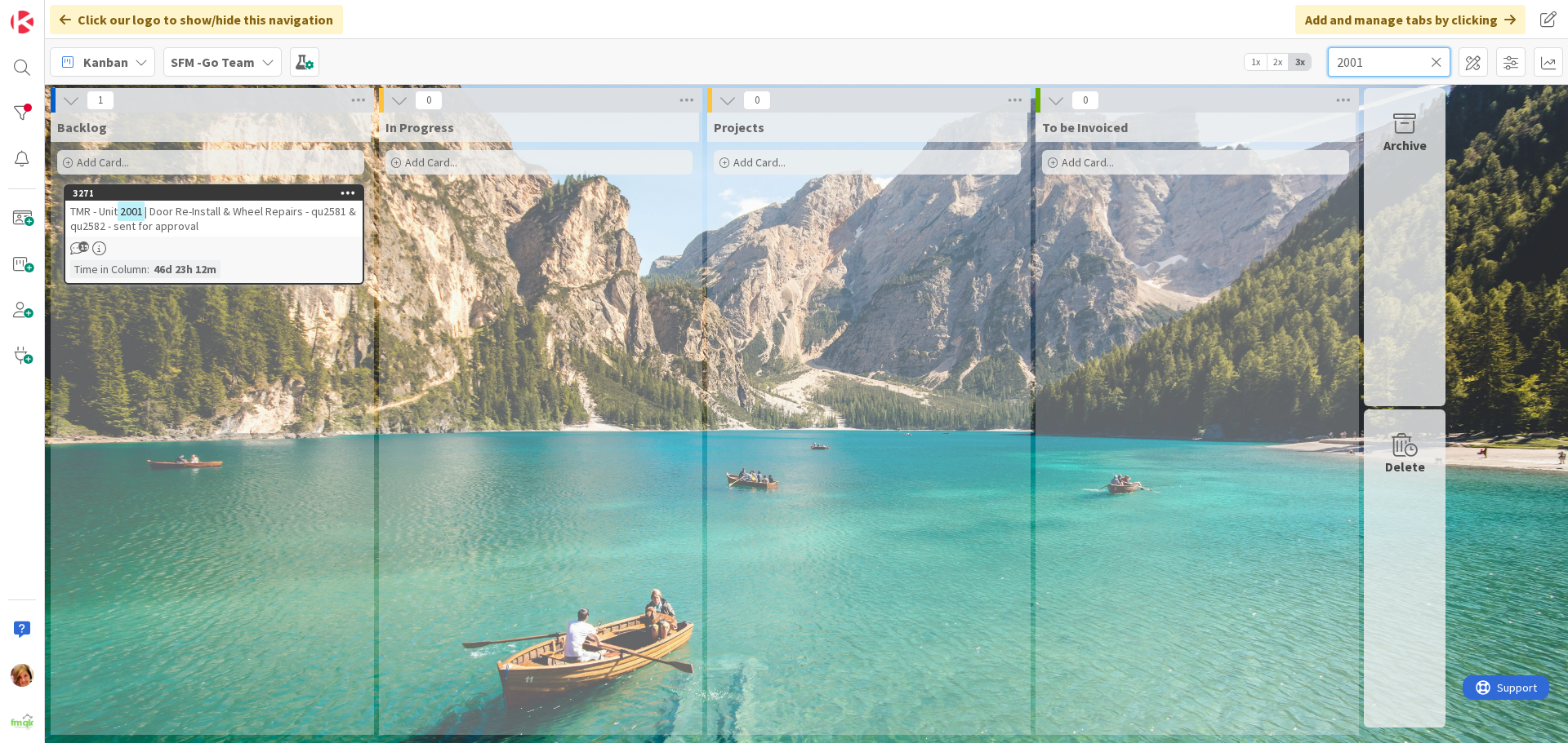
click at [1423, 69] on input "2001" at bounding box center [1388, 62] width 122 height 29
type input "2"
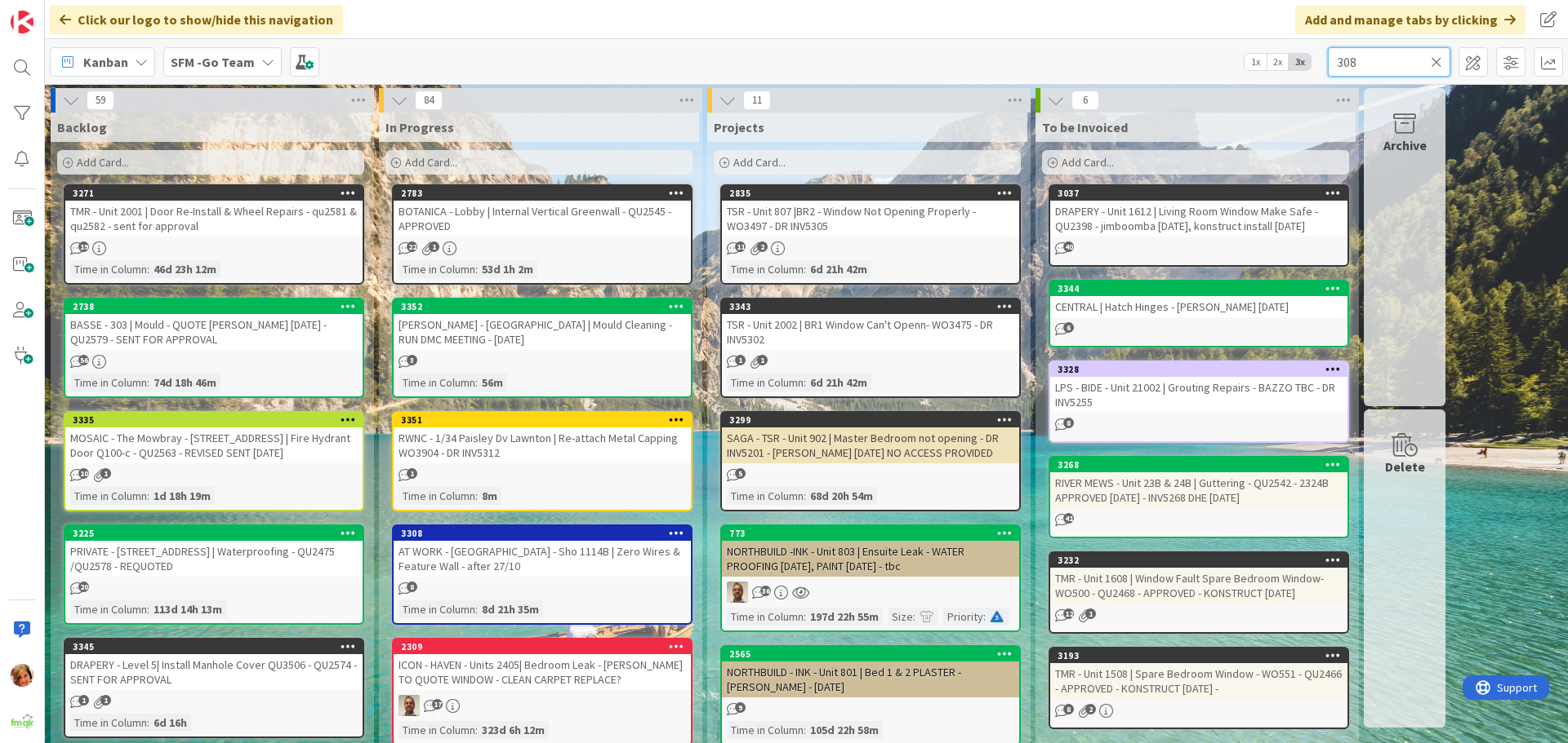
type input "308"
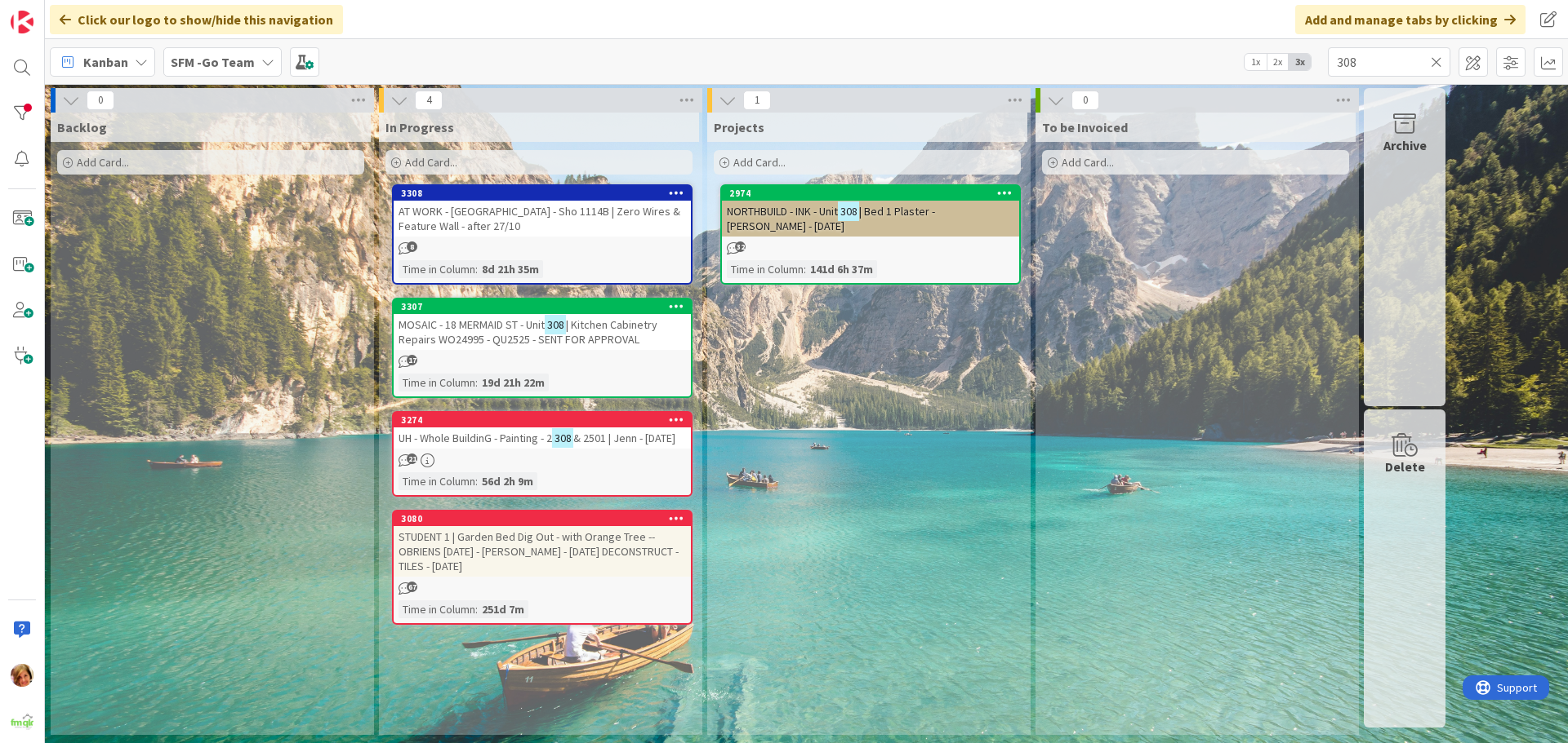
click at [523, 340] on span "| Kitchen Cabinetry Repairs WO24995 - QU2525 - SENT FOR APPROVAL" at bounding box center [528, 332] width 259 height 29
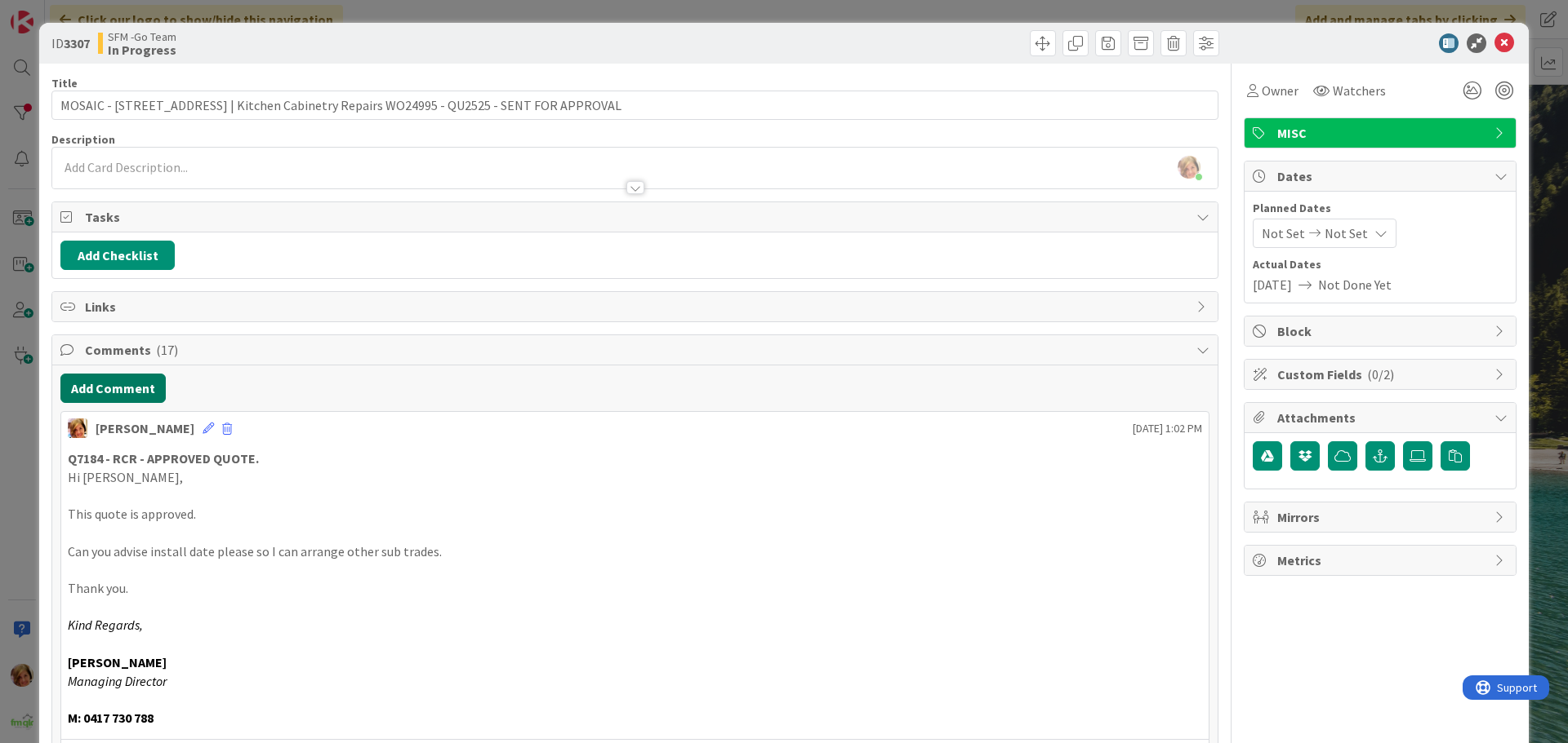
click at [114, 387] on button "Add Comment" at bounding box center [114, 388] width 106 height 29
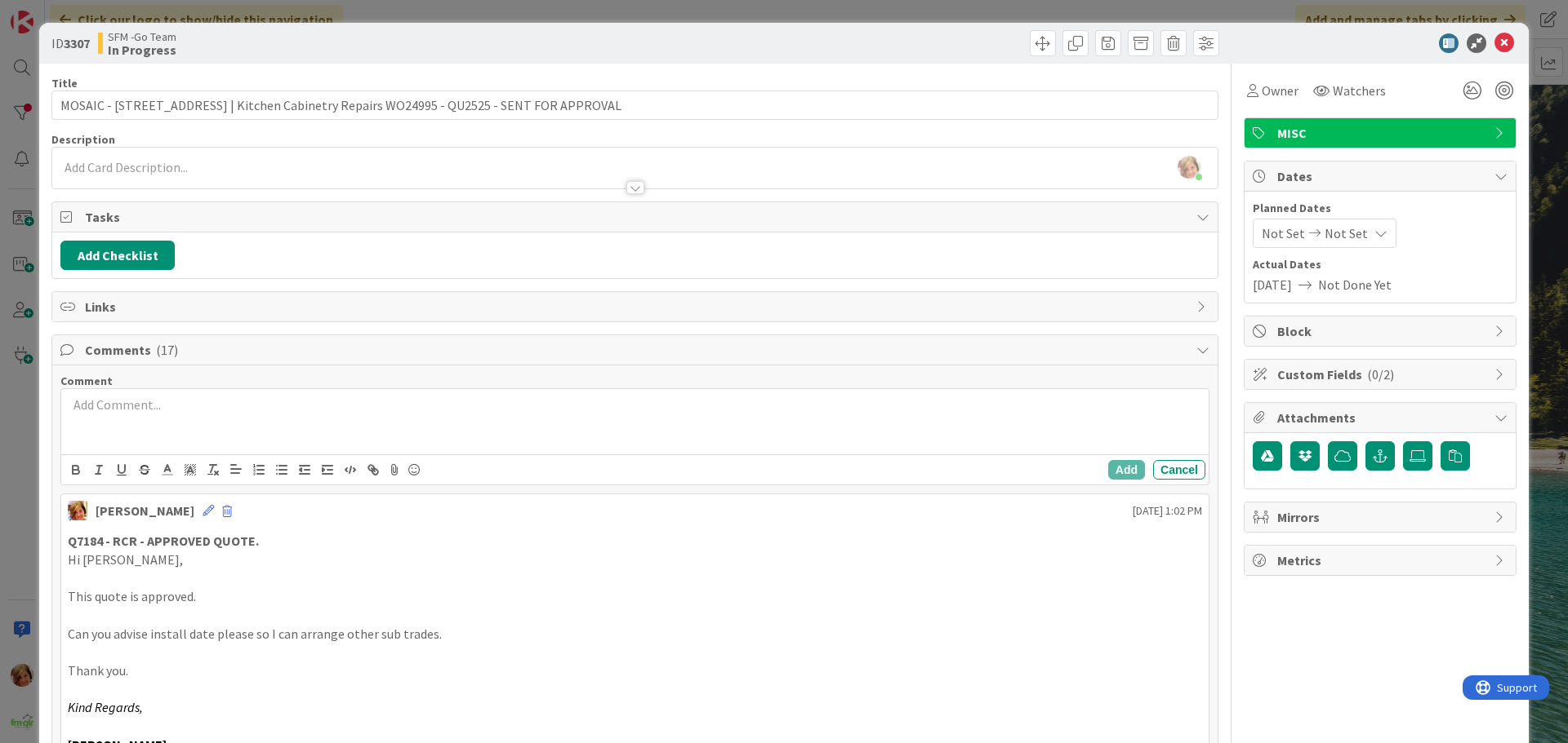
click at [146, 408] on p at bounding box center [634, 405] width 1134 height 18
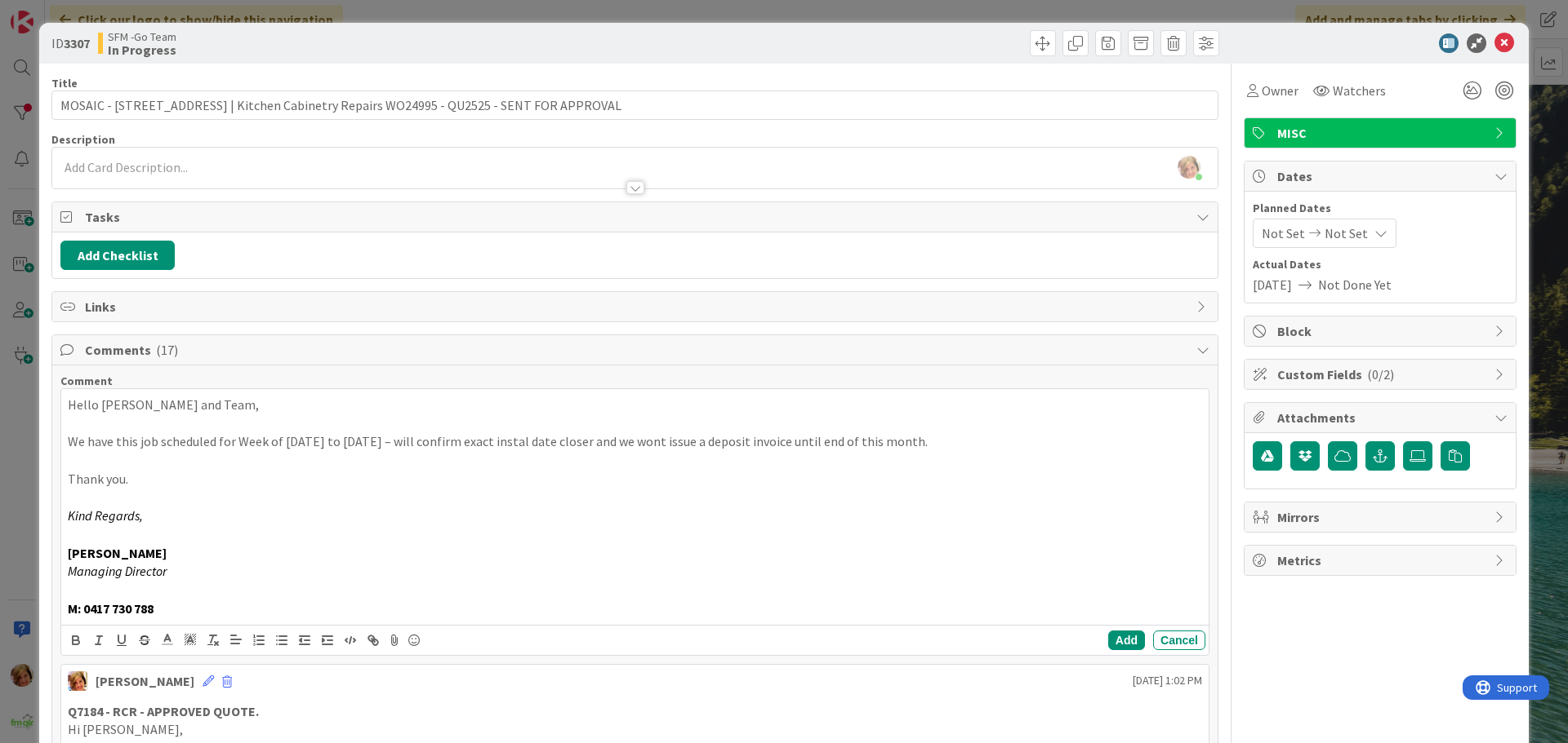
scroll to position [245, 0]
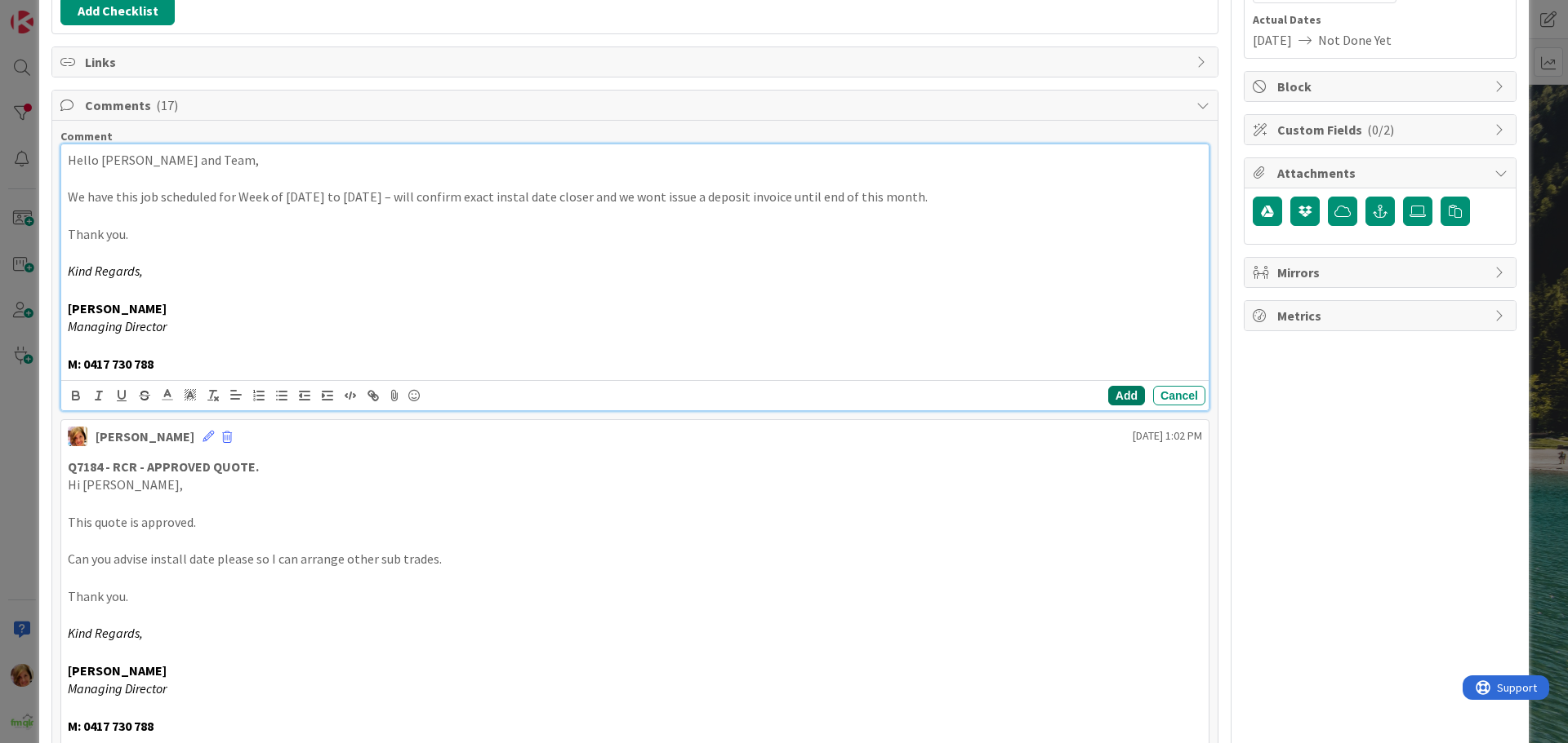
click at [1108, 401] on button "Add" at bounding box center [1127, 395] width 37 height 19
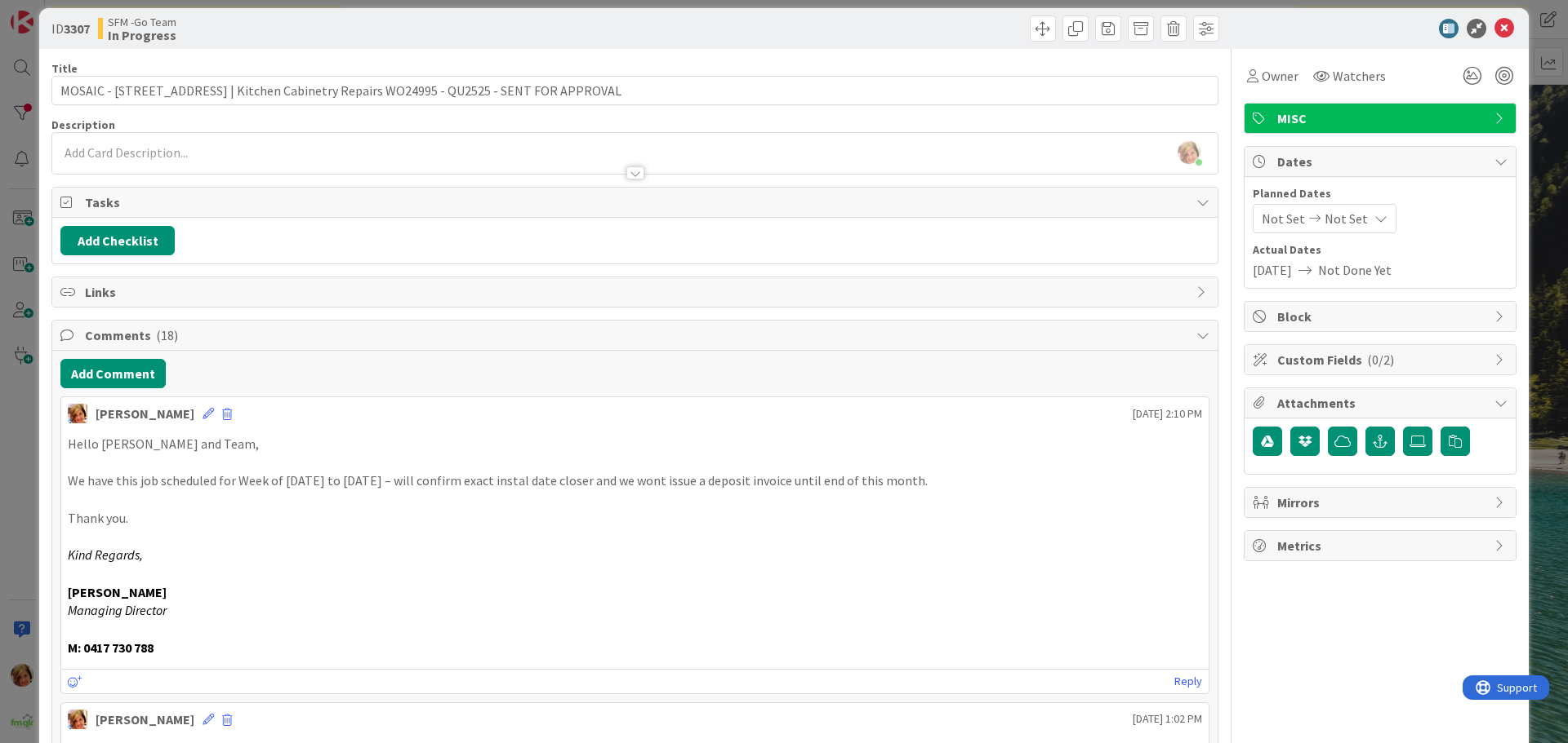
scroll to position [0, 0]
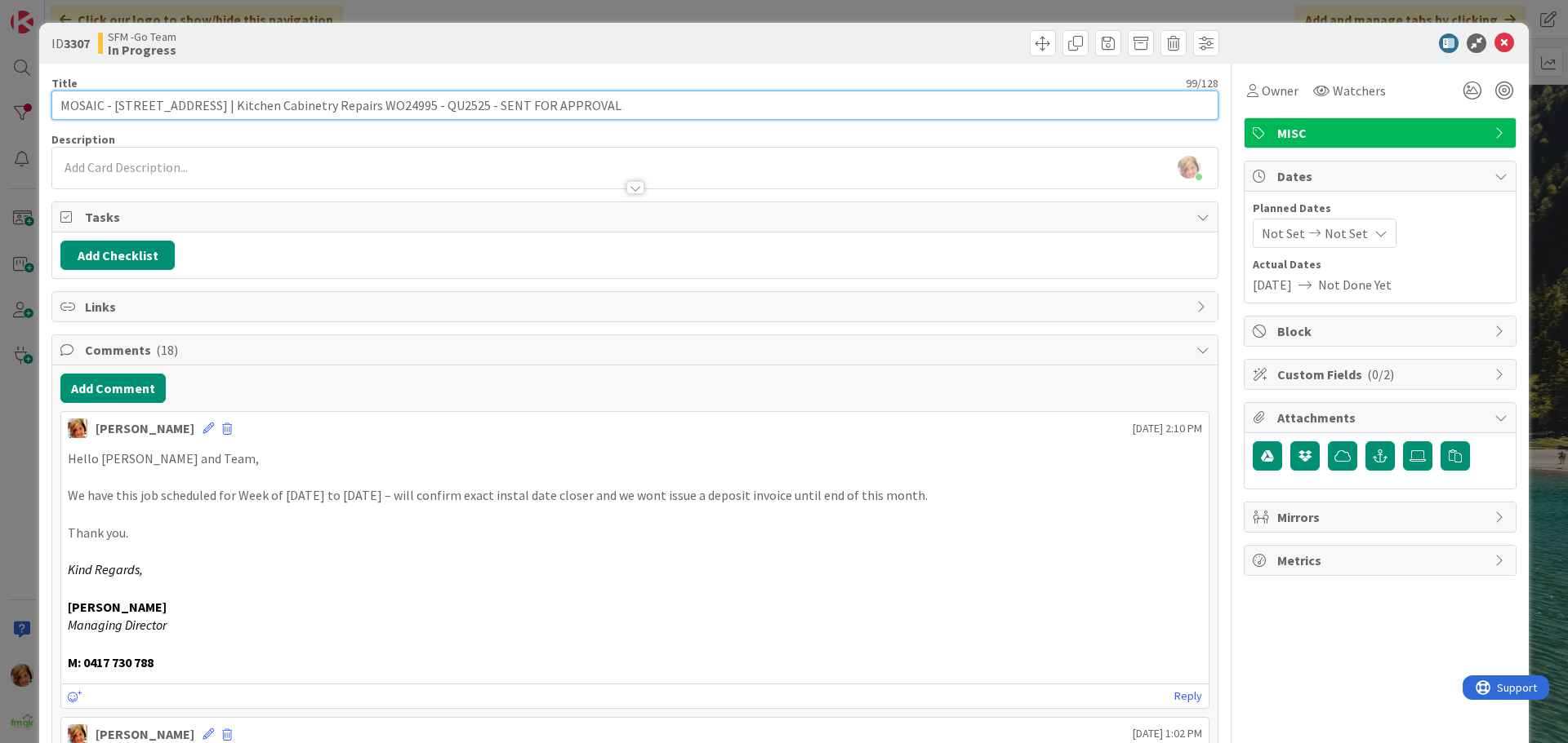
drag, startPoint x: 662, startPoint y: 96, endPoint x: 516, endPoint y: 108, distance: 146.5
click at [516, 108] on input "MOSAIC - [STREET_ADDRESS] | Kitchen Cabinetry Repairs WO24995 - QU2525 - SENT F…" at bounding box center [634, 105] width 1166 height 29
type input "MOSAIC - [STREET_ADDRESS] | Kitchen Cabinetry Repairs WO24995 - QU2525 -APPROVE…"
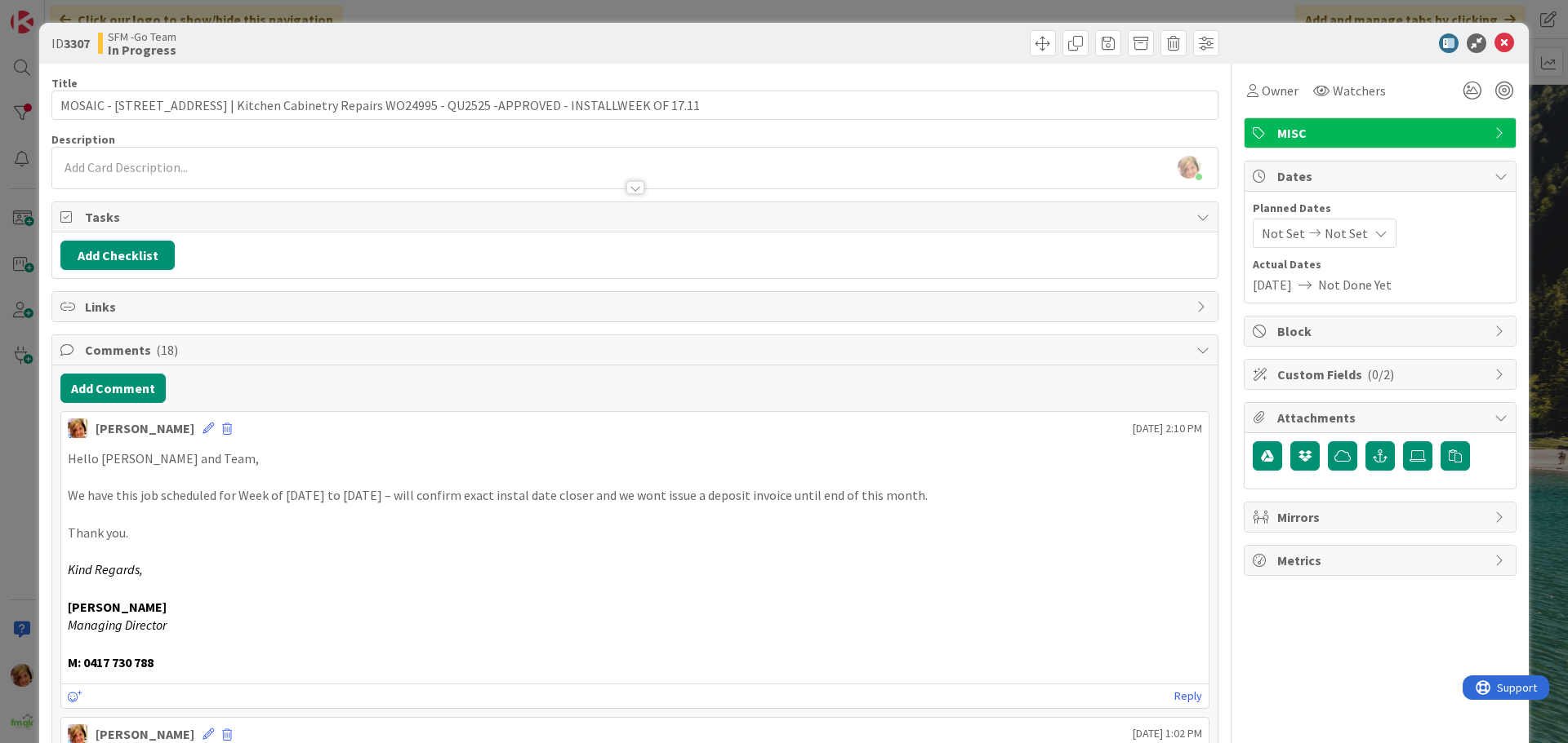
click at [969, 31] on div at bounding box center [929, 43] width 580 height 26
click at [1494, 40] on icon at bounding box center [1504, 43] width 19 height 19
